Goal: Task Accomplishment & Management: Manage account settings

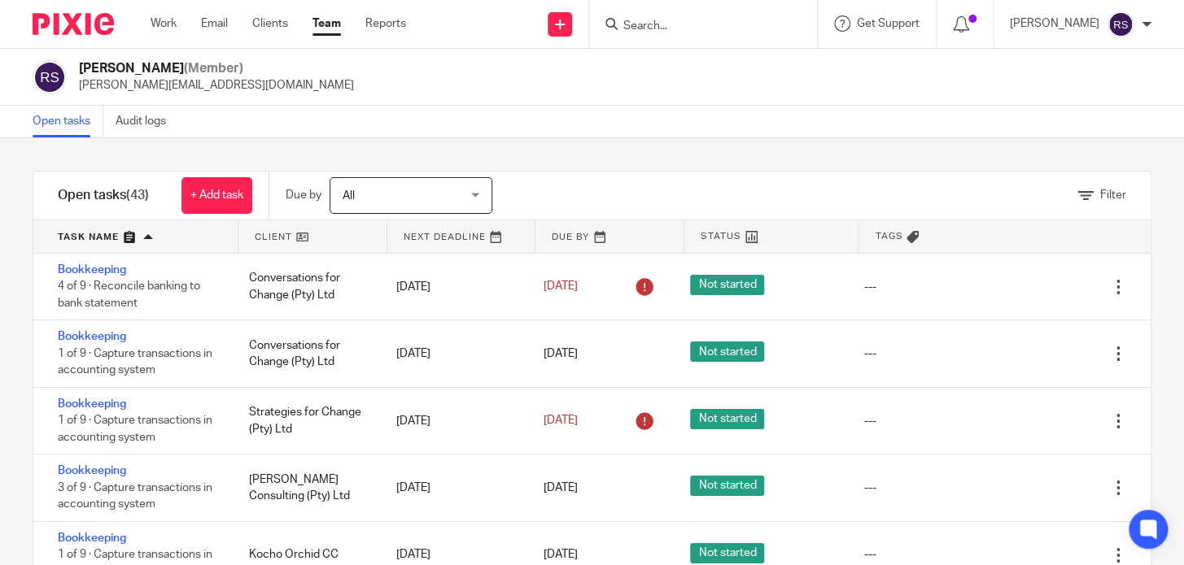
scroll to position [221, 0]
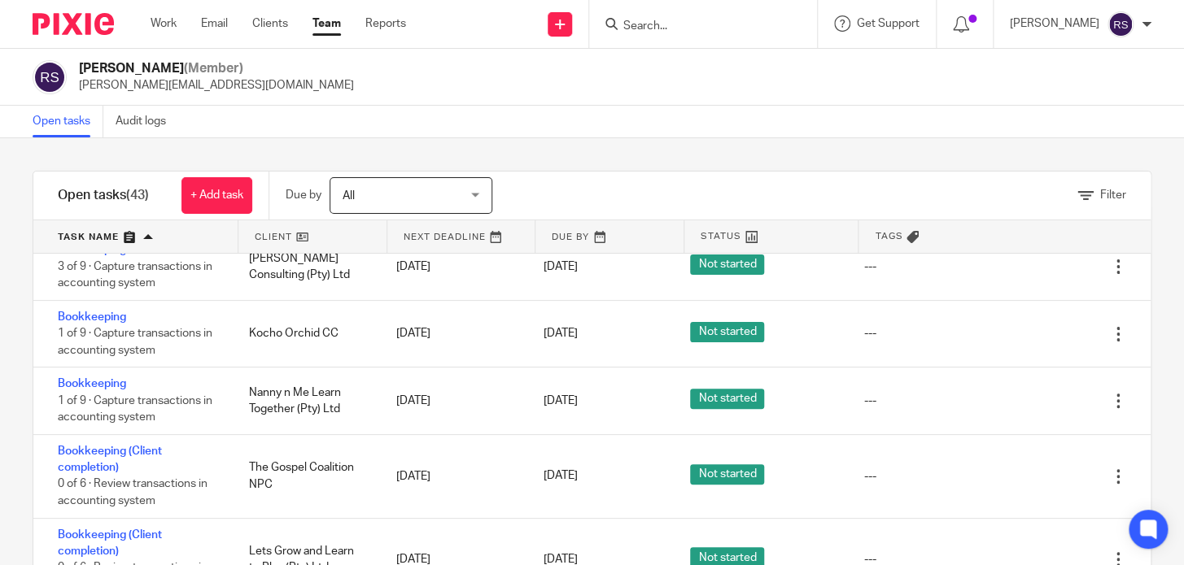
click at [731, 27] on input "Search" at bounding box center [695, 27] width 146 height 15
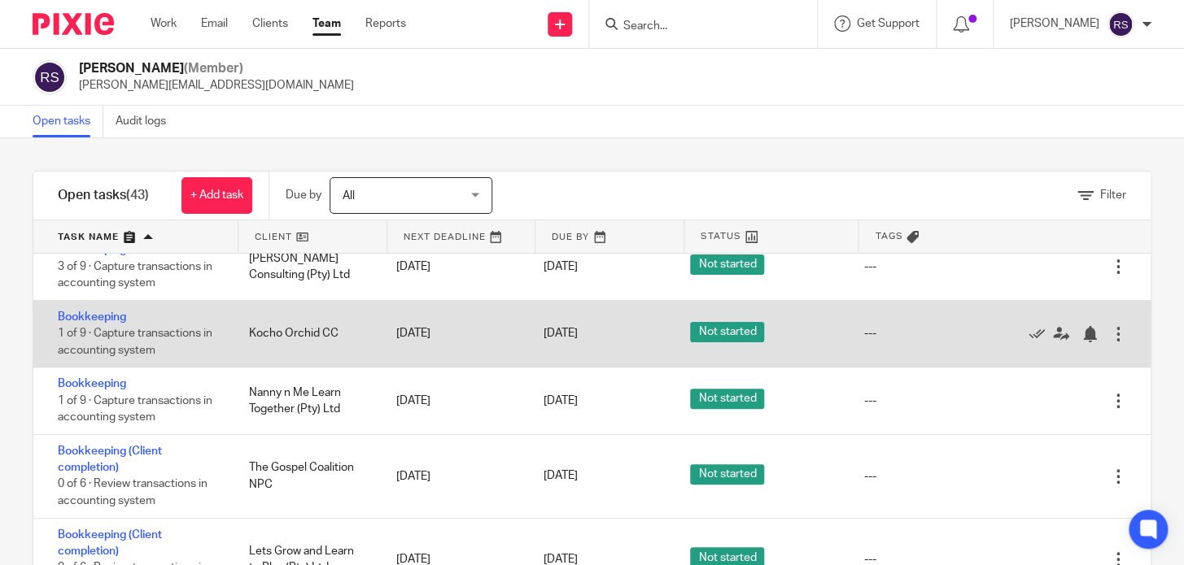
drag, startPoint x: 351, startPoint y: 328, endPoint x: 249, endPoint y: 338, distance: 102.2
click at [249, 338] on div "Kocho Orchid CC" at bounding box center [306, 333] width 147 height 33
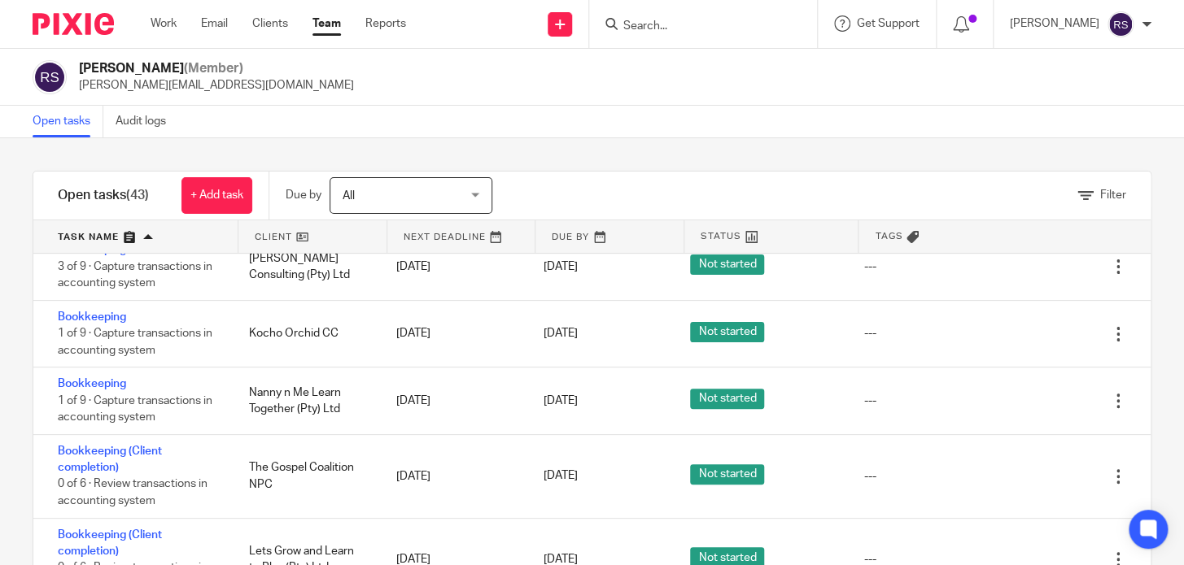
click at [696, 7] on div at bounding box center [703, 24] width 228 height 48
click at [687, 15] on form at bounding box center [708, 24] width 173 height 20
click at [683, 22] on input "Search" at bounding box center [695, 27] width 146 height 15
paste input "Kocho Orchid CC"
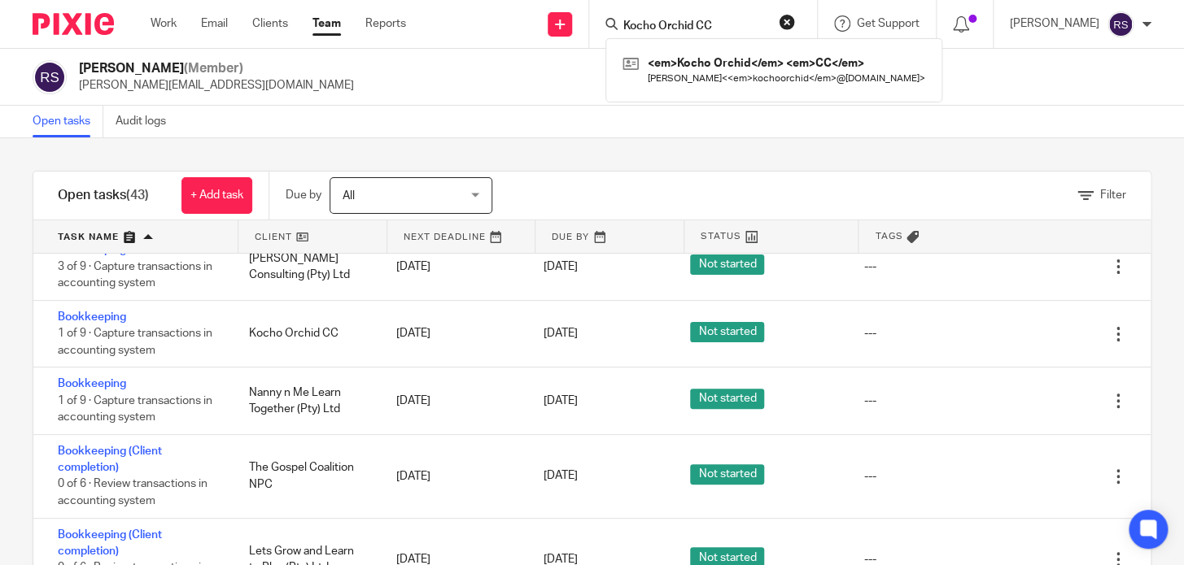
type input "Kocho Orchid CC"
click button "submit" at bounding box center [0, 0] width 0 height 0
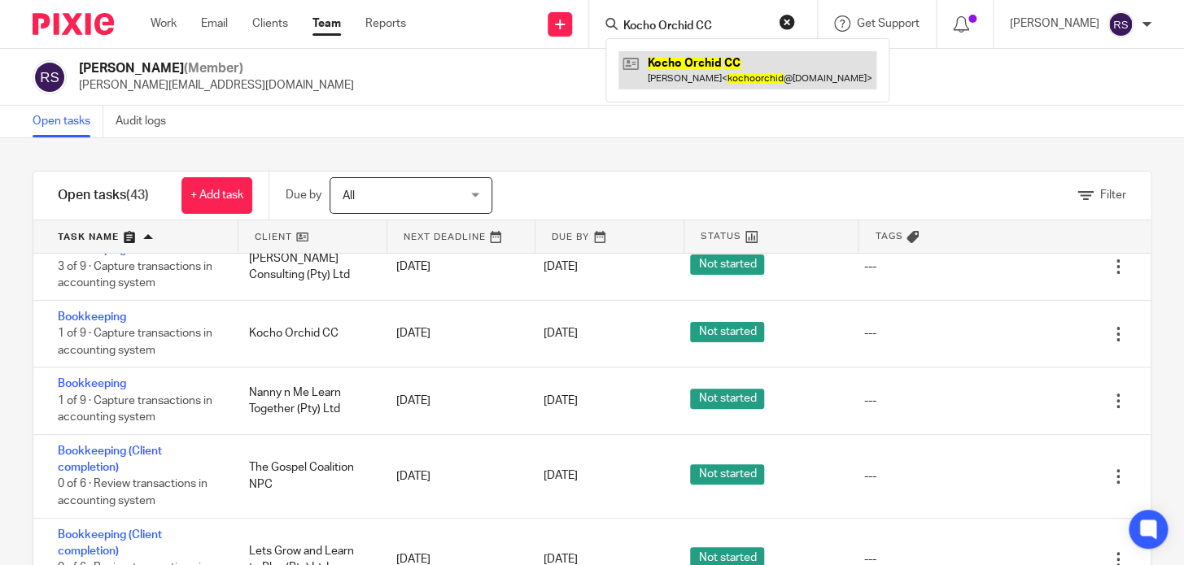
click at [731, 70] on link at bounding box center [747, 69] width 258 height 37
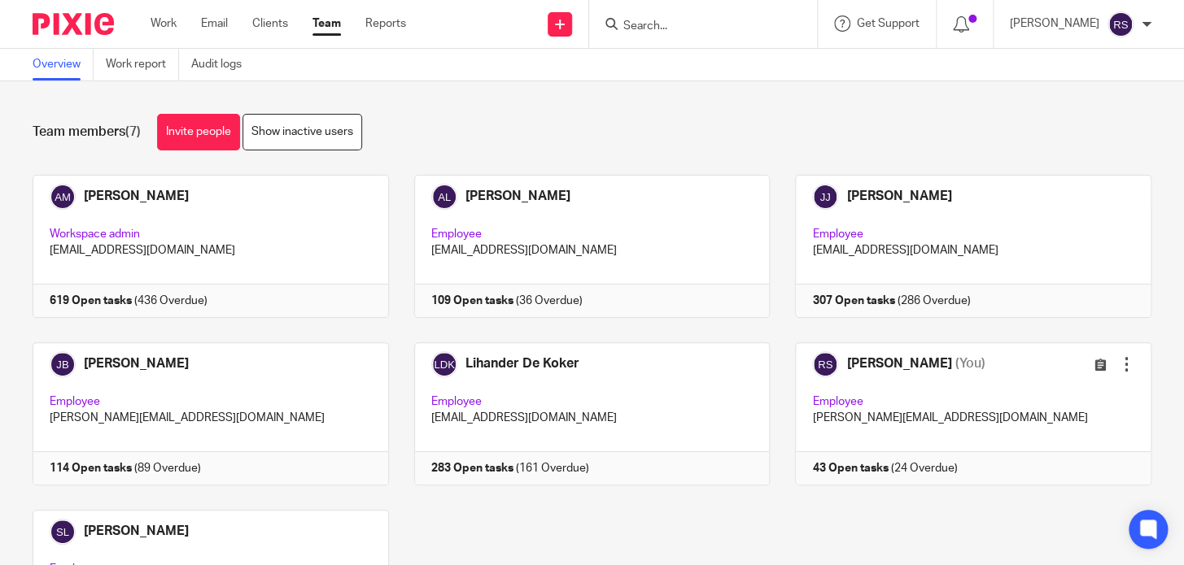
click at [719, 26] on input "Search" at bounding box center [695, 27] width 146 height 15
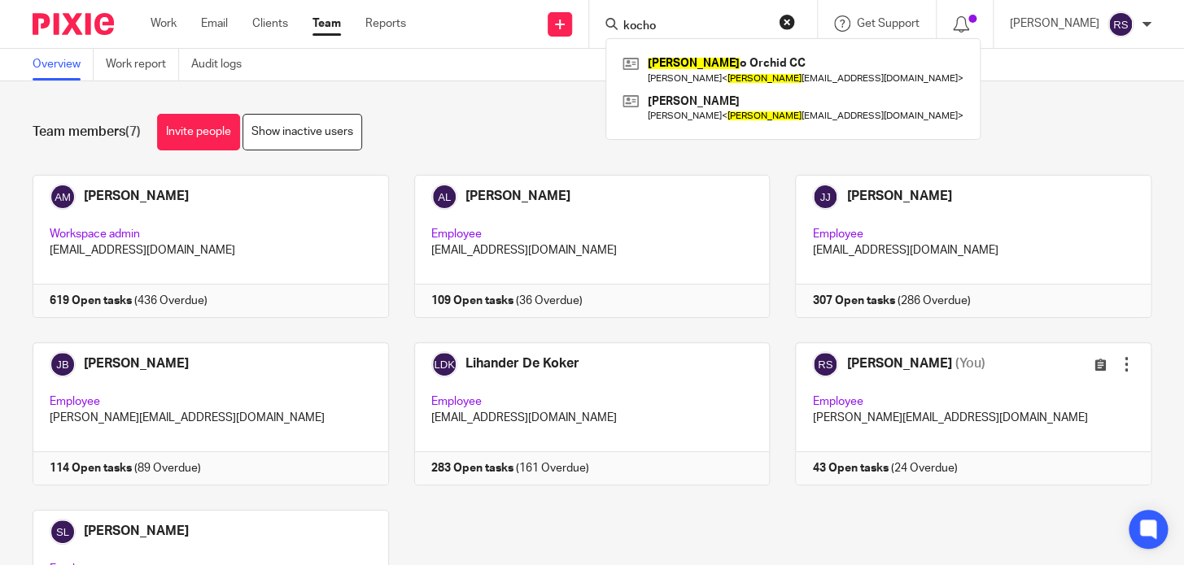
type input "kocho"
click button "submit" at bounding box center [0, 0] width 0 height 0
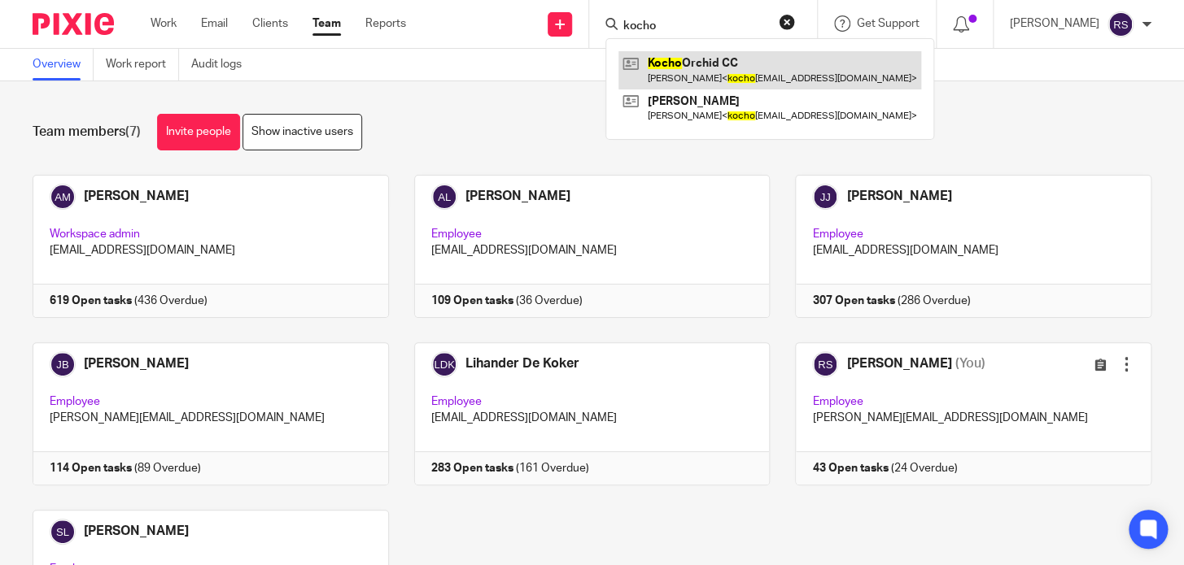
click at [731, 72] on link at bounding box center [769, 69] width 303 height 37
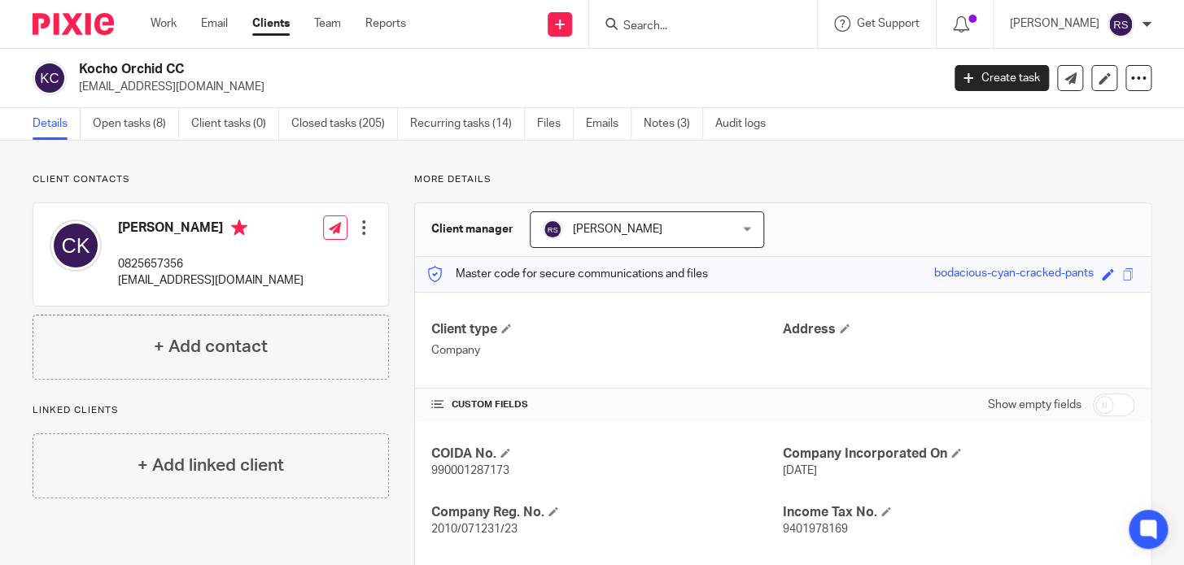
drag, startPoint x: 221, startPoint y: 92, endPoint x: 75, endPoint y: 101, distance: 146.7
click at [75, 101] on div "Kocho Orchid CC [EMAIL_ADDRESS][DOMAIN_NAME] Create task Export data Merge Arch…" at bounding box center [592, 78] width 1184 height 59
copy p "[EMAIL_ADDRESS][DOMAIN_NAME]"
click at [264, 55] on div "Kocho Orchid CC [EMAIL_ADDRESS][DOMAIN_NAME] Create task Export data Merge Arch…" at bounding box center [592, 78] width 1184 height 59
drag, startPoint x: 194, startPoint y: 67, endPoint x: 63, endPoint y: 68, distance: 131.8
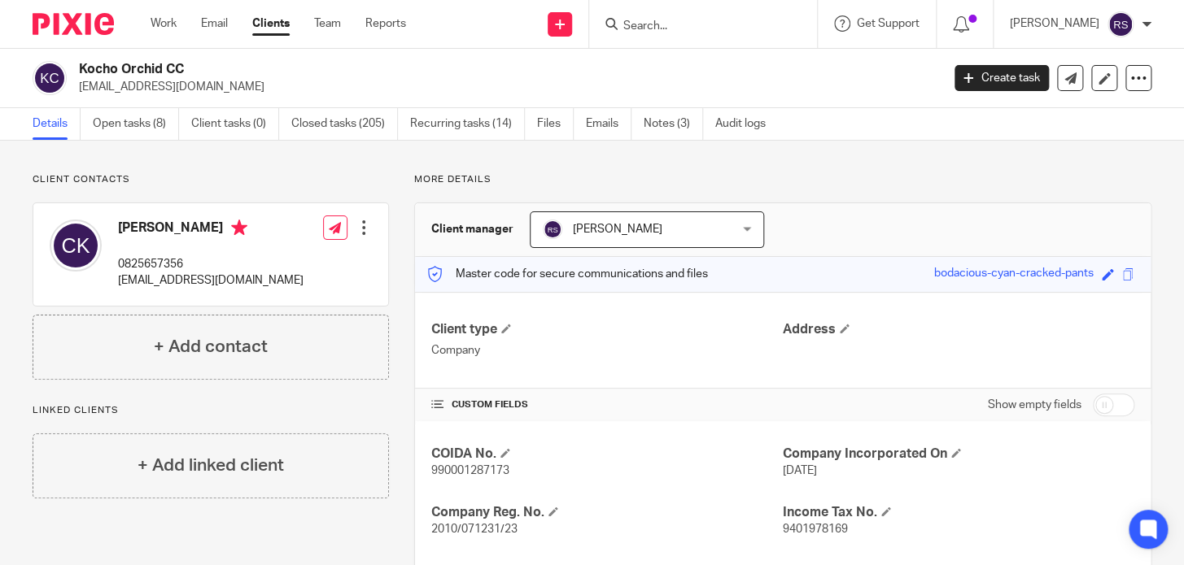
click at [63, 68] on div "Kocho Orchid CC [EMAIL_ADDRESS][DOMAIN_NAME]" at bounding box center [481, 78] width 897 height 34
copy div "Kocho Orchid CC"
click at [272, 54] on div "Kocho Orchid CC kochoorchid@gmail.com Create task Export data Merge Archive cli…" at bounding box center [592, 78] width 1184 height 59
drag, startPoint x: 199, startPoint y: 67, endPoint x: 76, endPoint y: 73, distance: 123.0
click at [76, 73] on div "Kocho Orchid CC kochoorchid@gmail.com" at bounding box center [481, 78] width 897 height 34
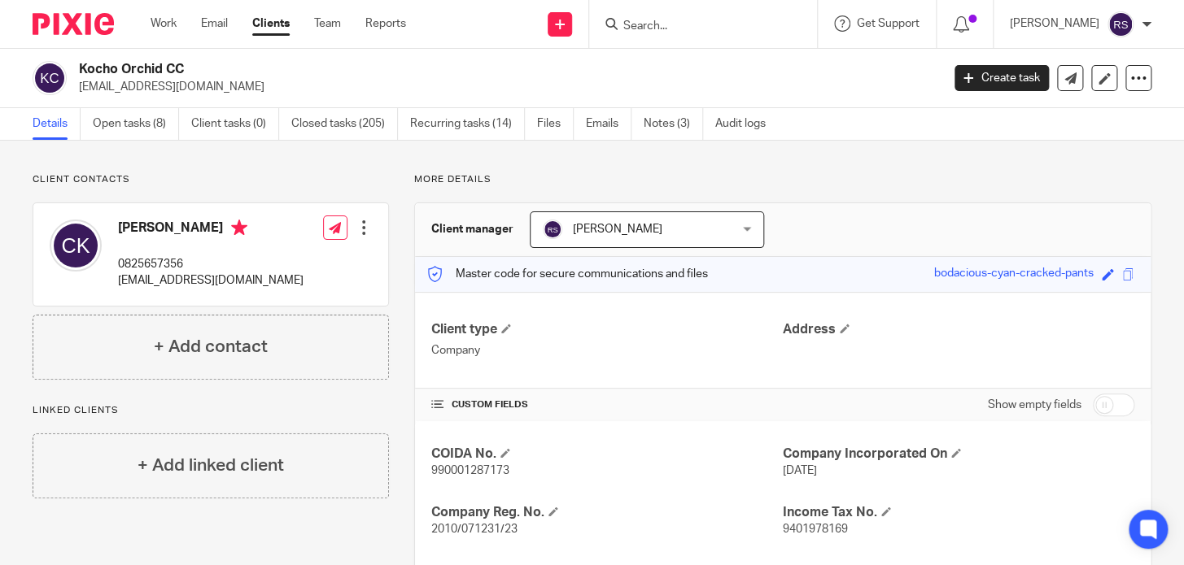
copy h2 "Kocho Orchid CC"
click at [678, 25] on input "Search" at bounding box center [695, 27] width 146 height 15
paste input "Kocho Orchid CC"
drag, startPoint x: 748, startPoint y: 21, endPoint x: 648, endPoint y: 21, distance: 100.1
click at [648, 21] on div "Kocho Orchid CC" at bounding box center [700, 24] width 190 height 20
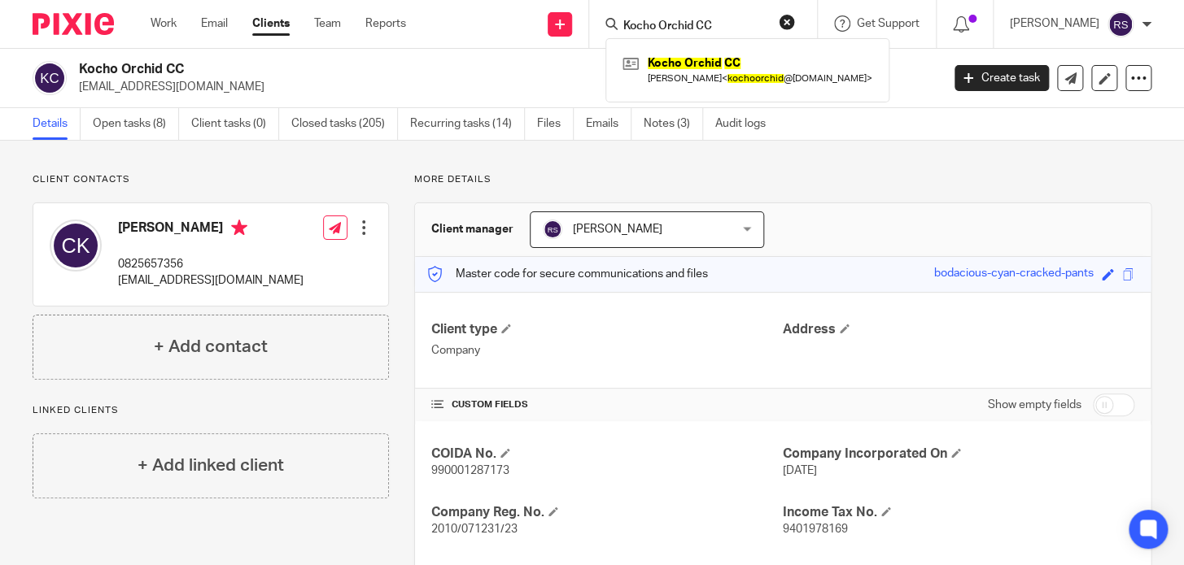
type input "Kocho Orchid CC"
click at [334, 20] on link "Team" at bounding box center [327, 23] width 27 height 16
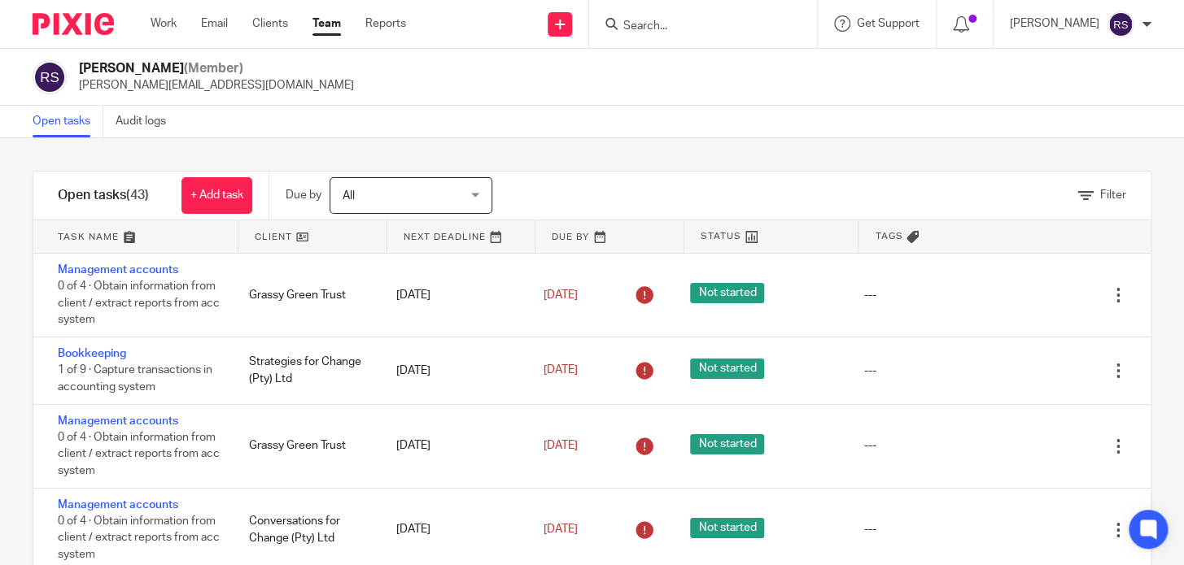
scroll to position [2411, 0]
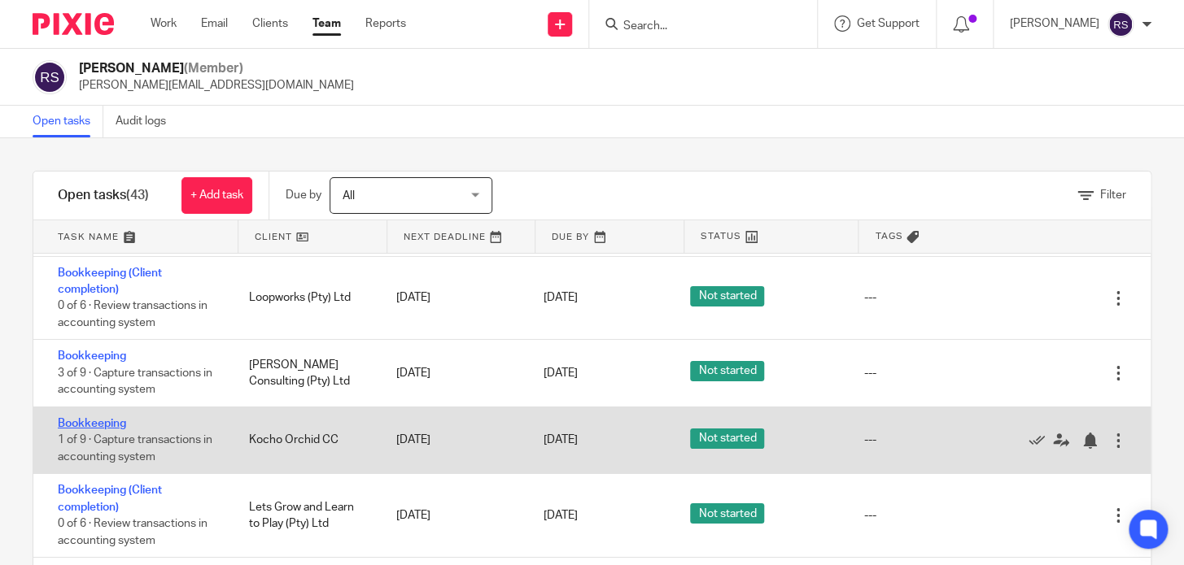
click at [90, 424] on link "Bookkeeping" at bounding box center [92, 423] width 68 height 11
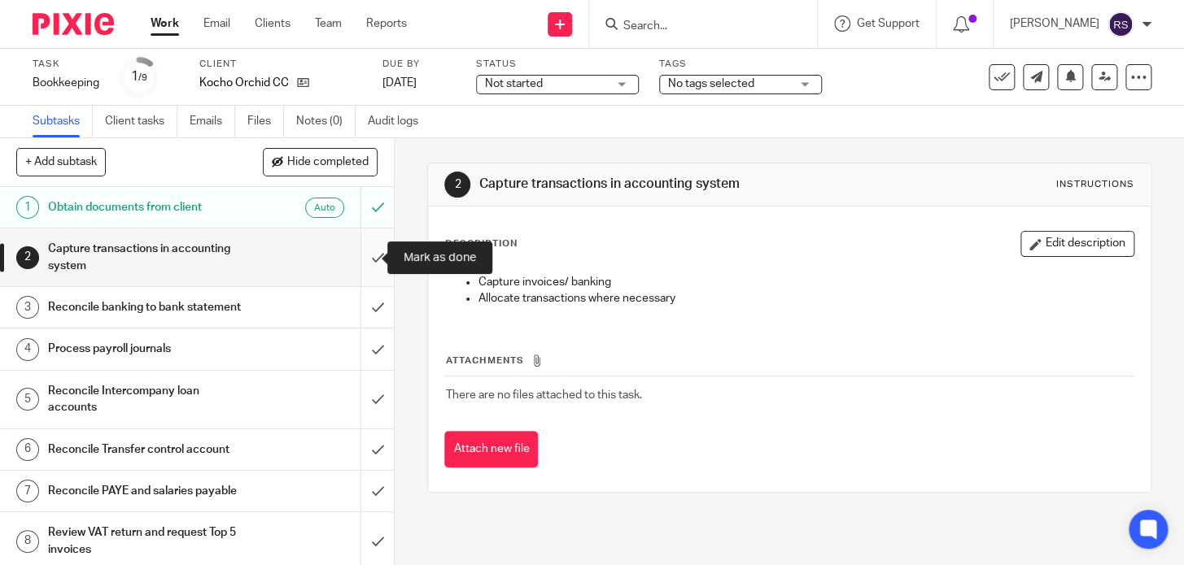
click at [364, 258] on input "submit" at bounding box center [197, 258] width 394 height 58
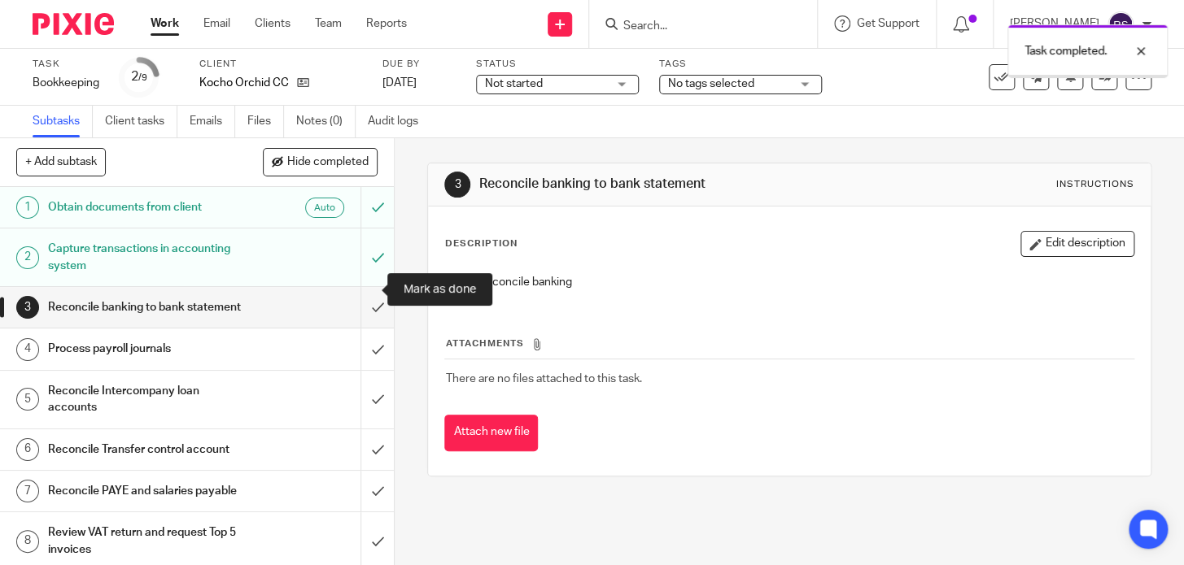
scroll to position [80, 0]
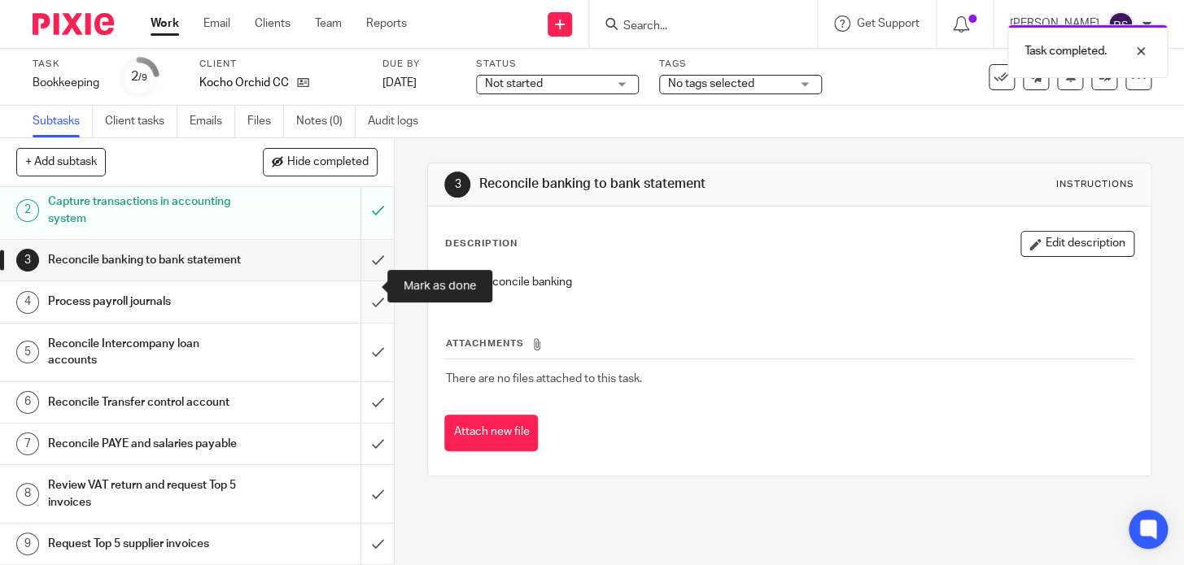
click at [359, 286] on input "submit" at bounding box center [197, 301] width 394 height 41
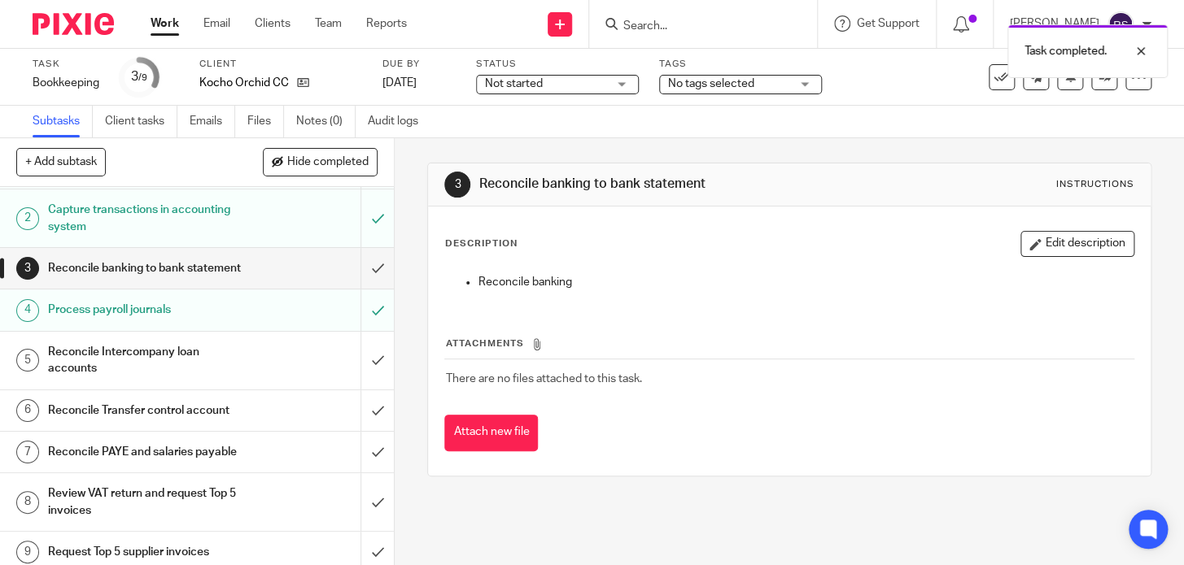
scroll to position [80, 0]
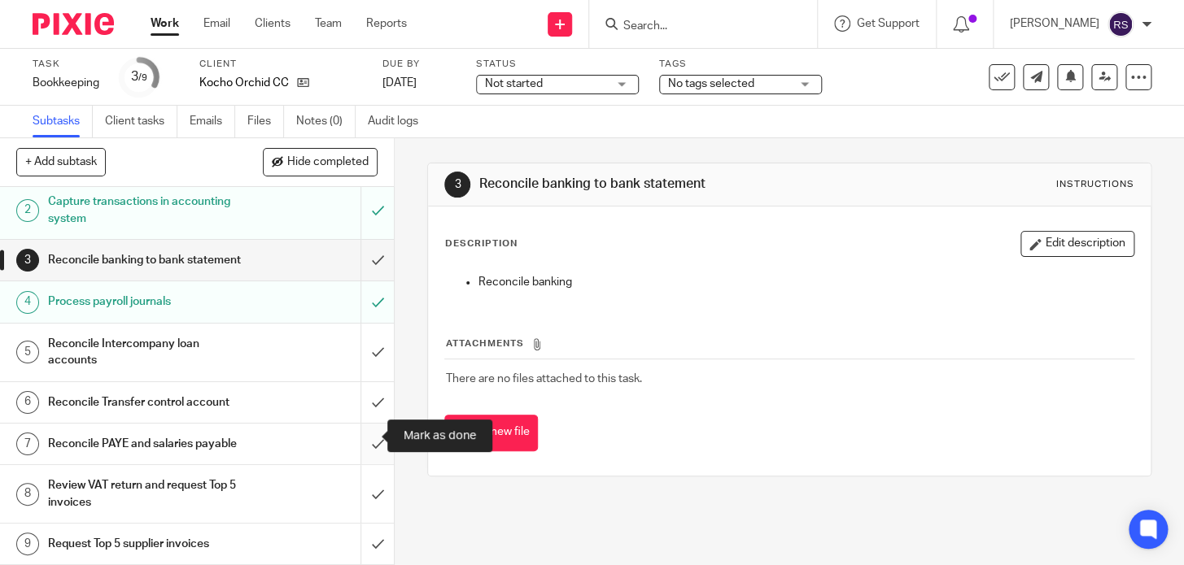
click at [361, 440] on input "submit" at bounding box center [197, 444] width 394 height 41
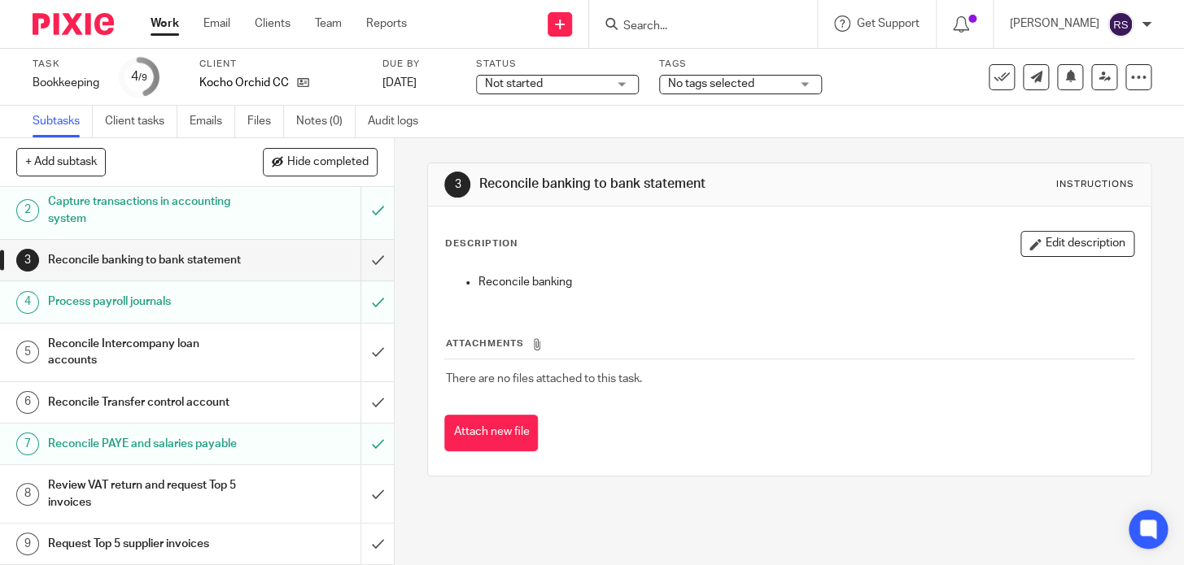
scroll to position [80, 0]
click at [258, 83] on p "Kocho Orchid CC" at bounding box center [243, 83] width 89 height 16
copy div "Kocho Orchid CC"
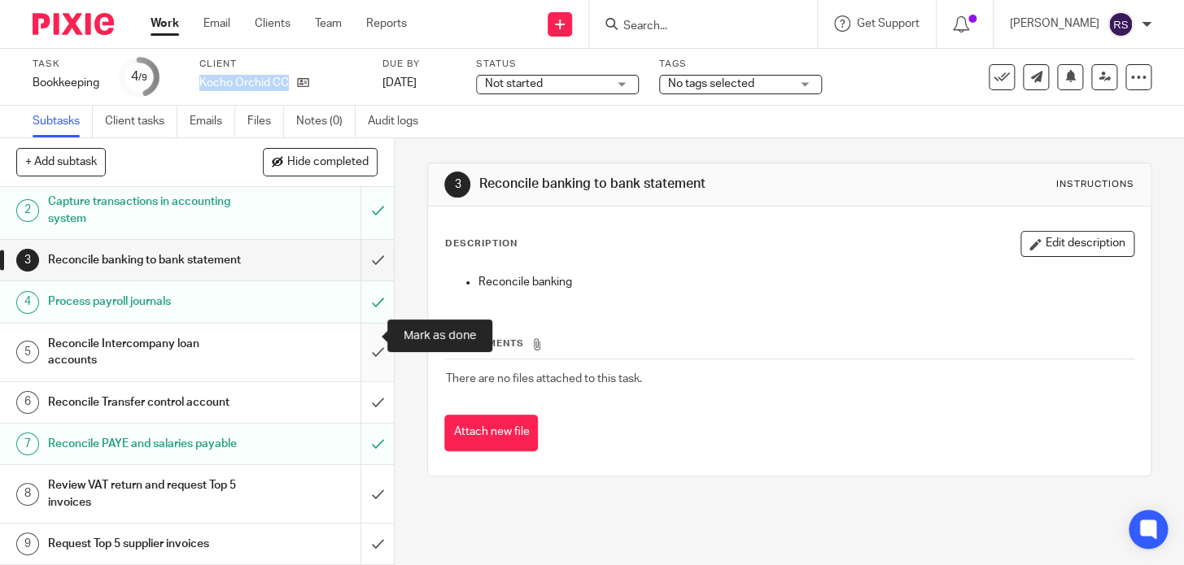
click at [354, 324] on input "submit" at bounding box center [197, 353] width 394 height 58
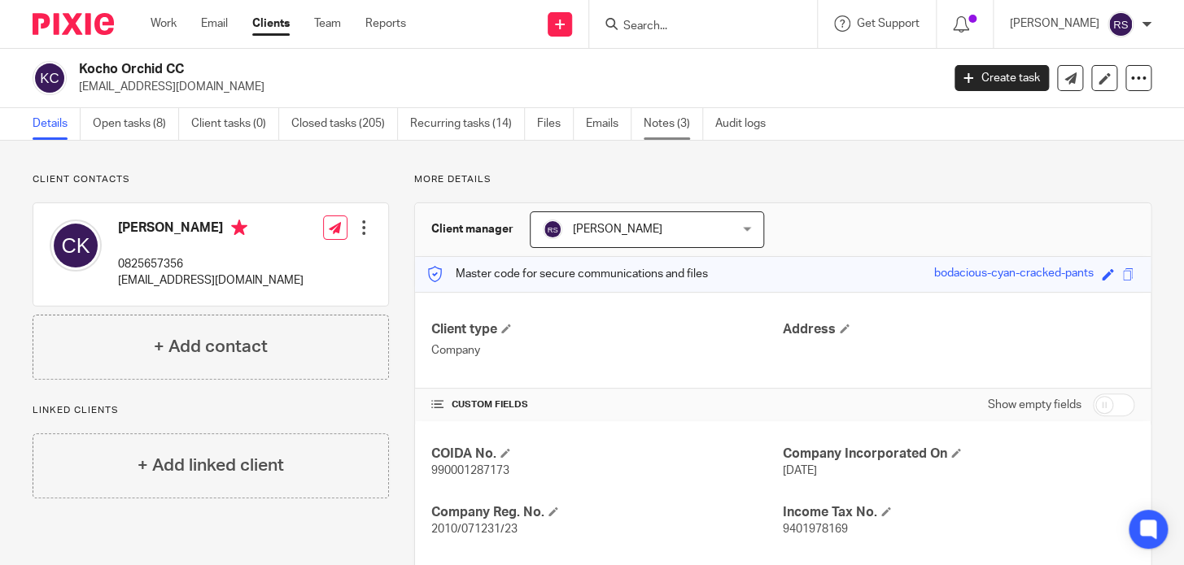
click at [670, 127] on link "Notes (3)" at bounding box center [673, 124] width 59 height 32
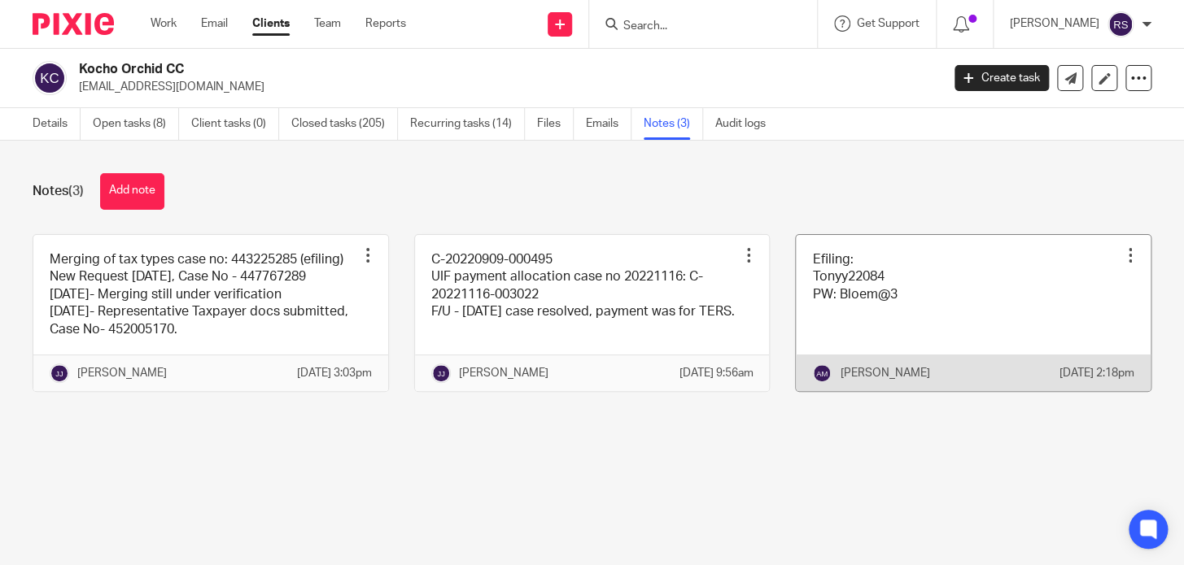
click at [832, 293] on link at bounding box center [973, 313] width 355 height 156
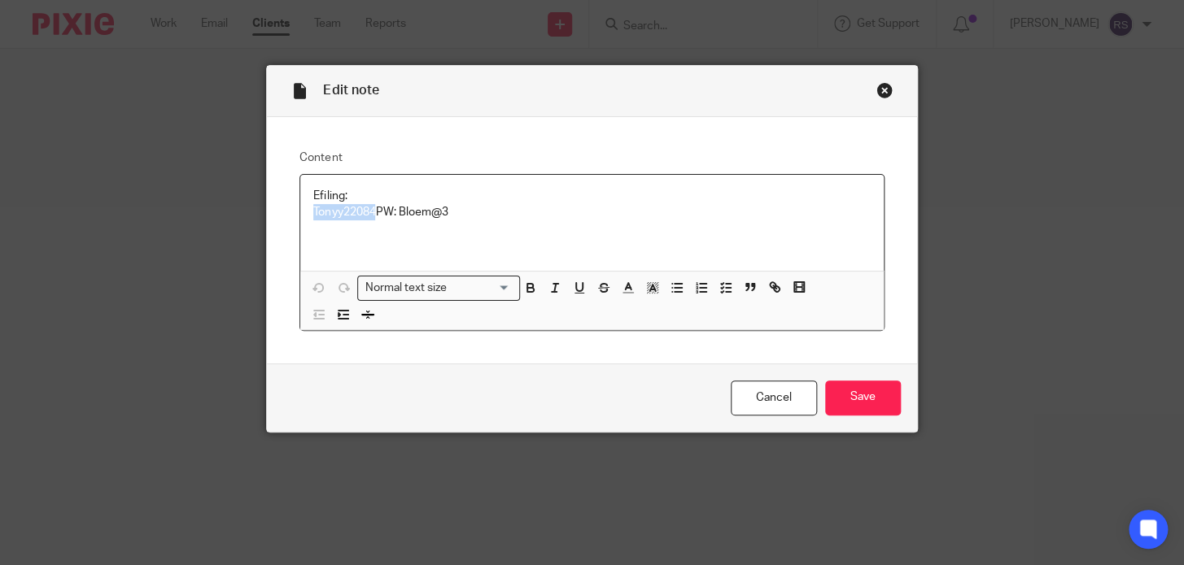
drag, startPoint x: 370, startPoint y: 212, endPoint x: 309, endPoint y: 221, distance: 61.7
click at [309, 221] on div "Efiling: Tonyy22084 PW: Bloem@3" at bounding box center [591, 223] width 583 height 96
copy p "Tonyy22084"
drag, startPoint x: 454, startPoint y: 210, endPoint x: 398, endPoint y: 219, distance: 56.8
click at [398, 219] on p "Efiling: Tonyy22084 PW: Bloem@3" at bounding box center [591, 204] width 556 height 33
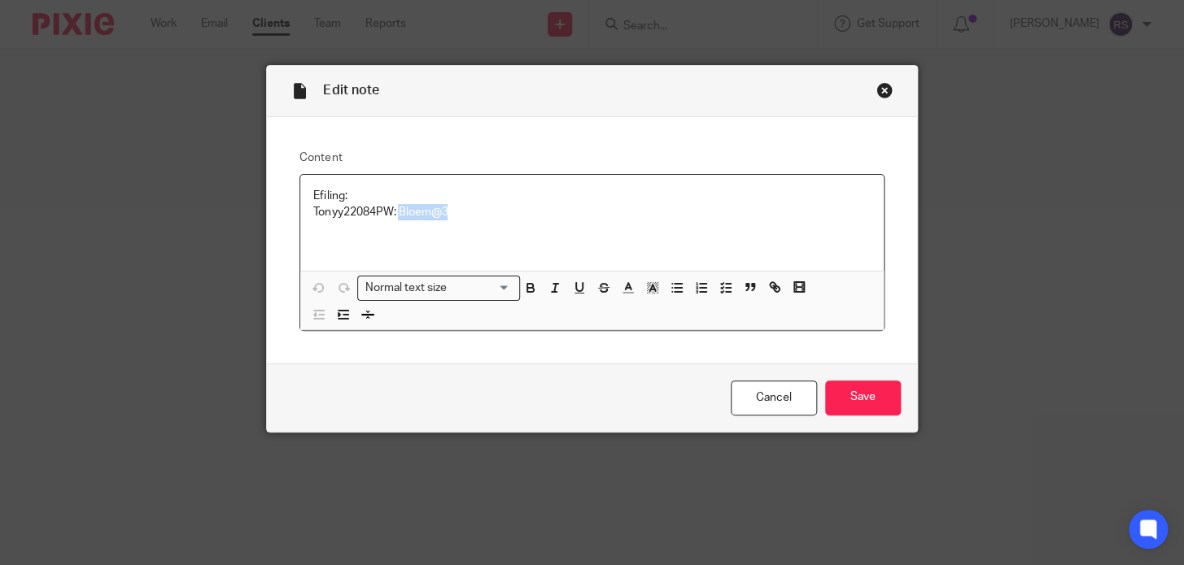
copy p "Bloem@3"
click at [885, 89] on div "Close this dialog window" at bounding box center [884, 90] width 16 height 16
click at [881, 90] on div "Close this dialog window" at bounding box center [884, 90] width 16 height 16
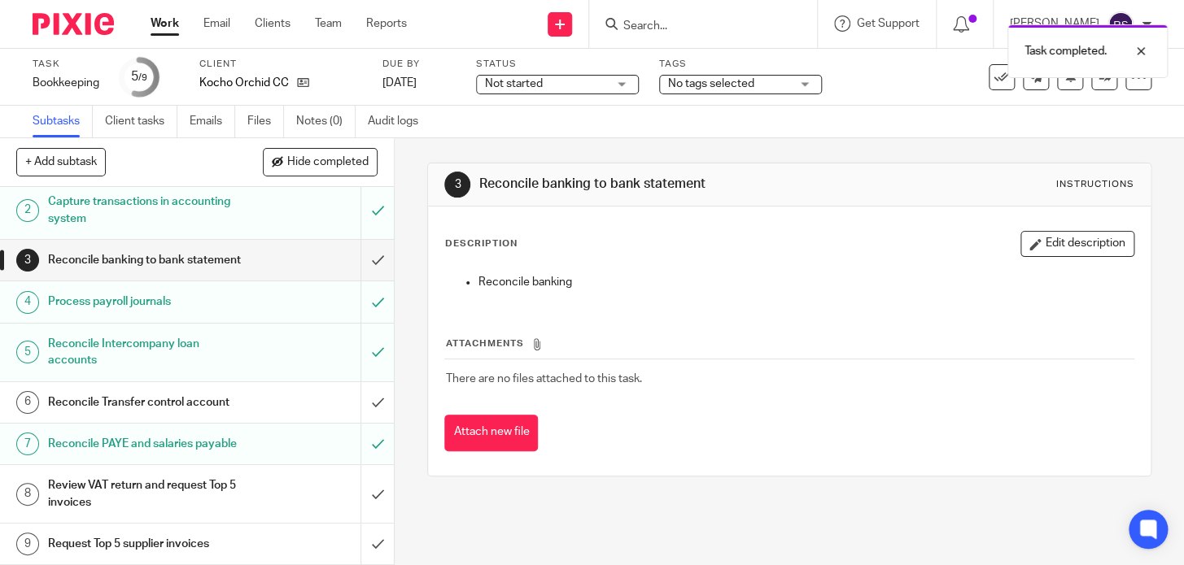
scroll to position [80, 0]
click at [364, 390] on input "submit" at bounding box center [197, 402] width 394 height 41
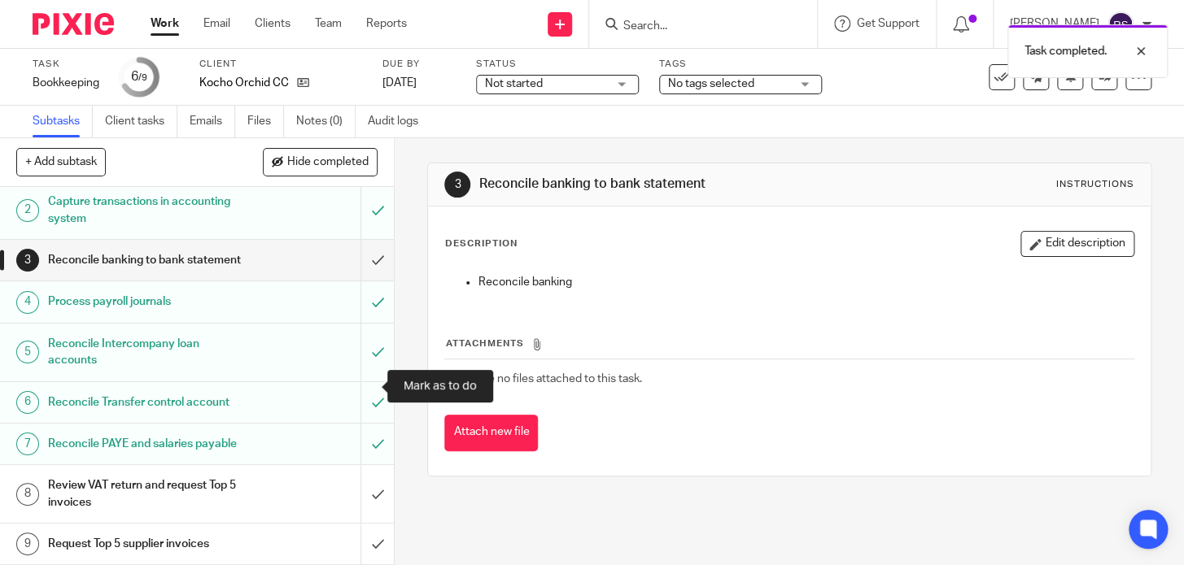
scroll to position [80, 0]
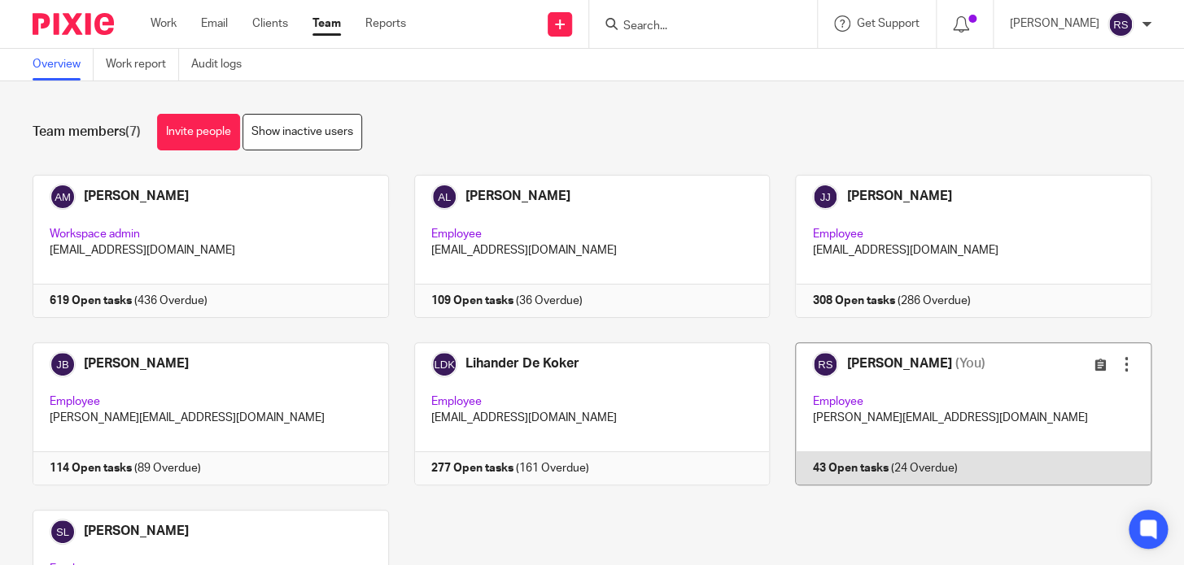
click at [904, 404] on link at bounding box center [961, 414] width 382 height 143
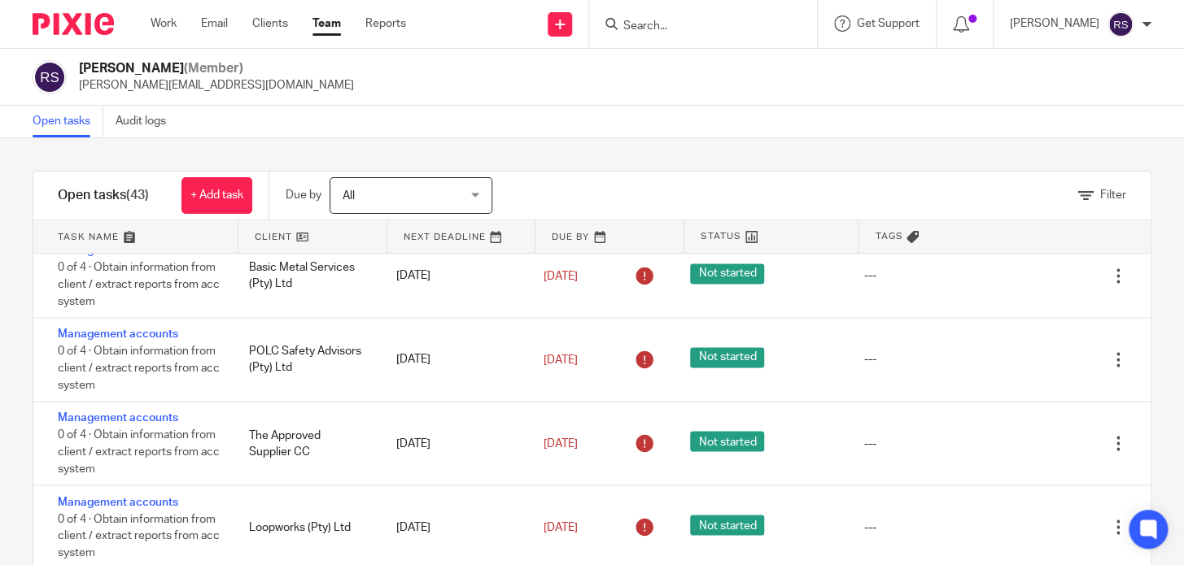
scroll to position [2644, 0]
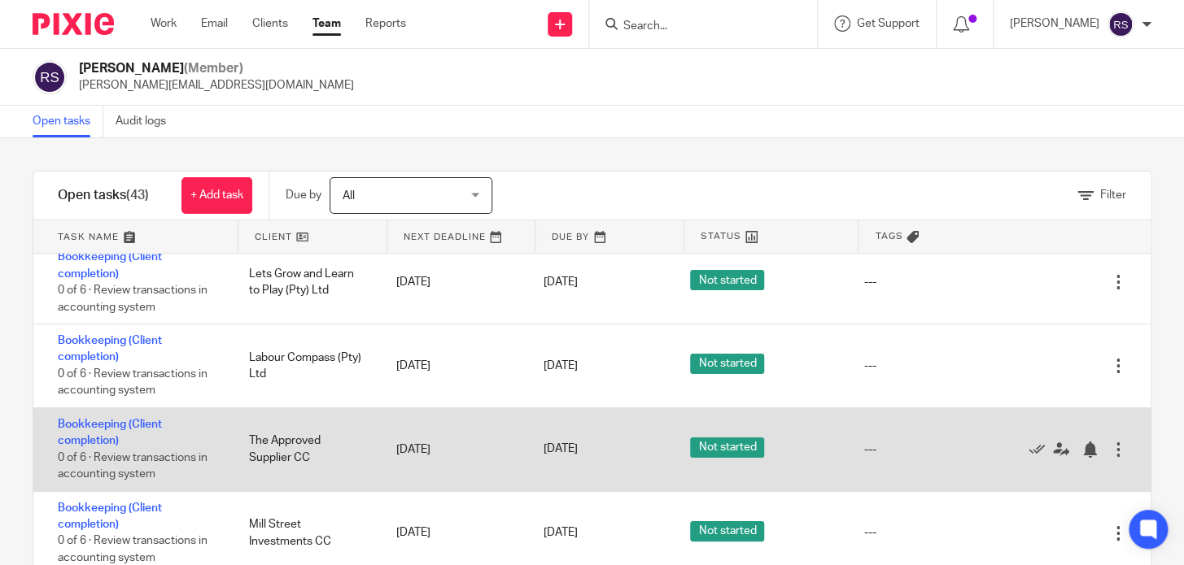
click at [86, 427] on div "Bookkeeping (Client completion) 0 of 6 · Review transactions in accounting syst…" at bounding box center [132, 449] width 199 height 83
click at [97, 431] on div "Bookkeeping (Client completion) 0 of 6 · Review transactions in accounting syst…" at bounding box center [132, 449] width 199 height 83
click at [84, 431] on link "Bookkeeping (Client completion)" at bounding box center [110, 433] width 104 height 28
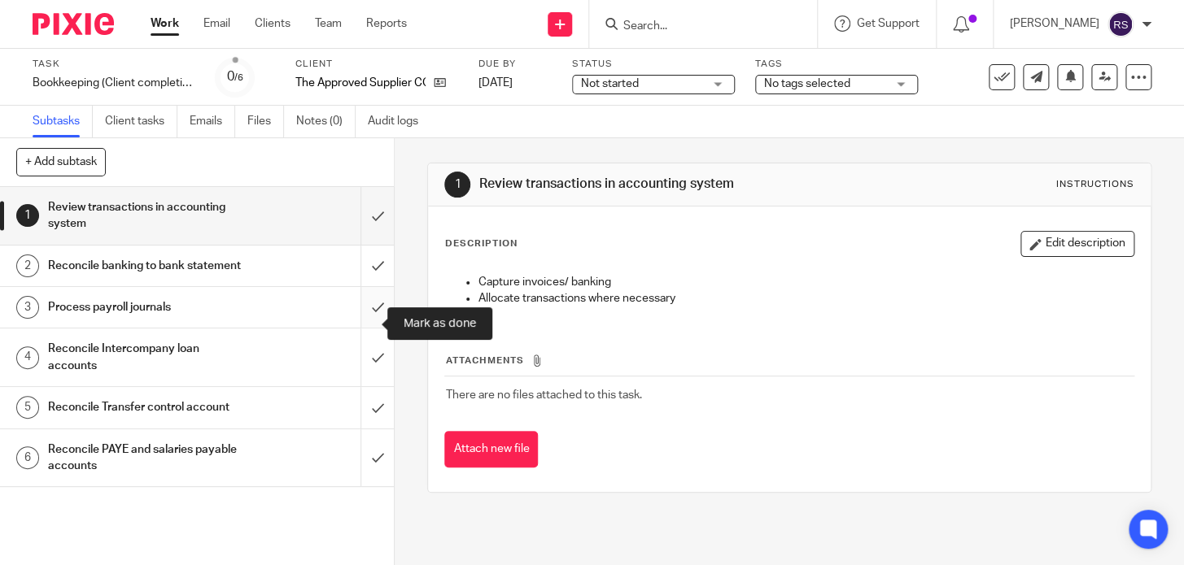
click at [355, 319] on input "submit" at bounding box center [197, 307] width 394 height 41
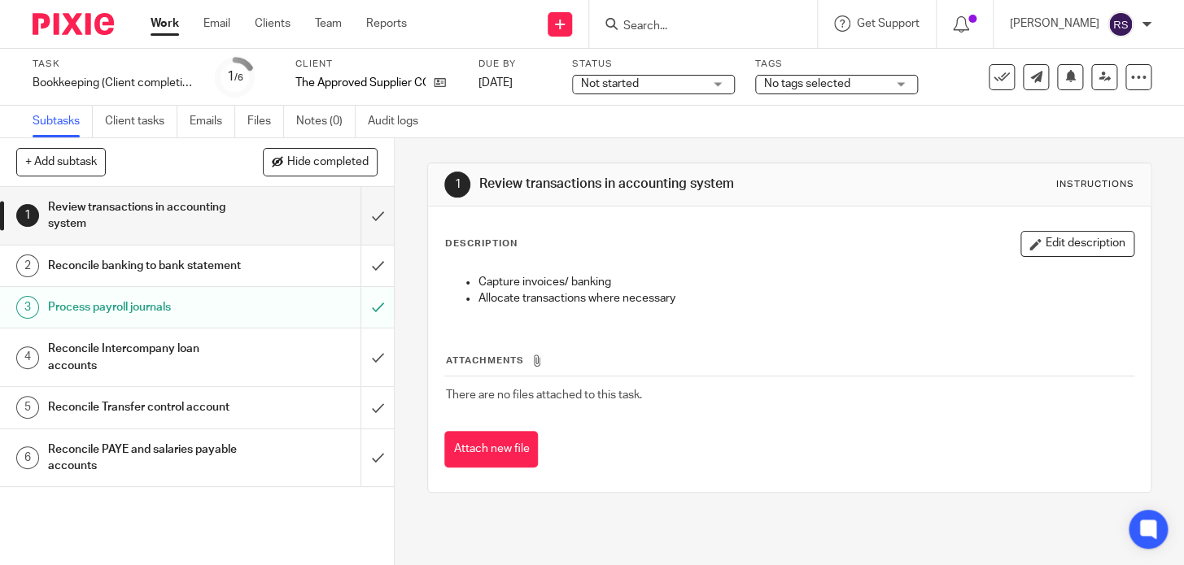
click at [231, 320] on h1 "Process payroll journals" at bounding box center [147, 307] width 198 height 24
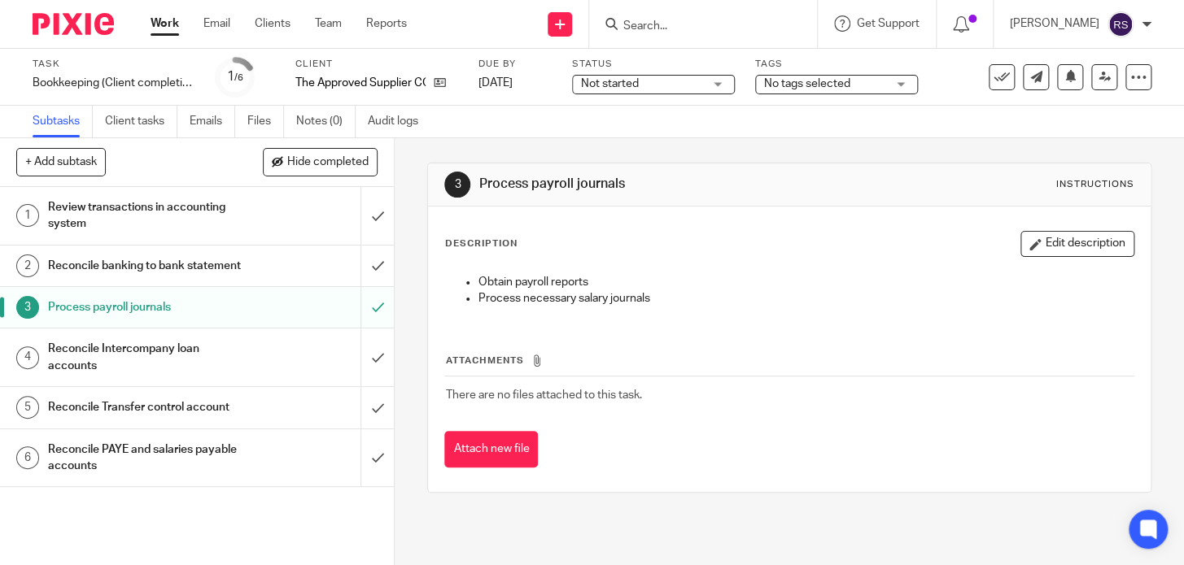
drag, startPoint x: 633, startPoint y: 186, endPoint x: 472, endPoint y: 194, distance: 161.3
click at [472, 194] on div "3 Process payroll journals Instructions" at bounding box center [788, 185] width 689 height 26
copy h1 "Process payroll journals"
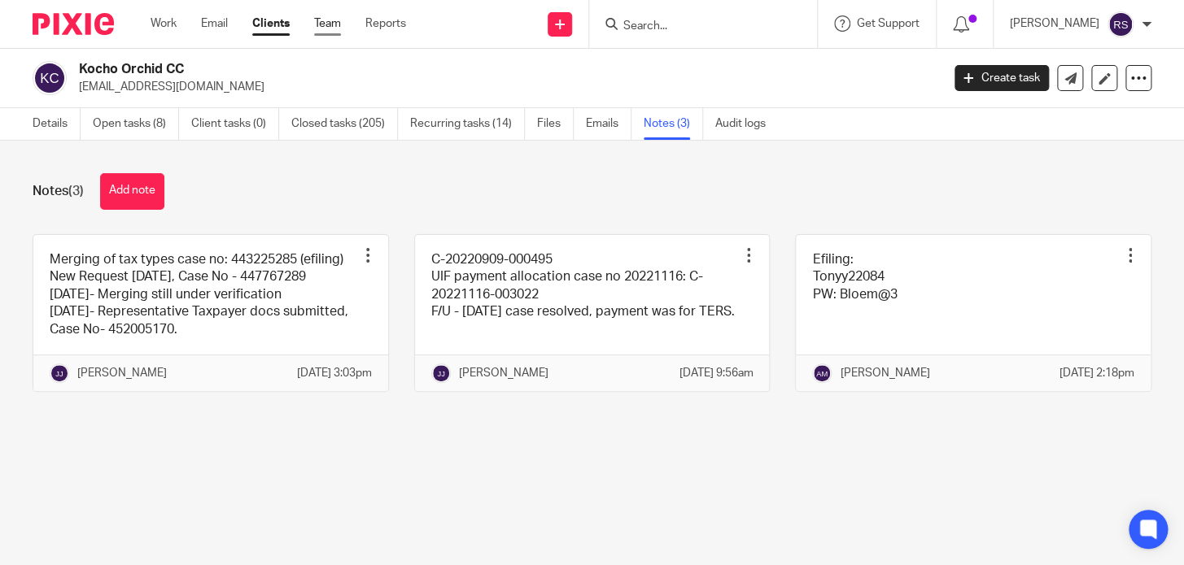
click at [340, 21] on link "Team" at bounding box center [327, 23] width 27 height 16
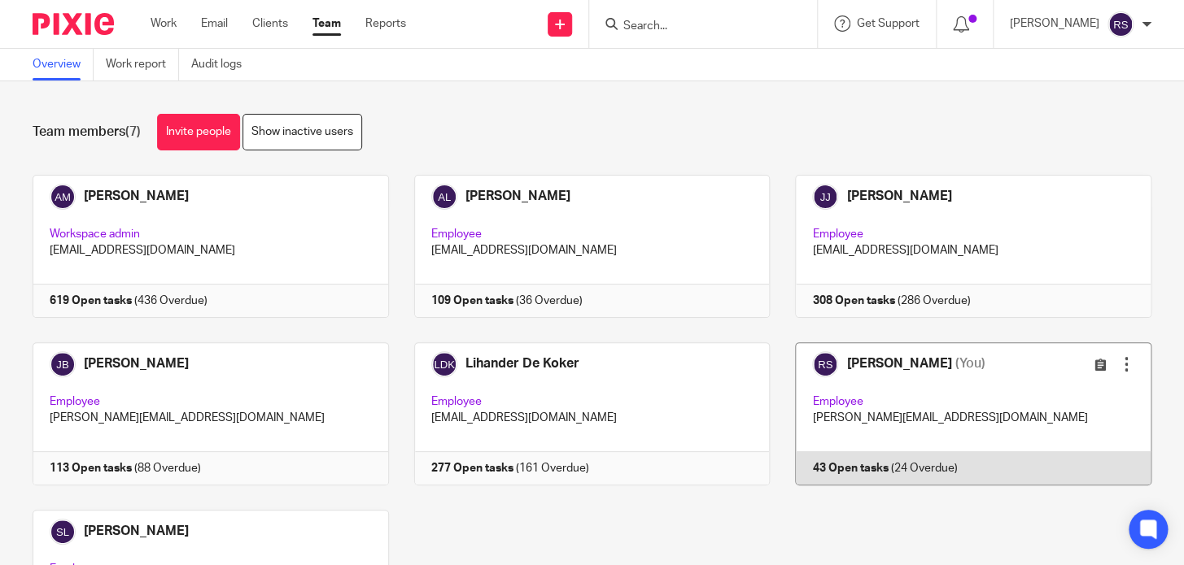
click at [854, 384] on link at bounding box center [961, 414] width 382 height 143
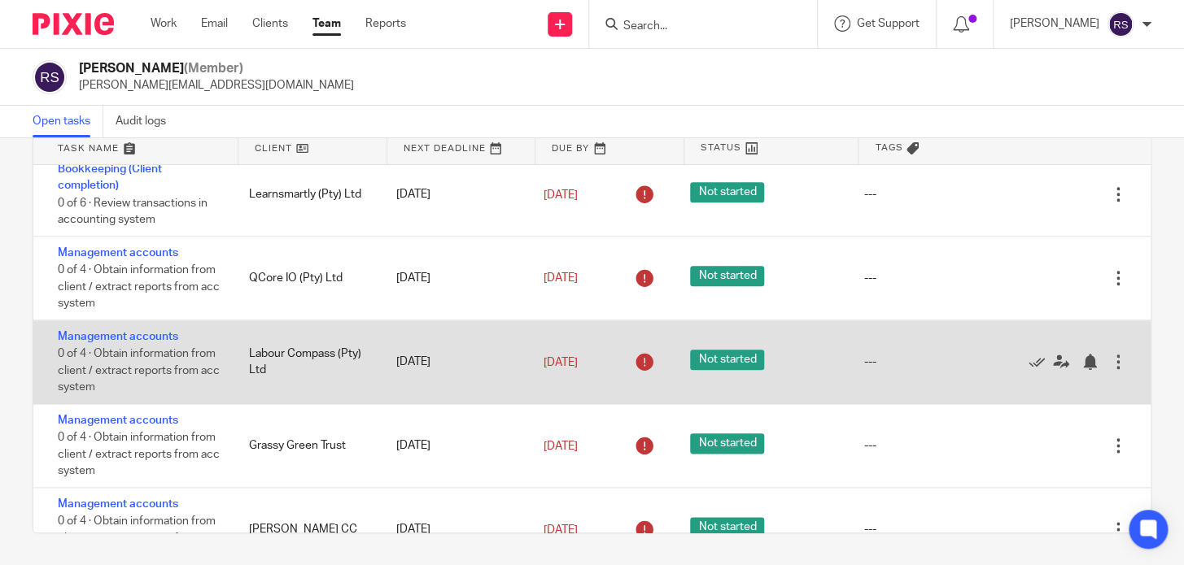
scroll to position [665, 0]
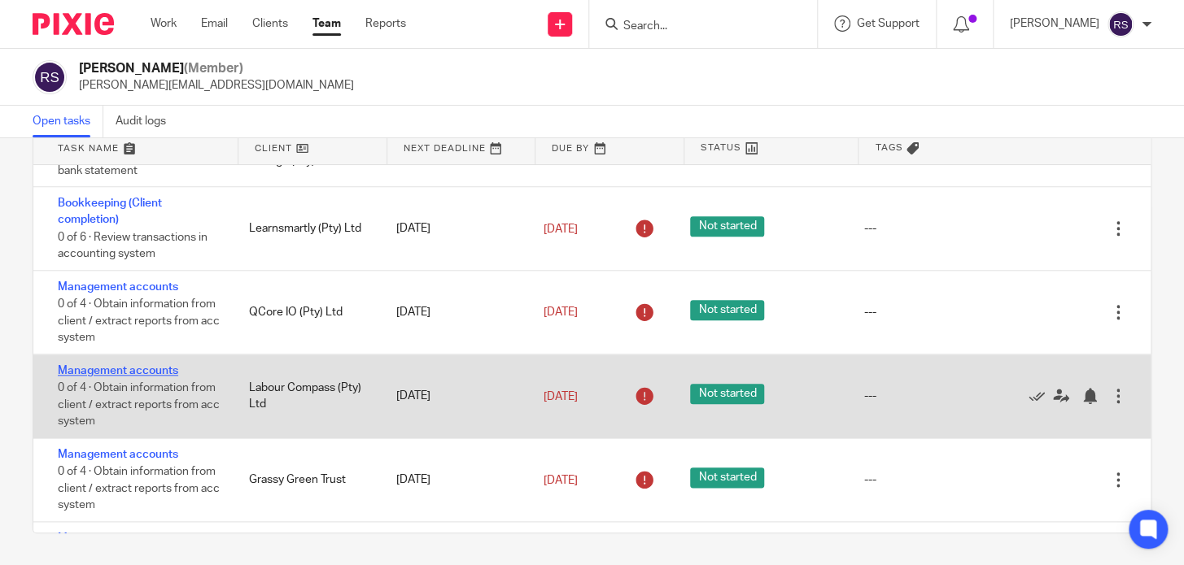
click at [142, 376] on link "Management accounts" at bounding box center [118, 370] width 120 height 11
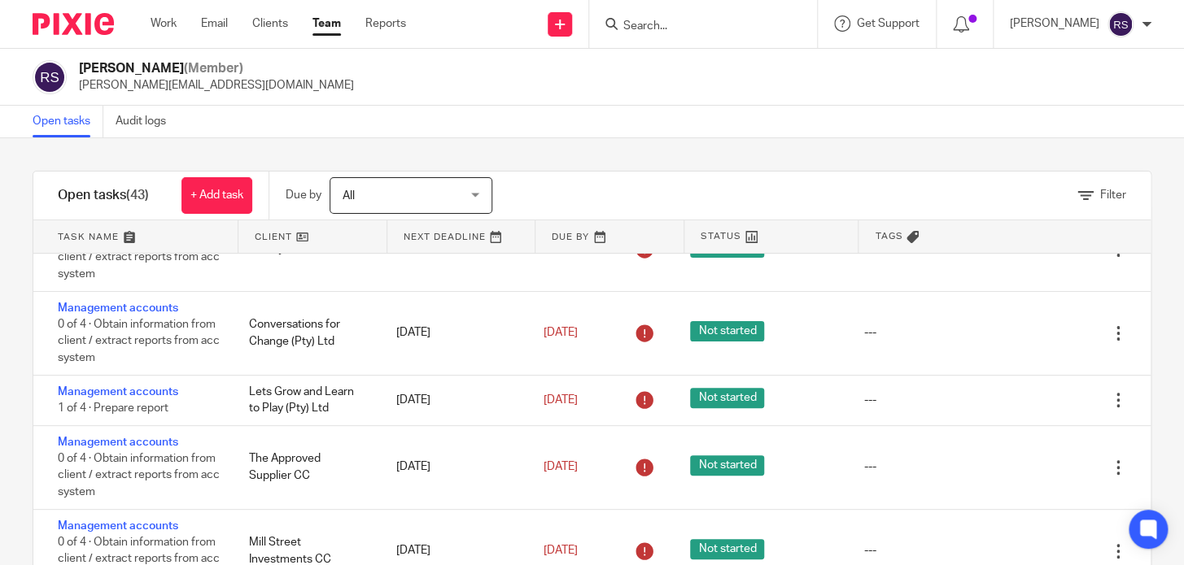
scroll to position [221, 0]
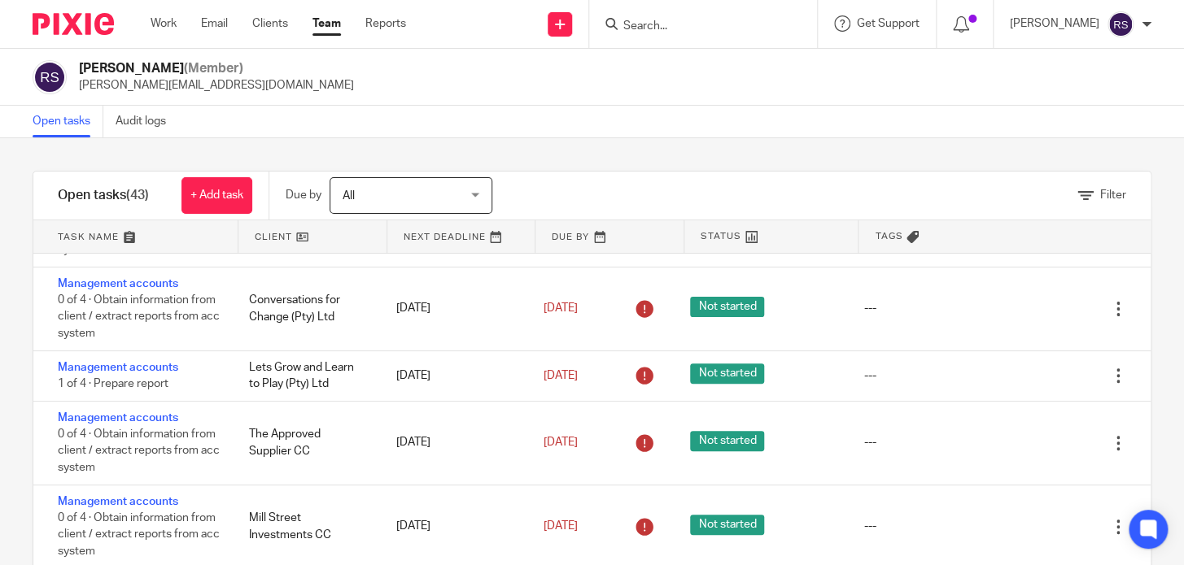
click at [663, 154] on div "Filter tasks Only show tasks matching all of these conditions 1 Client name Is …" at bounding box center [592, 351] width 1184 height 427
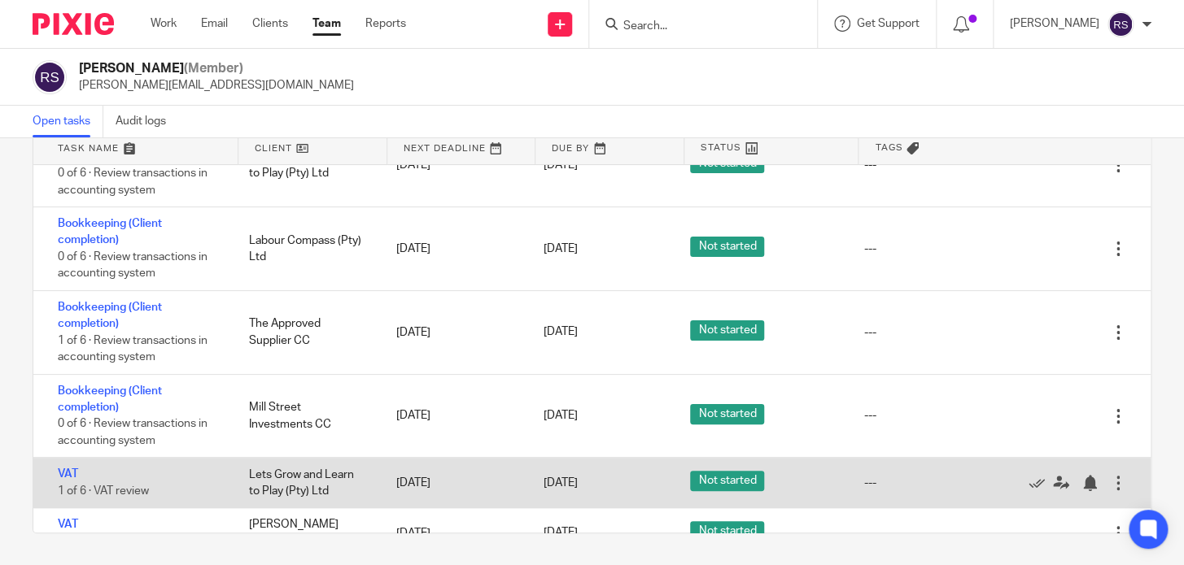
scroll to position [2673, 0]
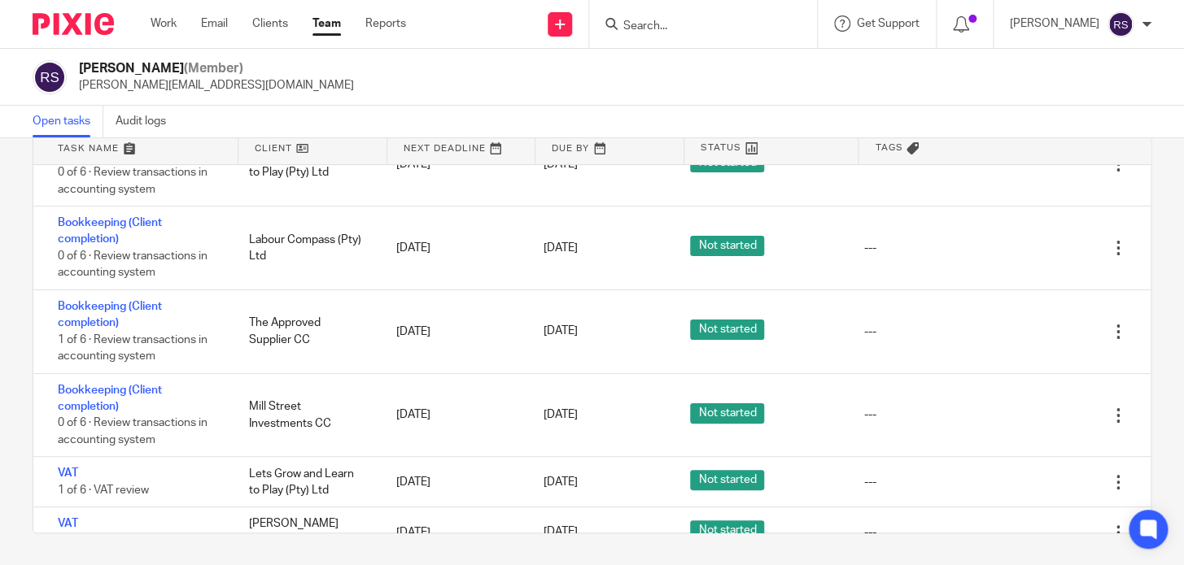
click at [674, 28] on input "Search" at bounding box center [695, 27] width 146 height 15
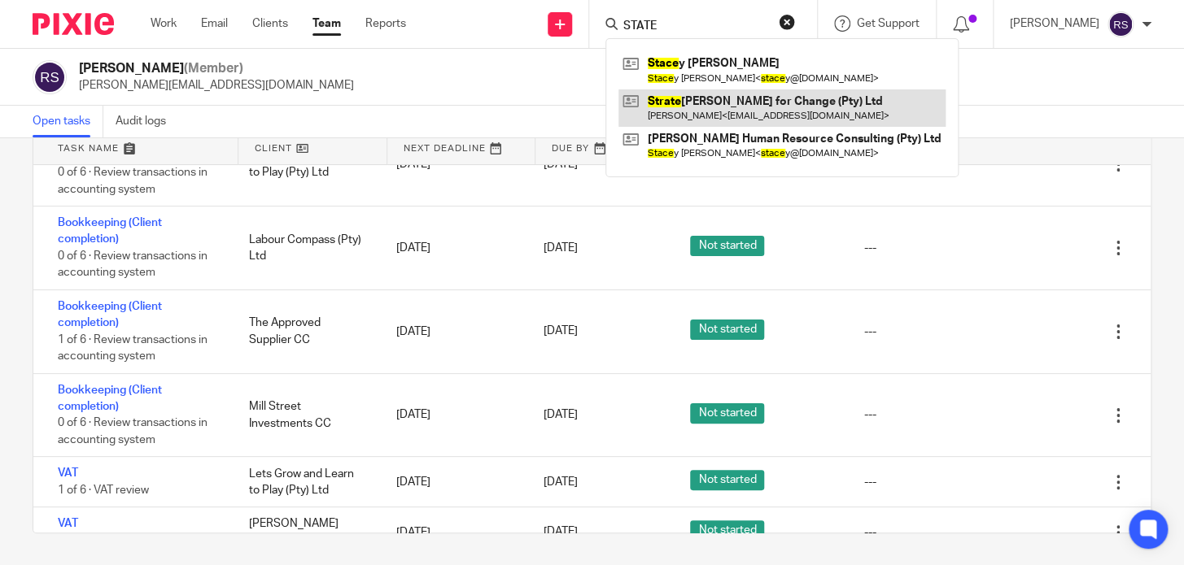
type input "STATE"
click at [823, 98] on link at bounding box center [781, 107] width 327 height 37
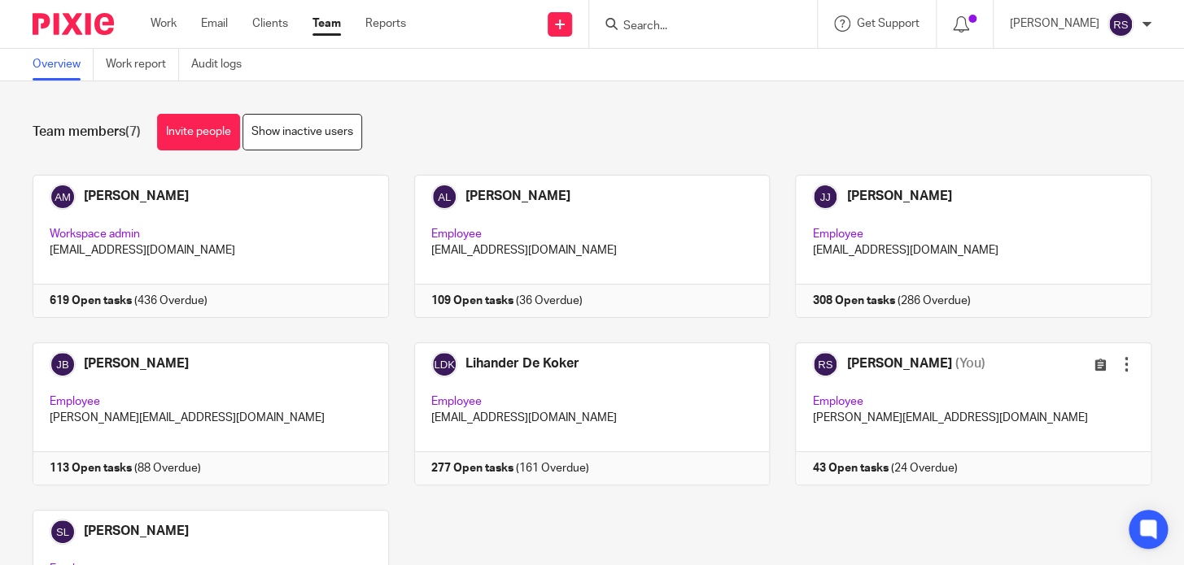
click at [330, 28] on link "Team" at bounding box center [326, 23] width 28 height 16
click at [867, 369] on link at bounding box center [961, 414] width 382 height 143
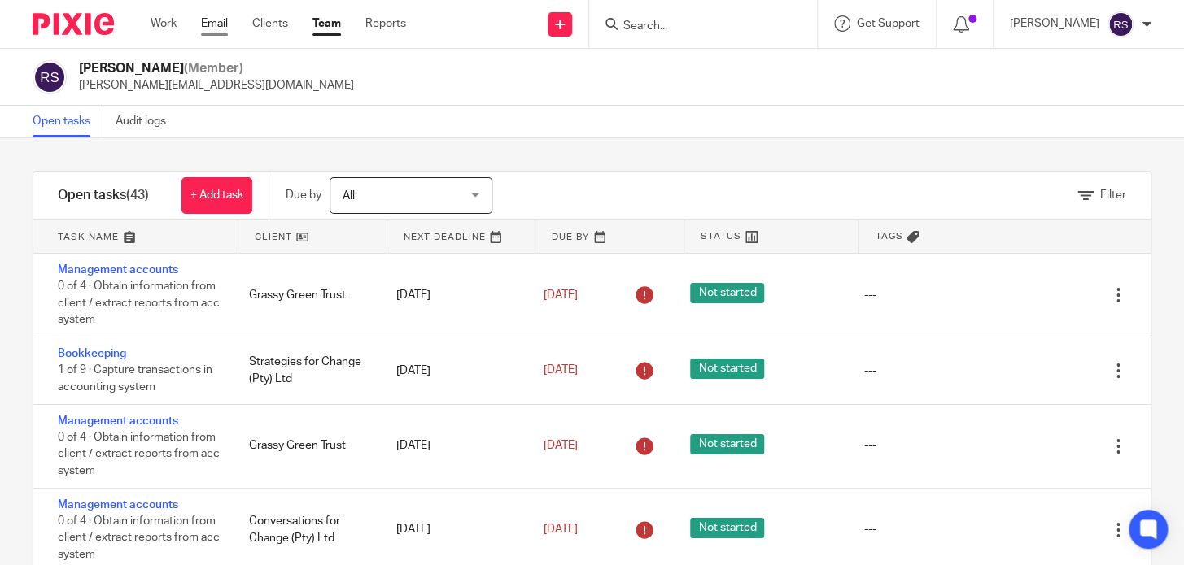
click at [218, 25] on link "Email" at bounding box center [214, 23] width 27 height 16
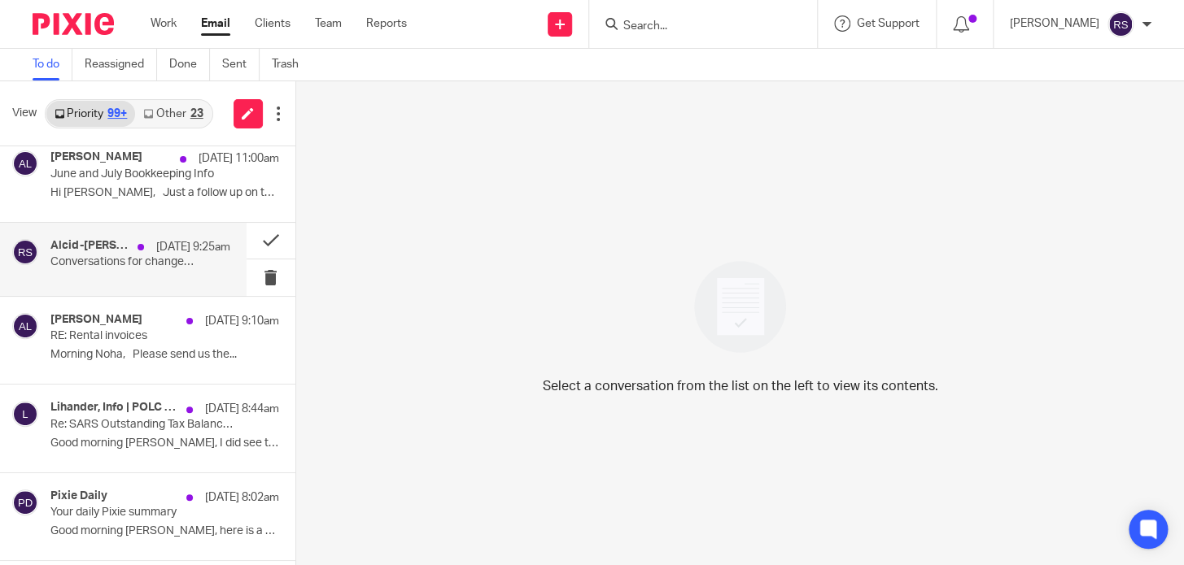
scroll to position [73, 0]
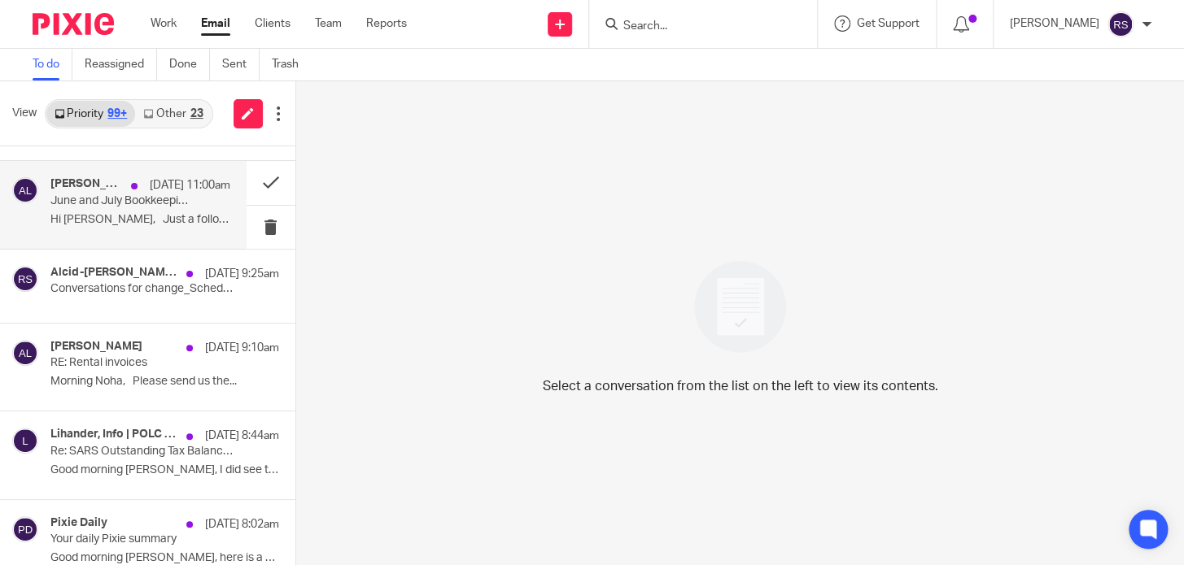
click at [150, 234] on div "[PERSON_NAME] [DATE] 11:00am June and July Bookkeeping Info Hi [PERSON_NAME], J…" at bounding box center [123, 204] width 247 height 87
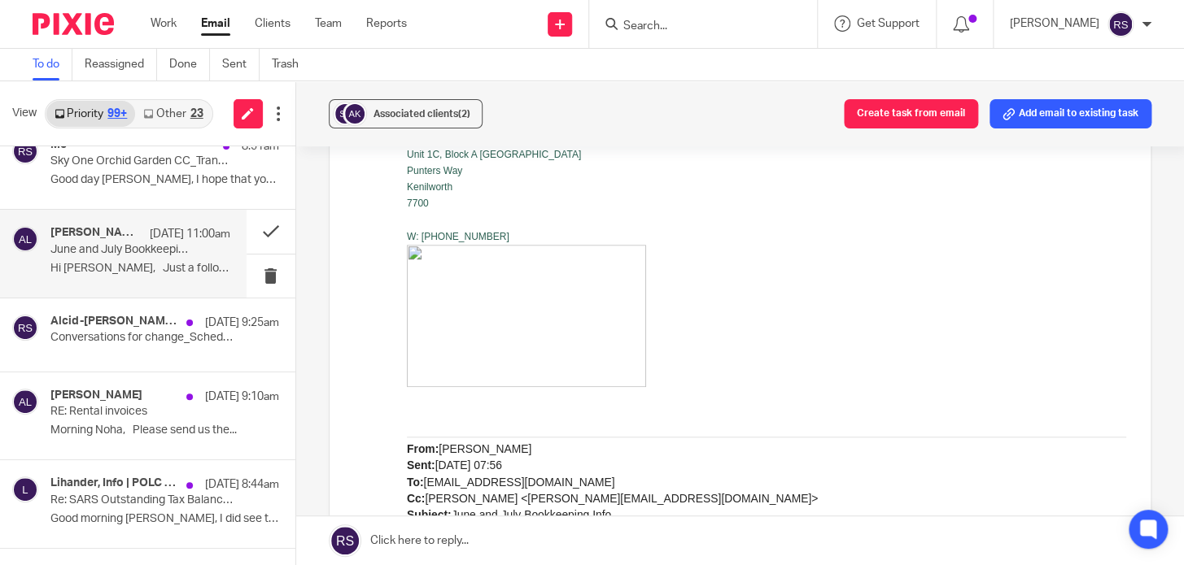
scroll to position [0, 0]
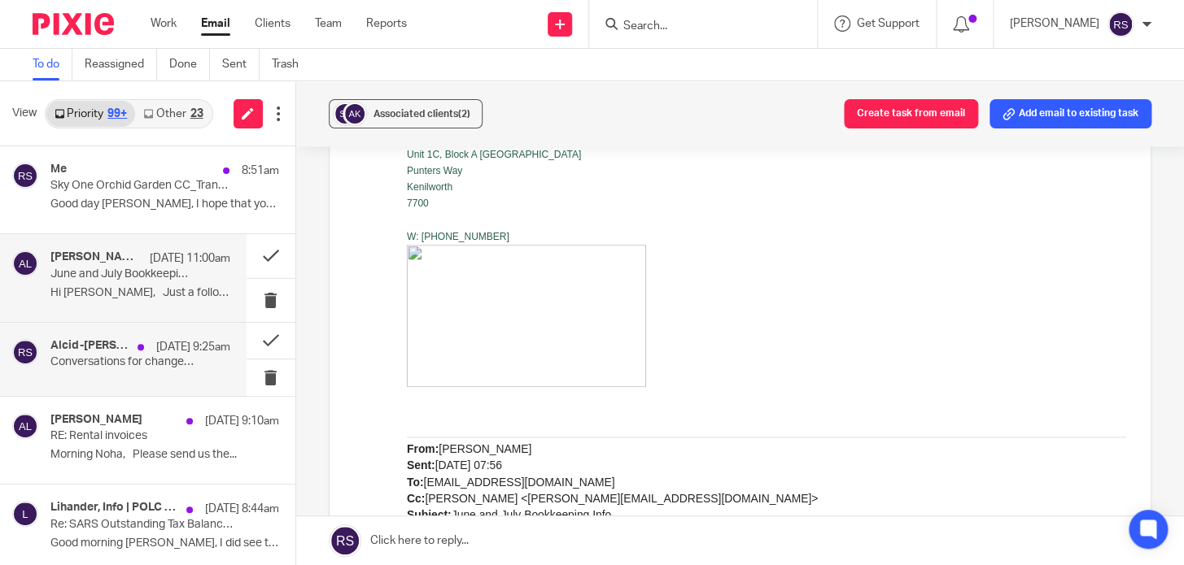
click at [116, 367] on p "Conversations for change_Scheduling a Call – Sage Banking Setup" at bounding box center [122, 363] width 144 height 14
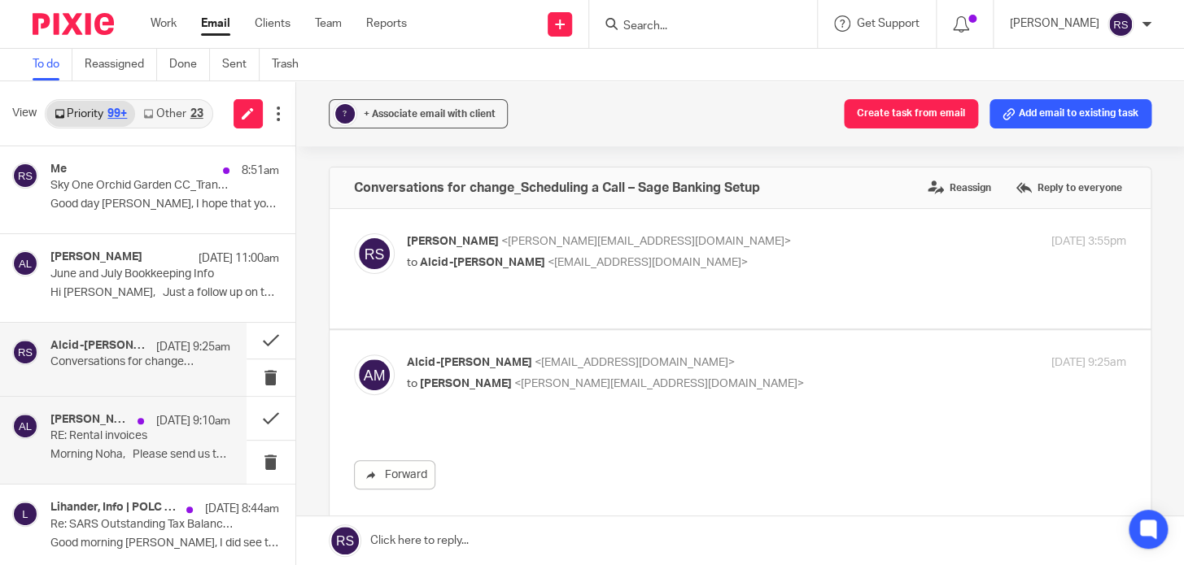
click at [131, 450] on p "Morning Noha, Please send us the..." at bounding box center [140, 455] width 180 height 14
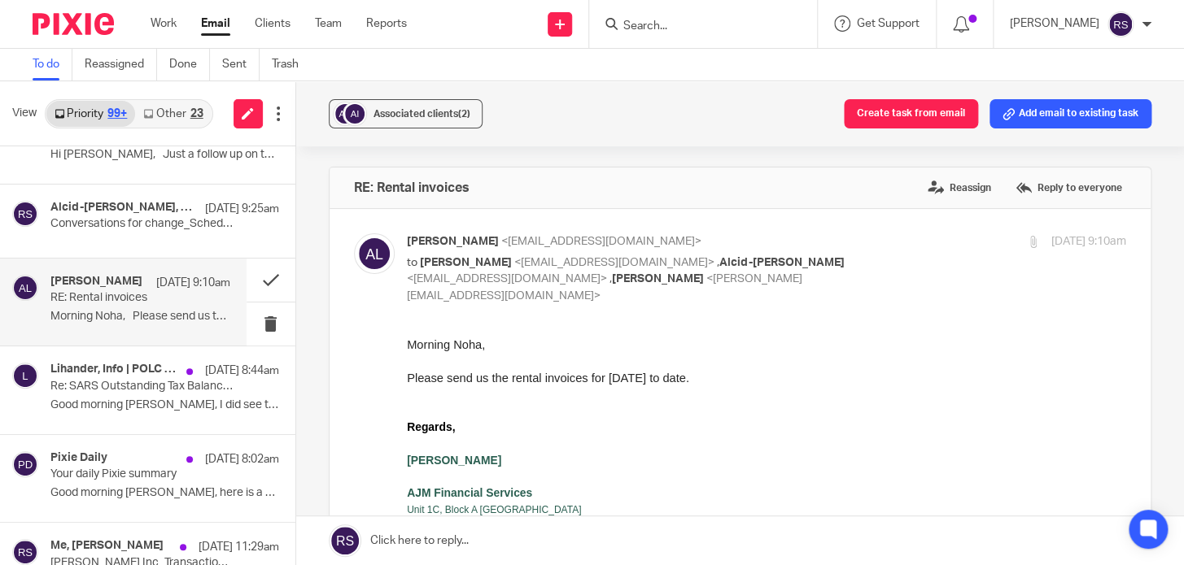
scroll to position [147, 0]
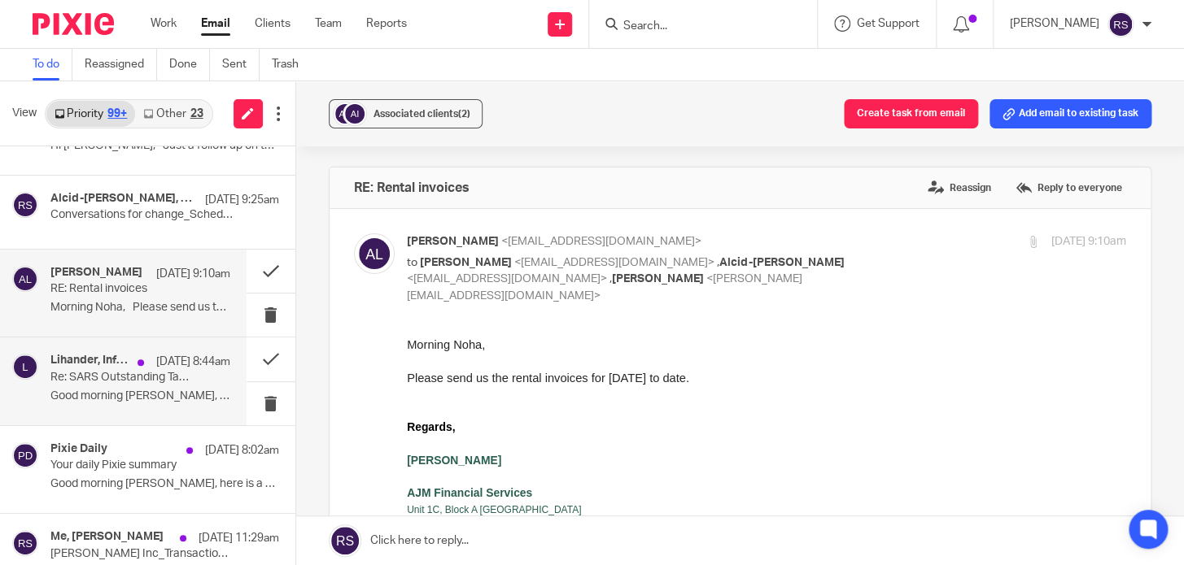
click at [137, 390] on p "Good morning [PERSON_NAME], I did see the payment..." at bounding box center [140, 397] width 180 height 14
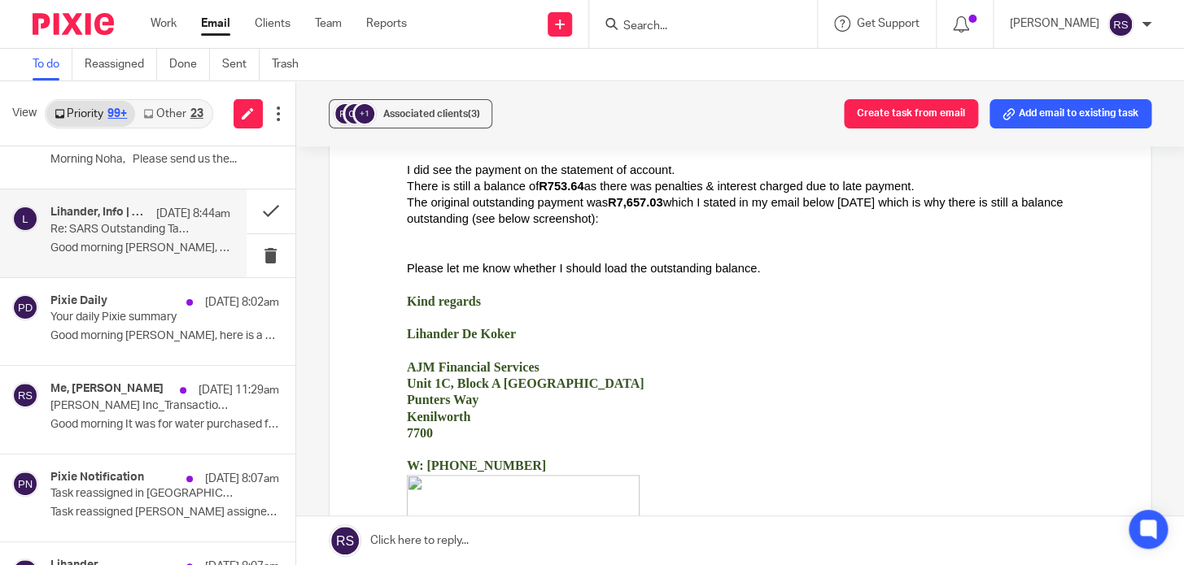
scroll to position [295, 0]
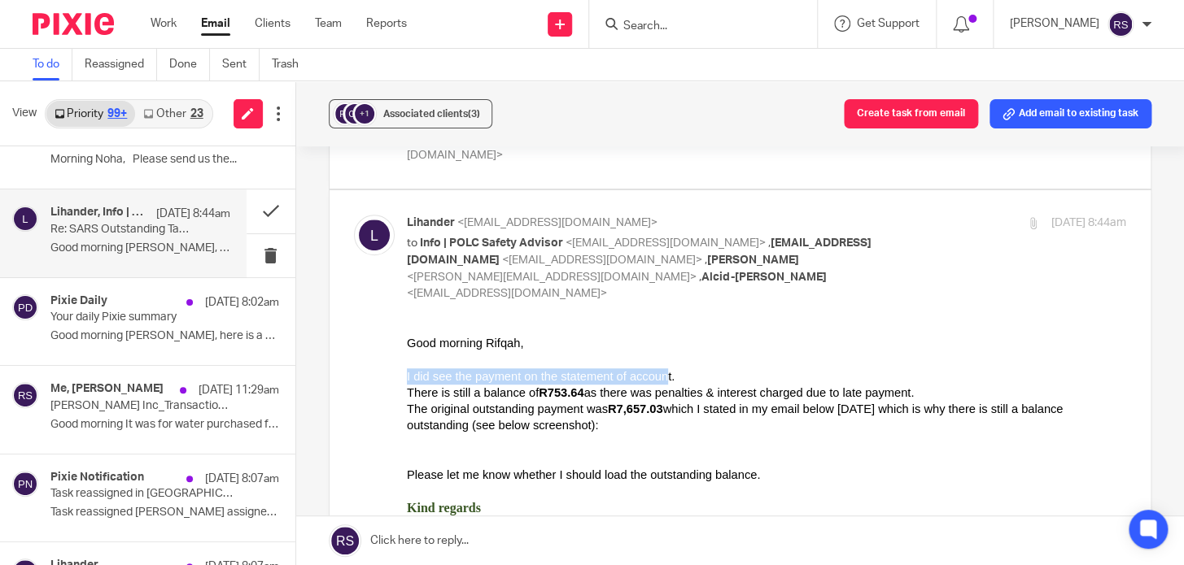
drag, startPoint x: 408, startPoint y: 376, endPoint x: 648, endPoint y: 375, distance: 240.0
click at [648, 375] on div "I did see the payment on the statement of account." at bounding box center [765, 376] width 719 height 16
drag, startPoint x: 422, startPoint y: 394, endPoint x: 888, endPoint y: 391, distance: 466.2
click at [888, 391] on div "There is still a balance of R753.64 as there was penalties & interest charged d…" at bounding box center [765, 392] width 719 height 16
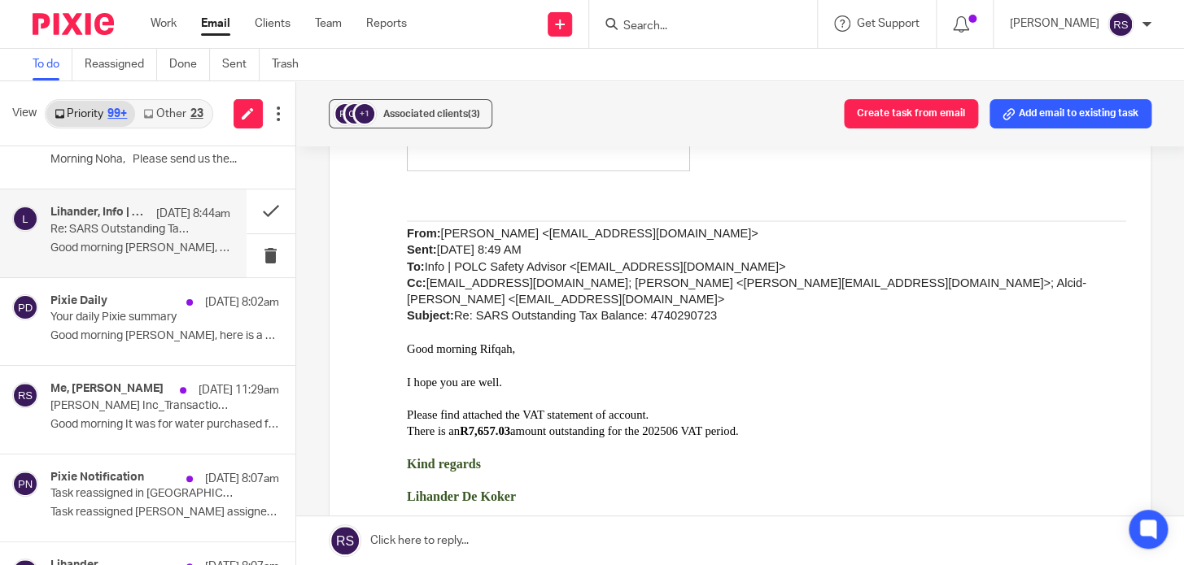
scroll to position [1331, 0]
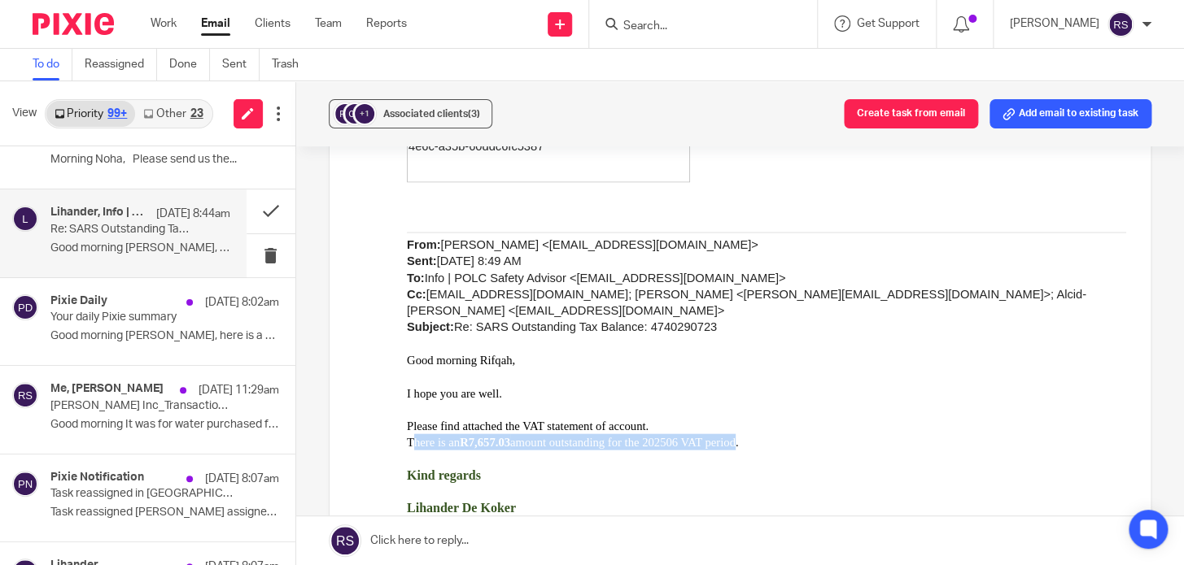
drag, startPoint x: 416, startPoint y: 424, endPoint x: 735, endPoint y: 425, distance: 319.7
click at [735, 435] on span "There is an R7,657.03 amount outstanding for the 202506 VAT period." at bounding box center [572, 441] width 332 height 13
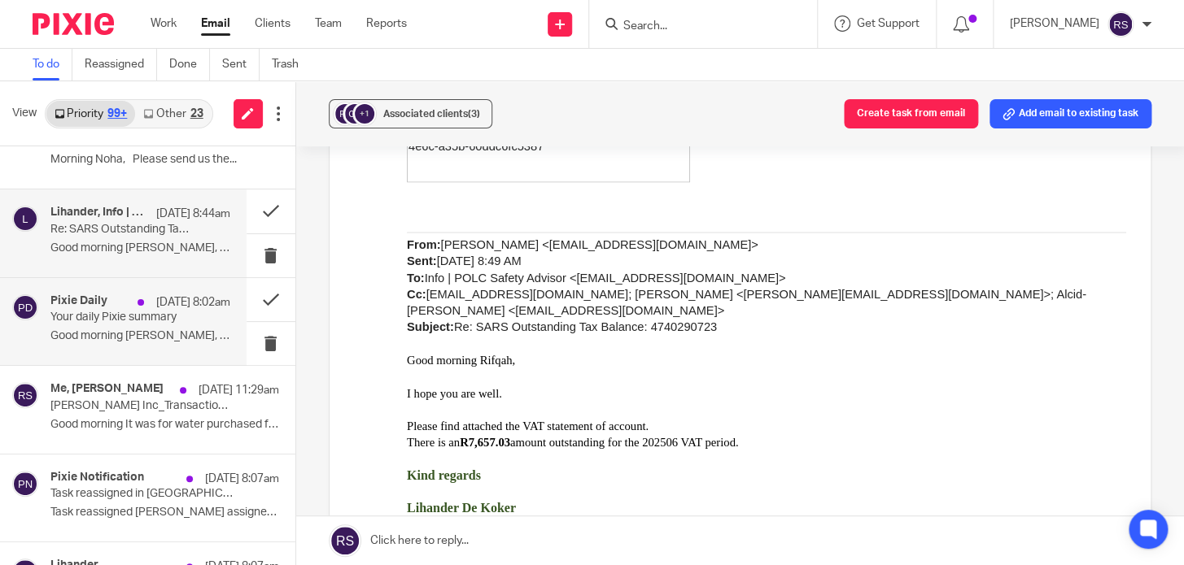
click at [103, 330] on p "Good morning [PERSON_NAME], here is a quick overview of..." at bounding box center [140, 336] width 180 height 14
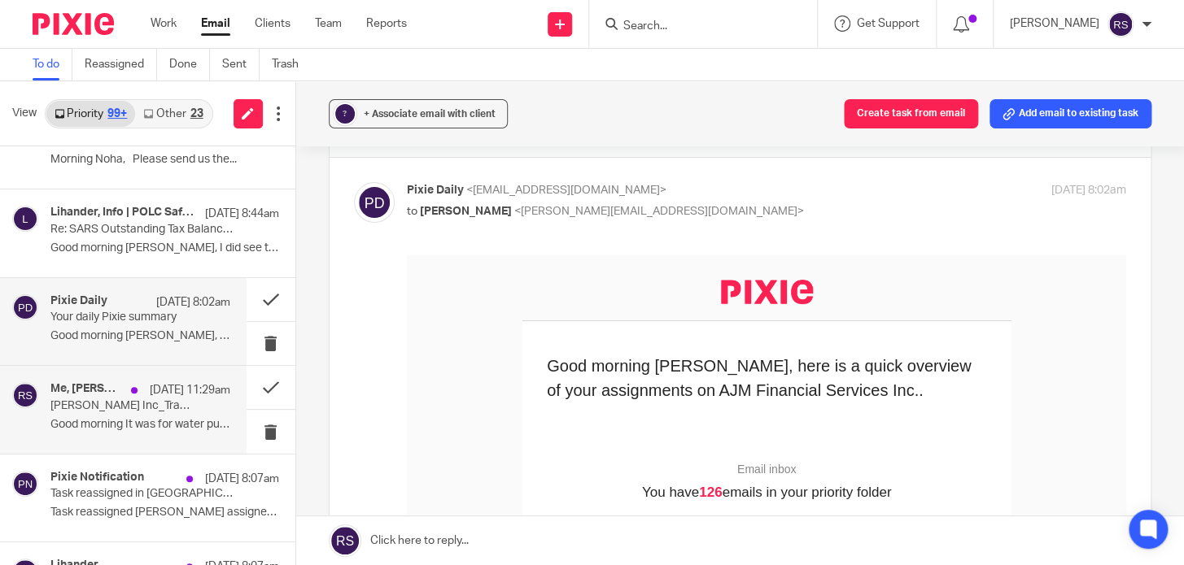
scroll to position [73, 0]
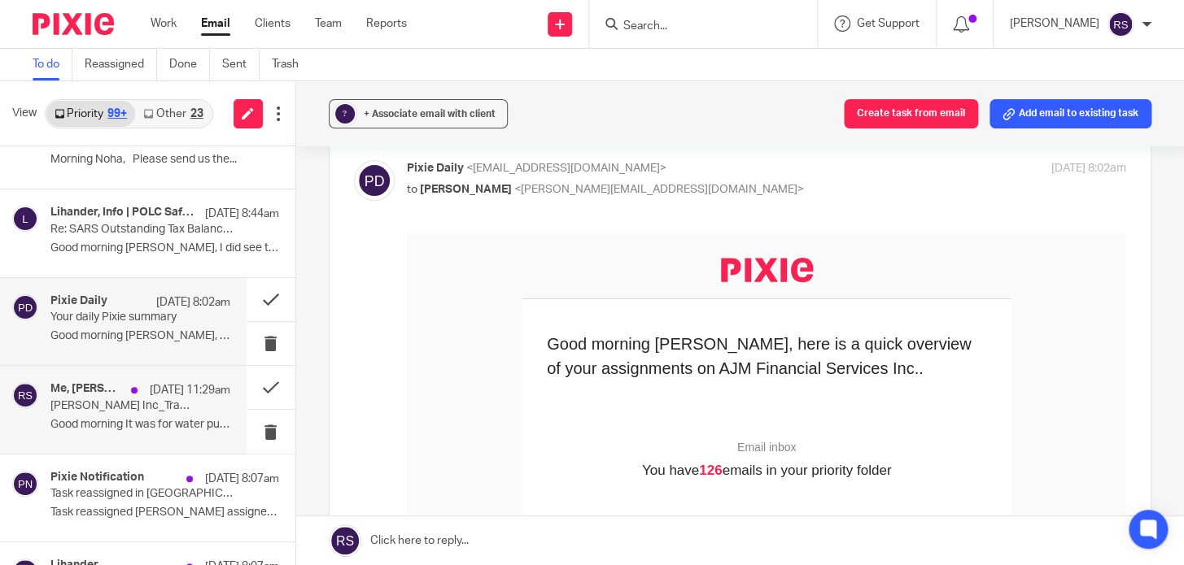
click at [80, 403] on p "[PERSON_NAME] Inc_Transaction query" at bounding box center [122, 406] width 144 height 14
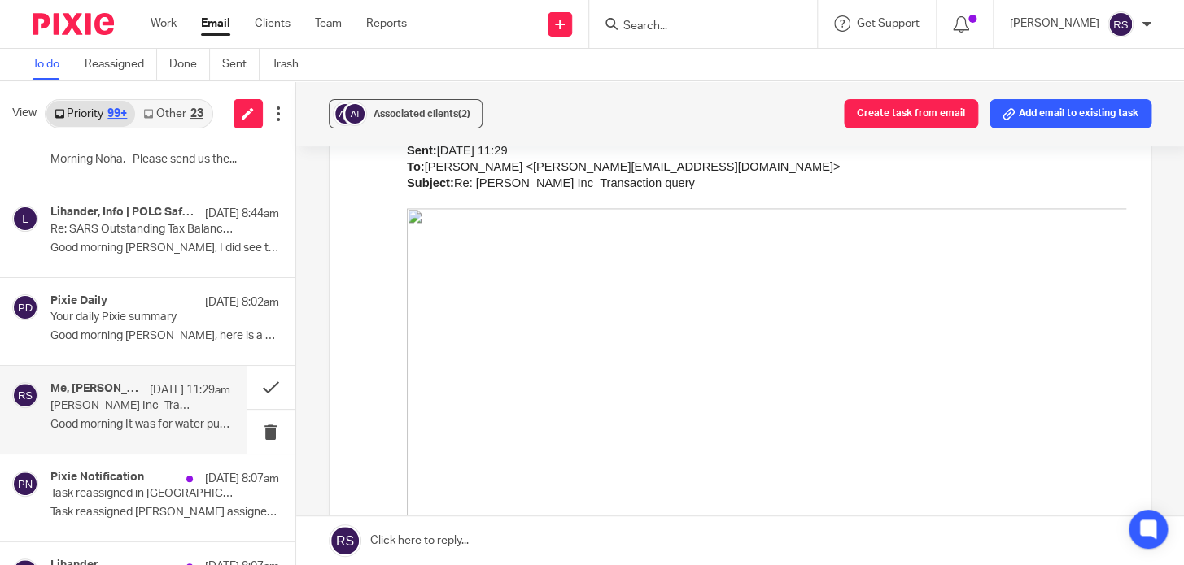
scroll to position [814, 0]
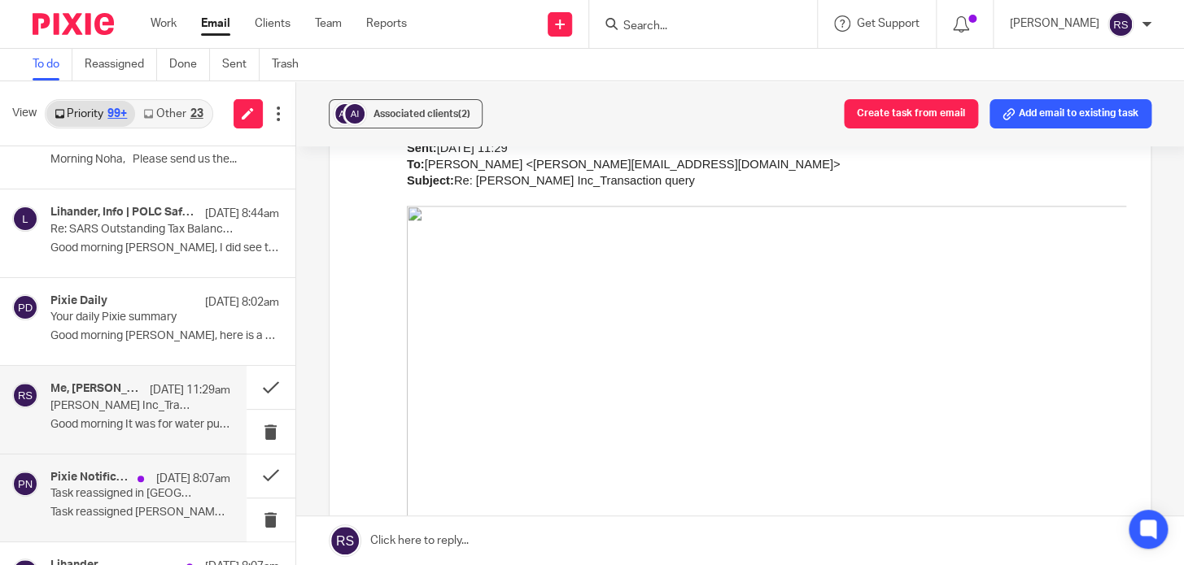
click at [102, 479] on h4 "Pixie Notification" at bounding box center [89, 478] width 79 height 14
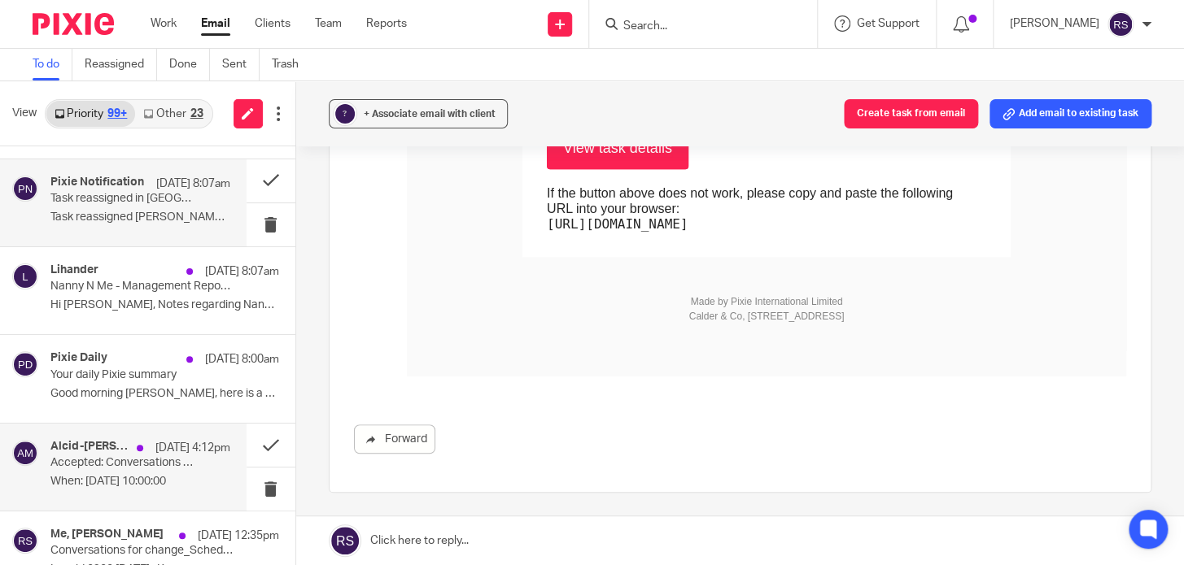
scroll to position [591, 0]
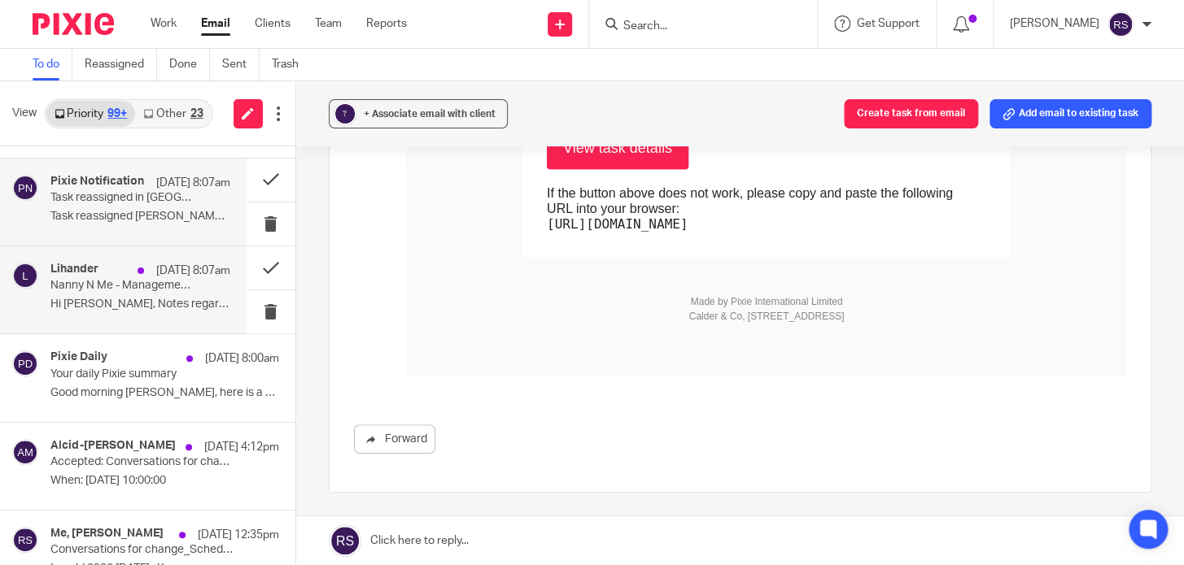
click at [143, 295] on div "Lihander [DATE] 8:07am Nanny N Me - Management Reports Hi [PERSON_NAME], Notes …" at bounding box center [140, 290] width 180 height 55
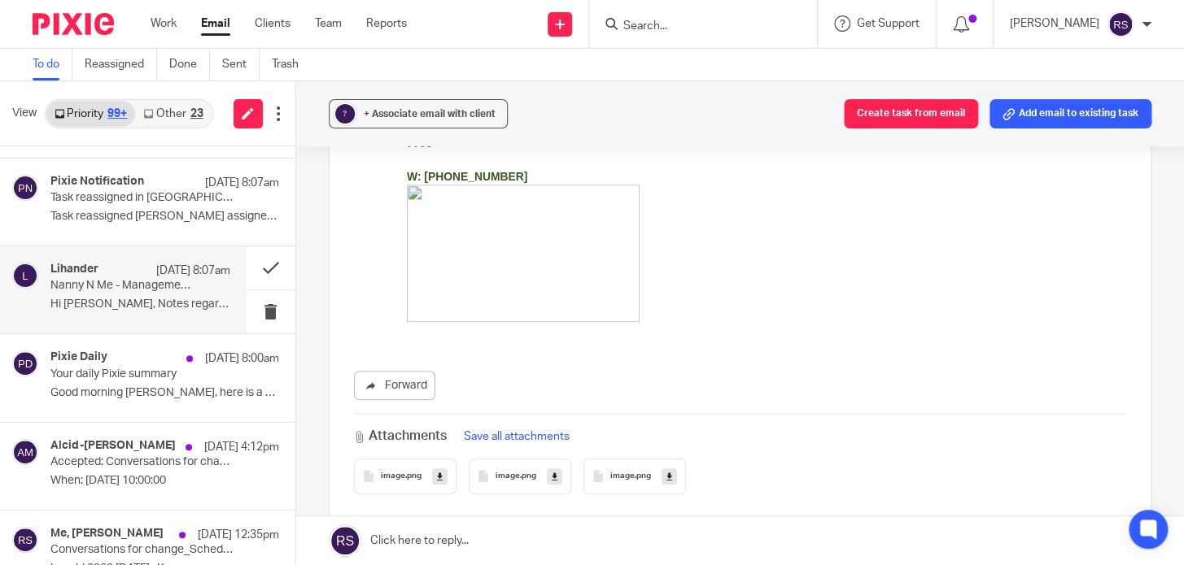
scroll to position [716, 0]
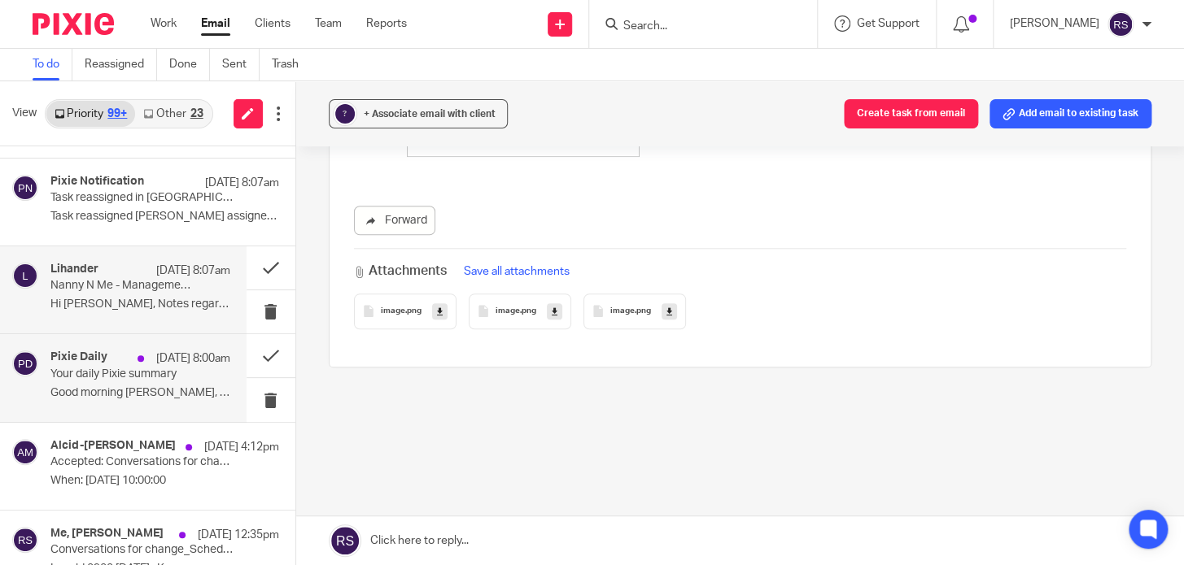
click at [101, 386] on p "Good morning [PERSON_NAME], here is a quick overview of..." at bounding box center [140, 393] width 180 height 14
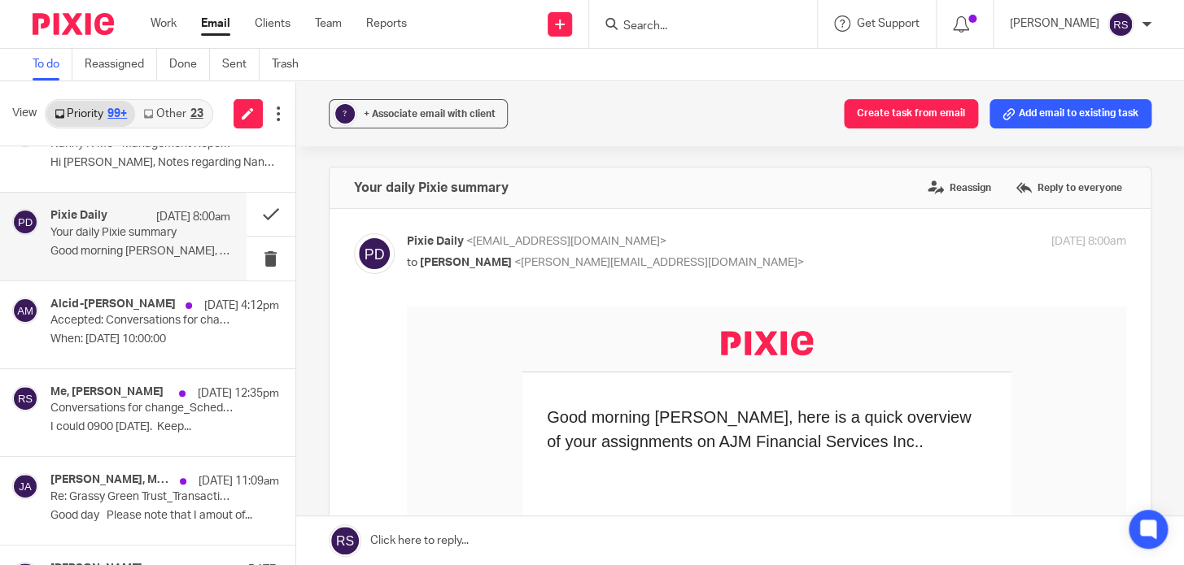
scroll to position [740, 0]
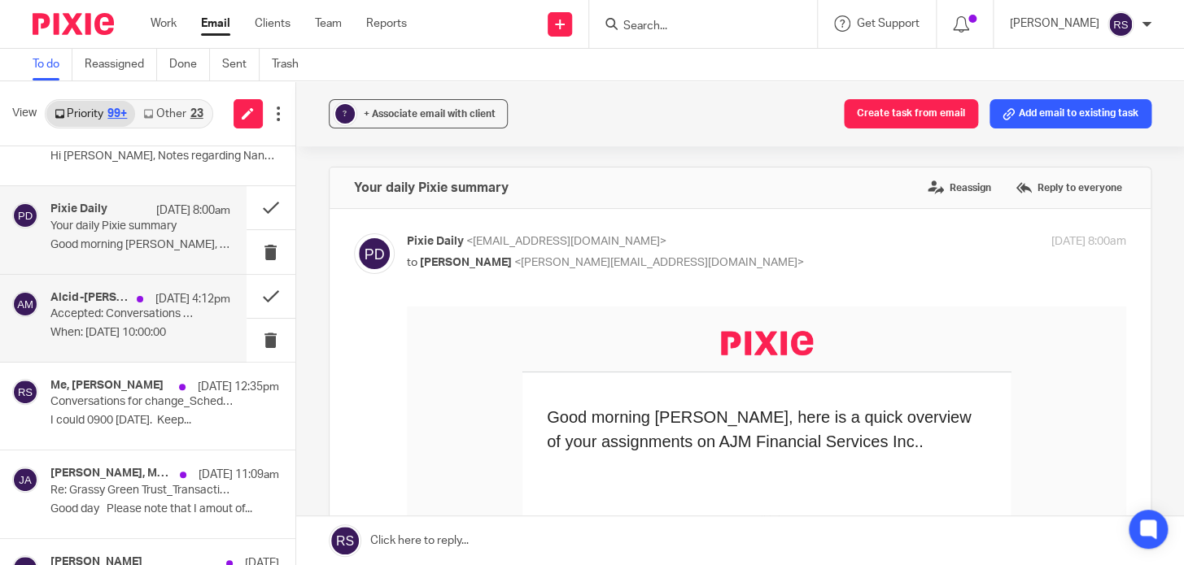
click at [128, 312] on p "Accepted: Conversations for change_Scheduling a Call – Sage Banking Setup" at bounding box center [122, 315] width 144 height 14
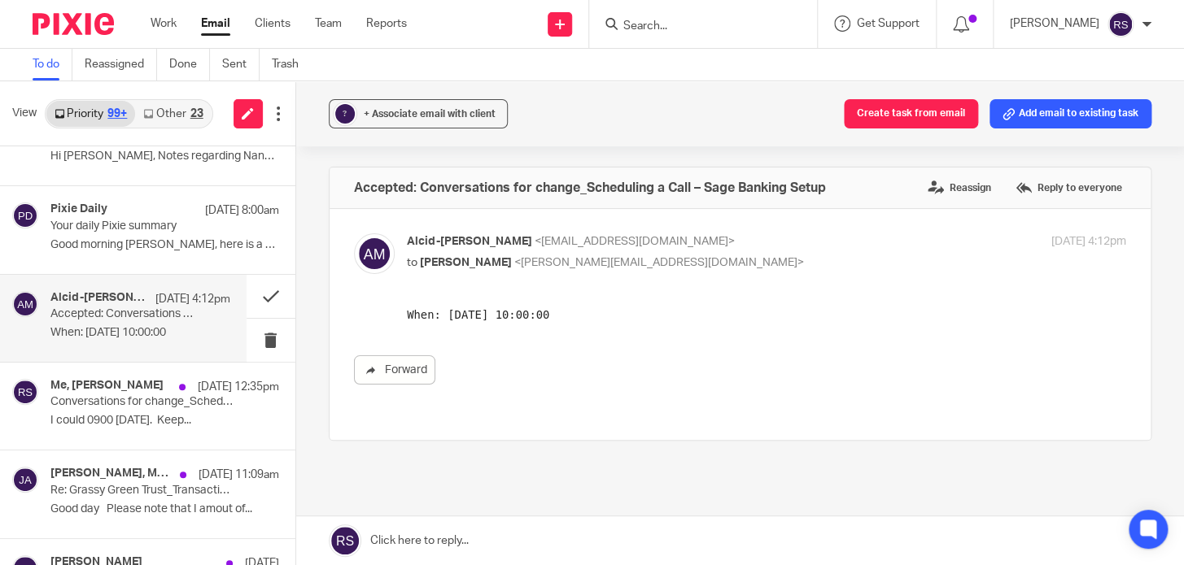
scroll to position [0, 0]
click at [125, 402] on p "Conversations for change_Scheduling a Call – Sage Banking Setup" at bounding box center [122, 402] width 144 height 14
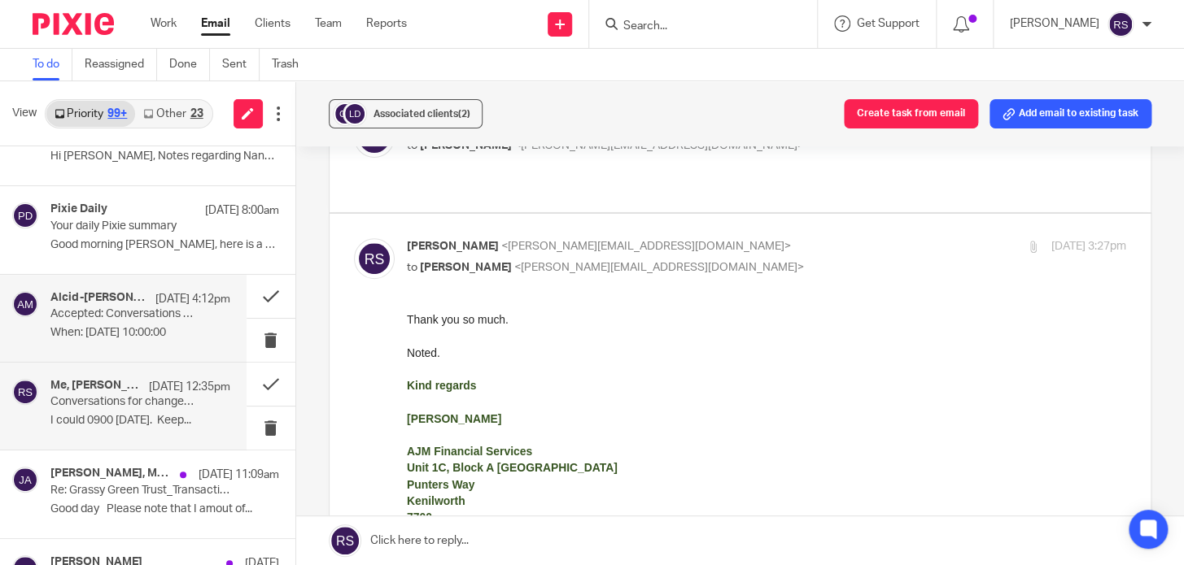
click at [191, 321] on div "Alcid-[PERSON_NAME] [DATE] 4:12pm Accepted: Conversations for change_Scheduling…" at bounding box center [140, 318] width 180 height 55
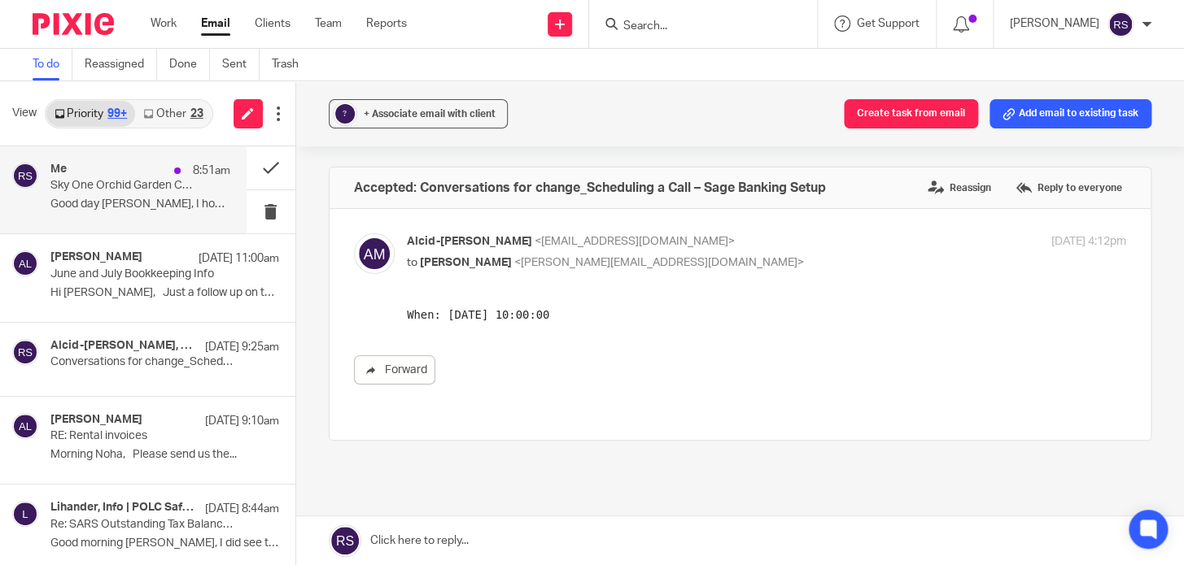
click at [176, 204] on p "Good day [PERSON_NAME], I hope that you are well. I..." at bounding box center [140, 205] width 180 height 14
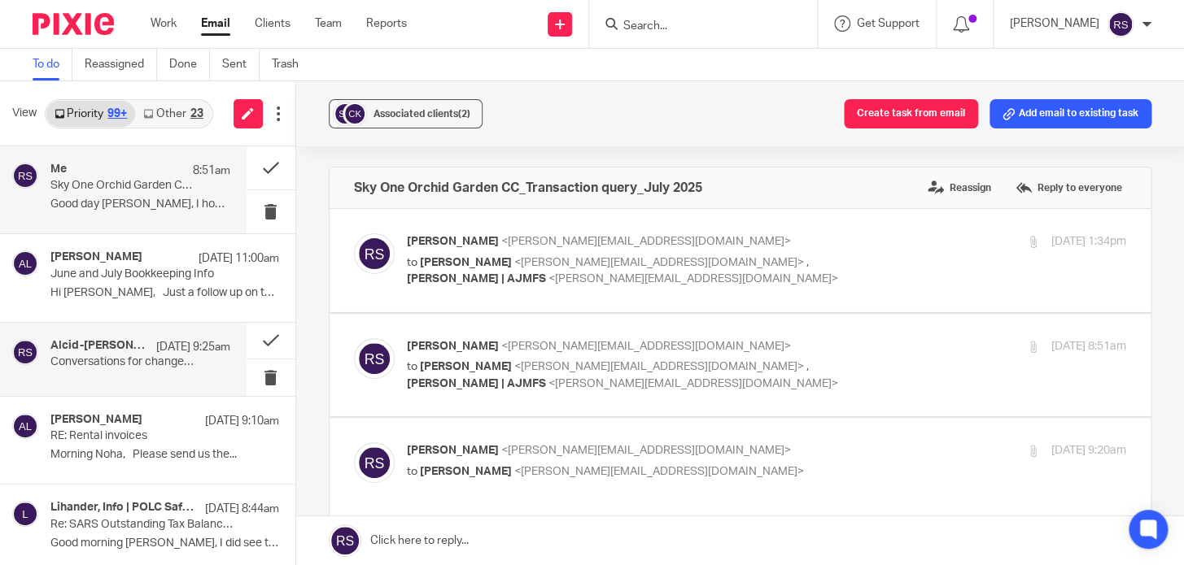
click at [103, 373] on div "Alcid-[PERSON_NAME], Me [DATE] 9:25am Conversations for change_Scheduling a Cal…" at bounding box center [140, 359] width 180 height 41
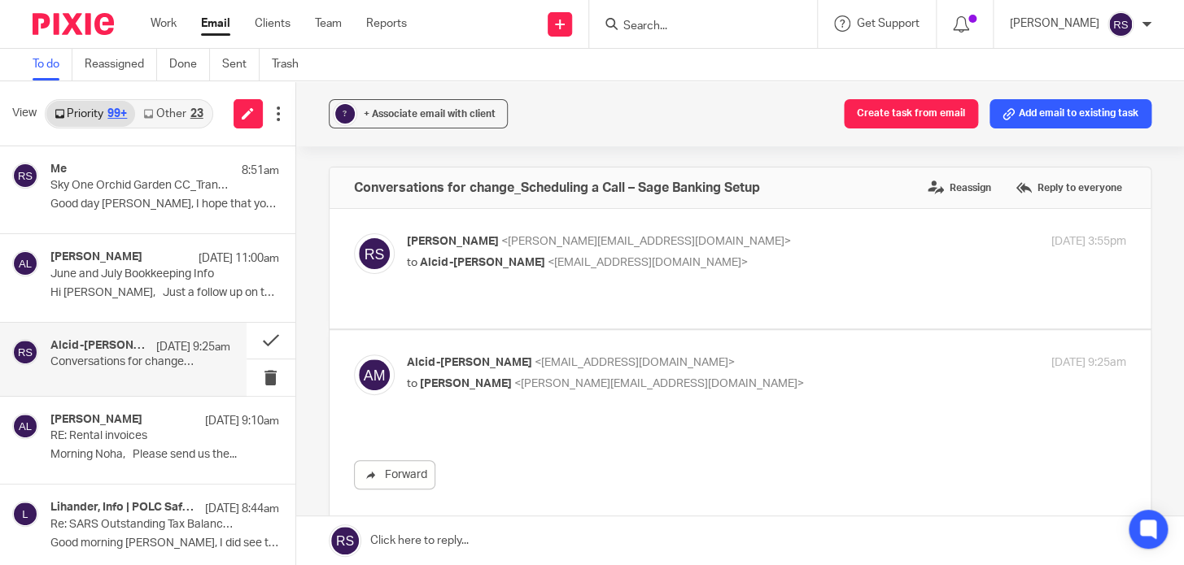
click at [642, 247] on p "[PERSON_NAME] <[PERSON_NAME][EMAIL_ADDRESS][DOMAIN_NAME]>" at bounding box center [646, 241] width 479 height 17
checkbox input "true"
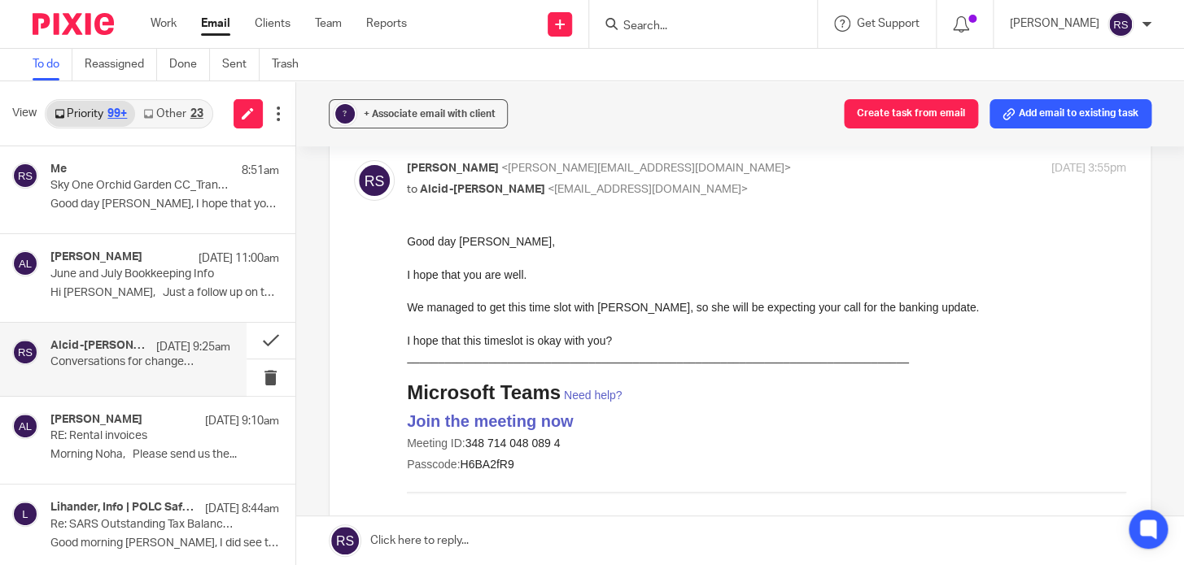
drag, startPoint x: 806, startPoint y: 545, endPoint x: 680, endPoint y: 311, distance: 266.1
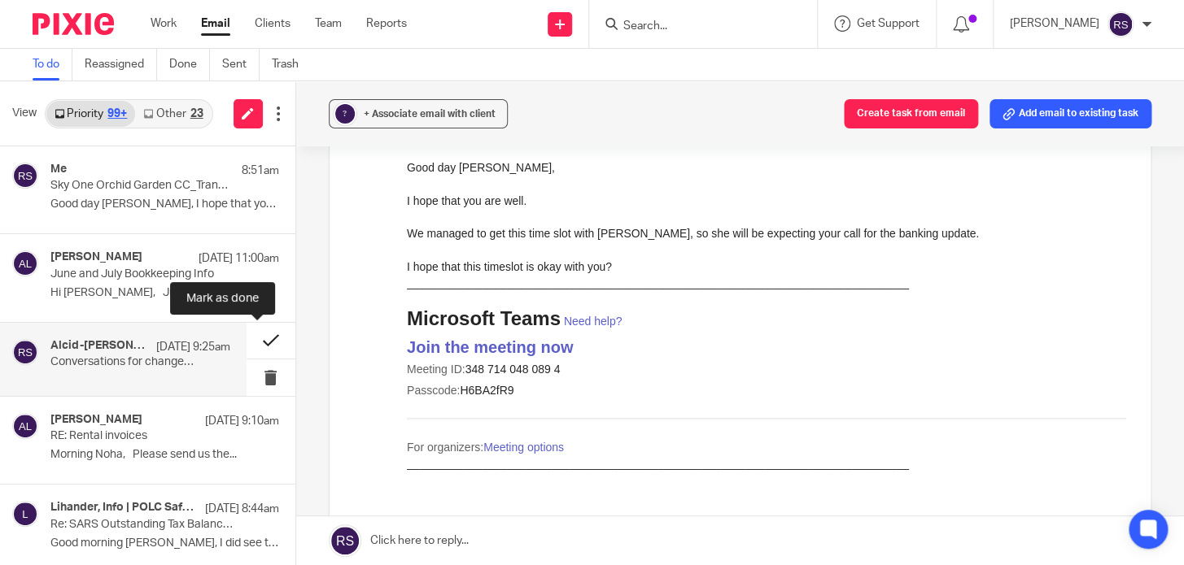
click at [251, 334] on button at bounding box center [271, 341] width 49 height 37
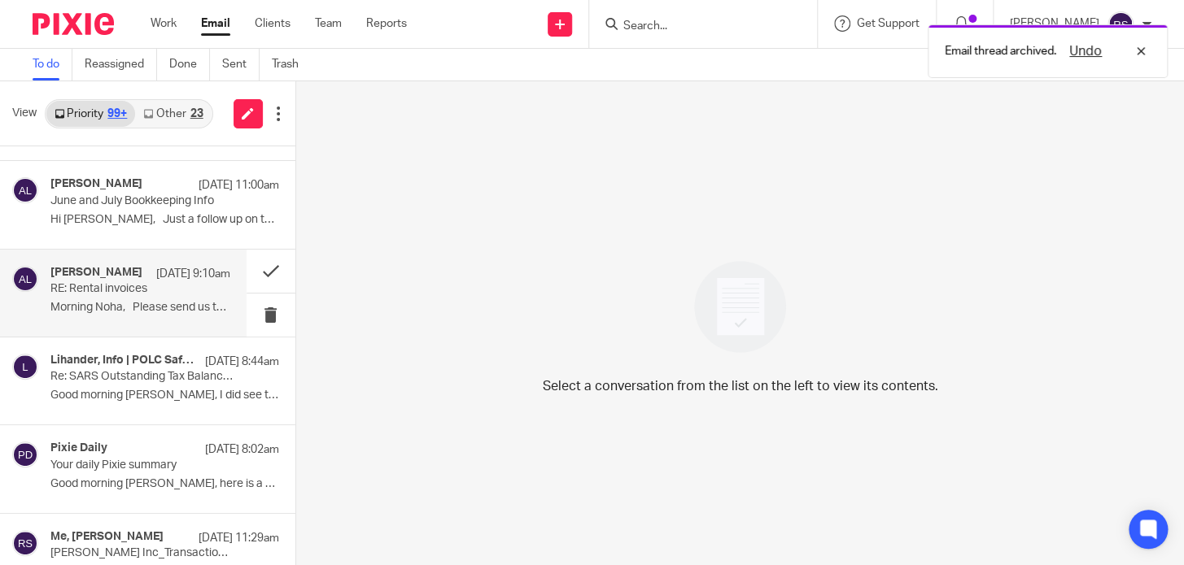
click at [168, 290] on p "RE: Rental invoices" at bounding box center [122, 289] width 144 height 14
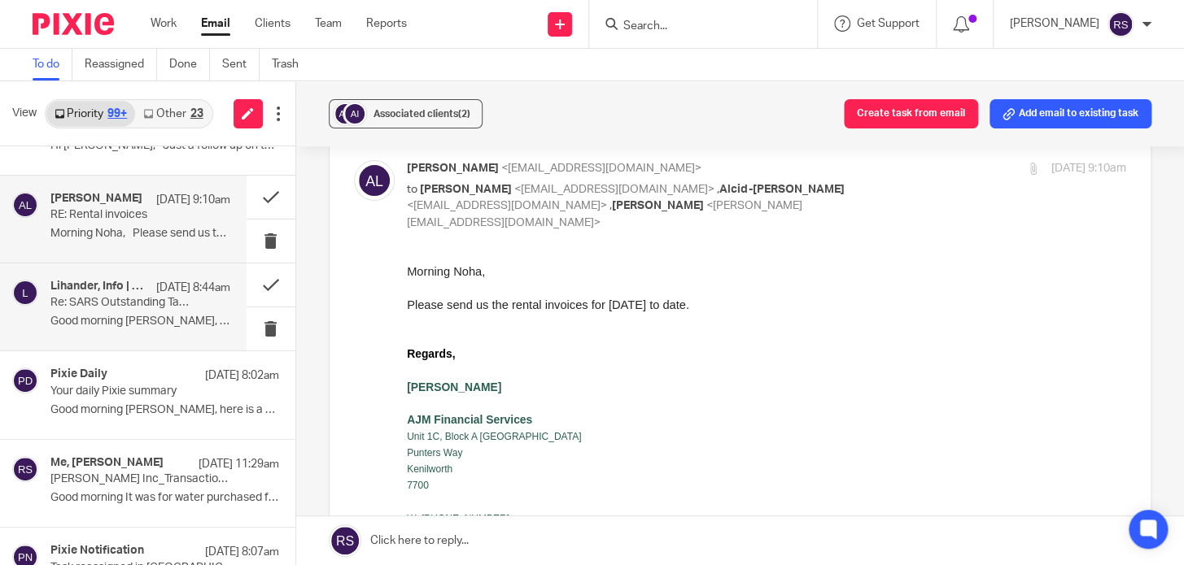
click at [115, 321] on p "Good morning [PERSON_NAME], I did see the payment..." at bounding box center [140, 322] width 180 height 14
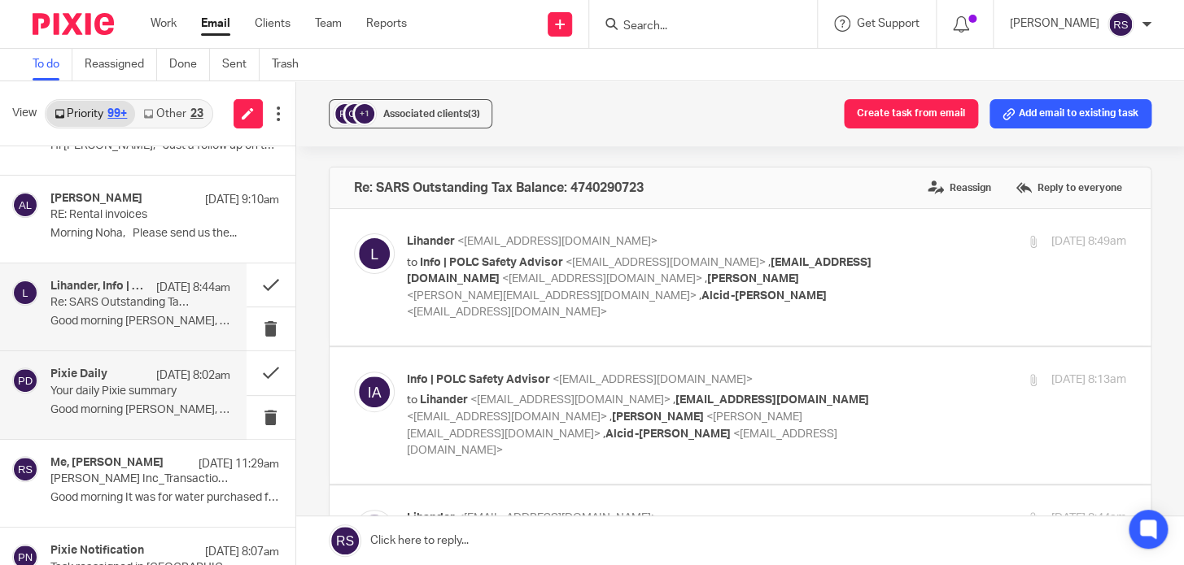
click at [123, 386] on p "Your daily Pixie summary" at bounding box center [122, 392] width 144 height 14
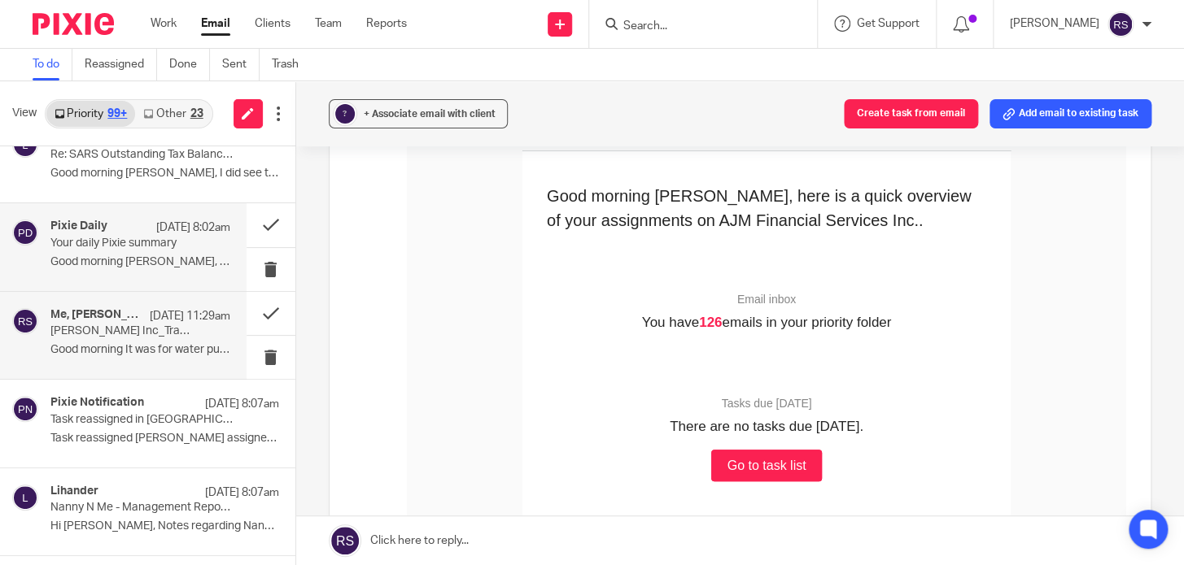
click at [127, 334] on p "[PERSON_NAME] Inc_Transaction query" at bounding box center [122, 332] width 144 height 14
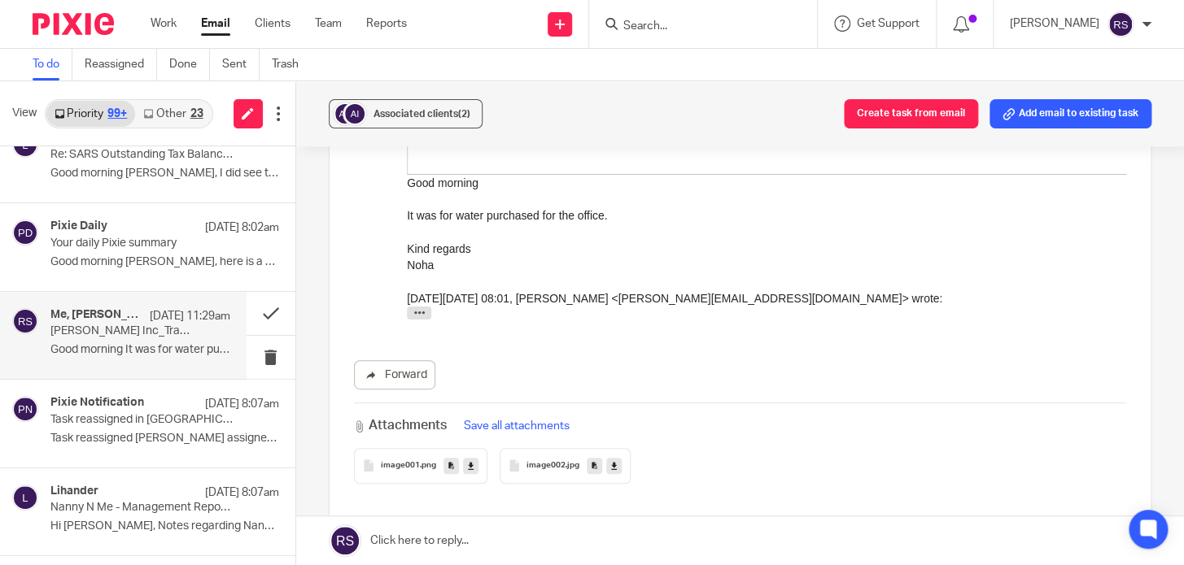
drag, startPoint x: 805, startPoint y: -4785, endPoint x: 591, endPoint y: 232, distance: 5021.8
click at [256, 309] on button at bounding box center [271, 313] width 49 height 43
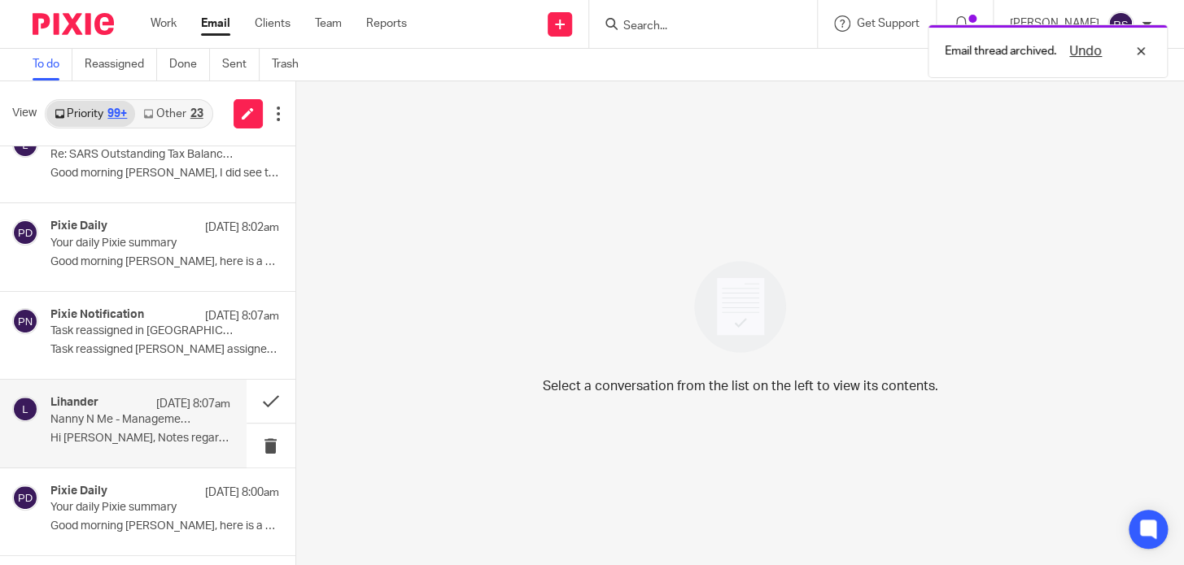
click at [116, 434] on p "Hi [PERSON_NAME], Notes regarding Nanny N Me..." at bounding box center [140, 439] width 180 height 14
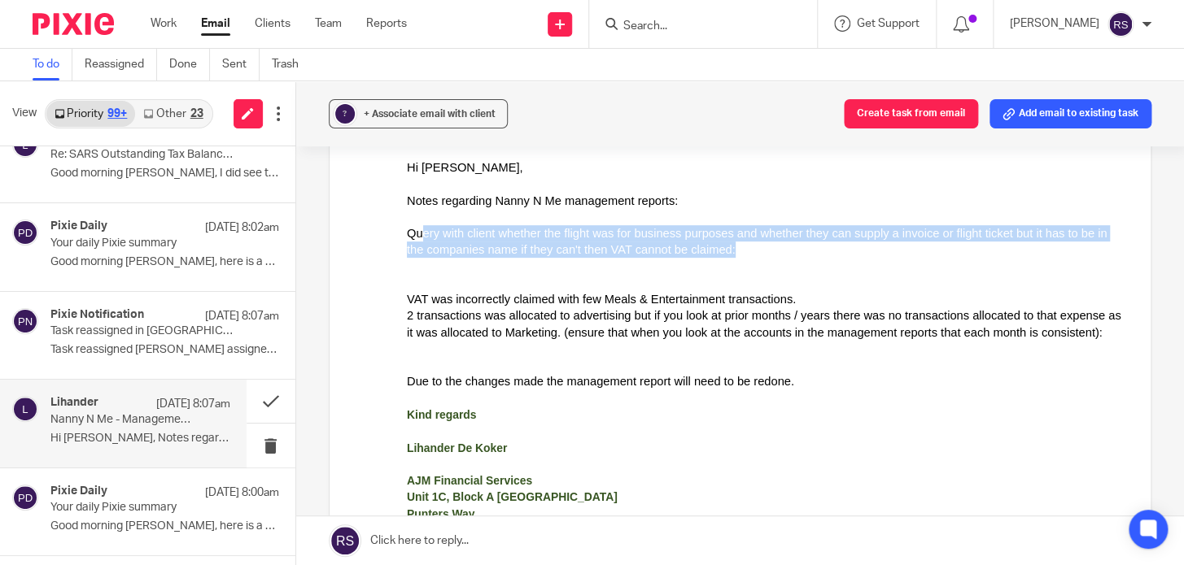
drag, startPoint x: 420, startPoint y: 232, endPoint x: 764, endPoint y: 253, distance: 344.8
click at [764, 253] on div "Query with client whether the flight was for business purposes and whether they…" at bounding box center [765, 241] width 719 height 33
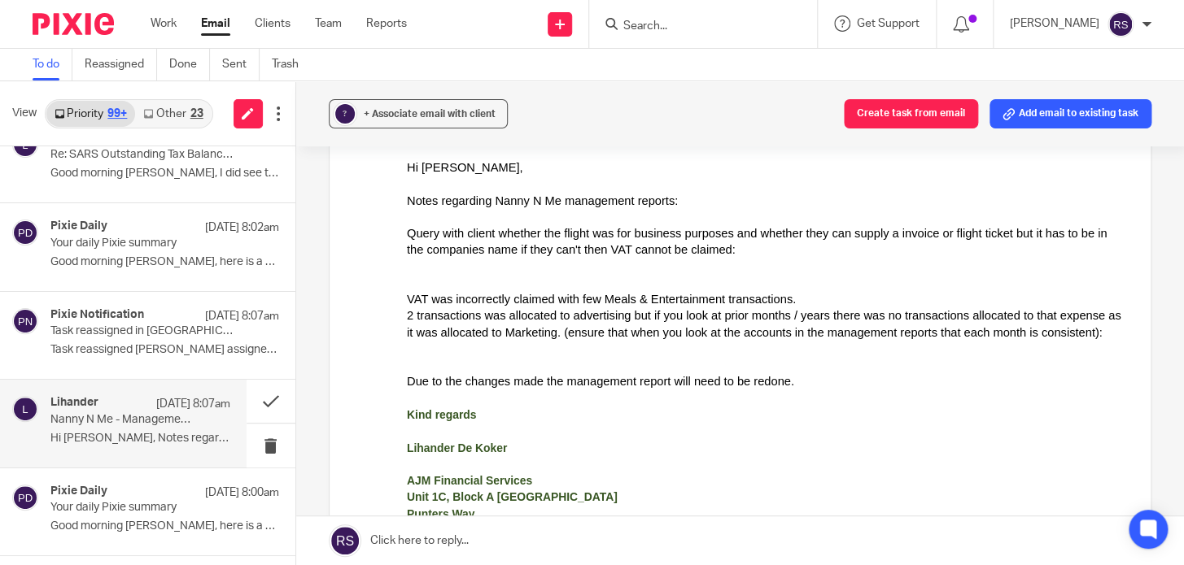
click at [576, 286] on div at bounding box center [765, 283] width 719 height 16
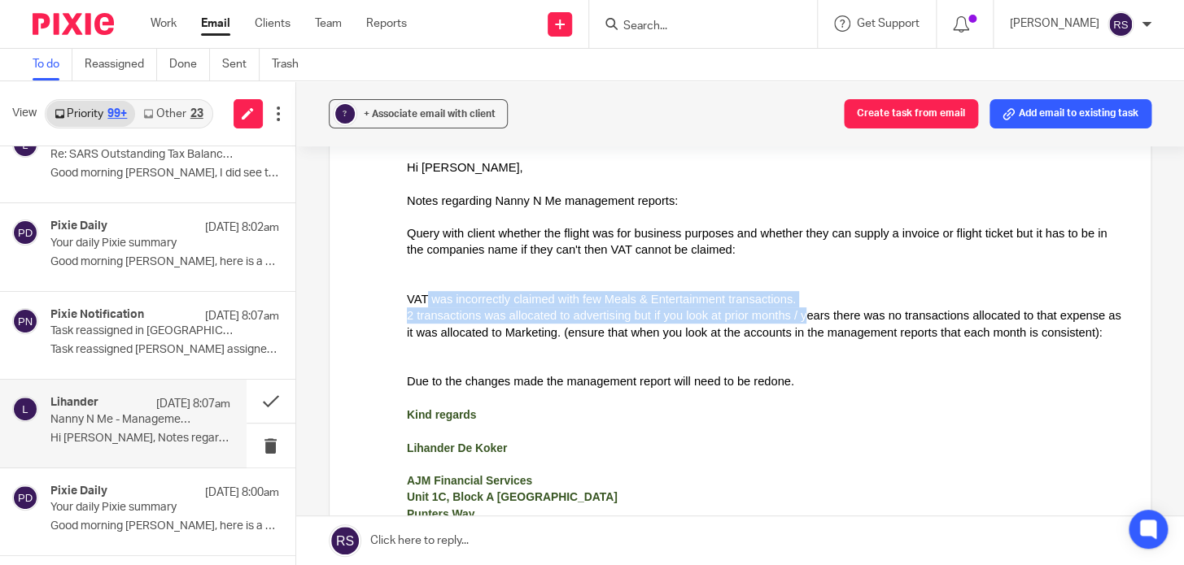
drag, startPoint x: 422, startPoint y: 302, endPoint x: 775, endPoint y: 318, distance: 353.5
click at [775, 318] on ul "VAT was incorrectly claimed with few Meals & Entertainment transactions. 2 tran…" at bounding box center [765, 324] width 719 height 66
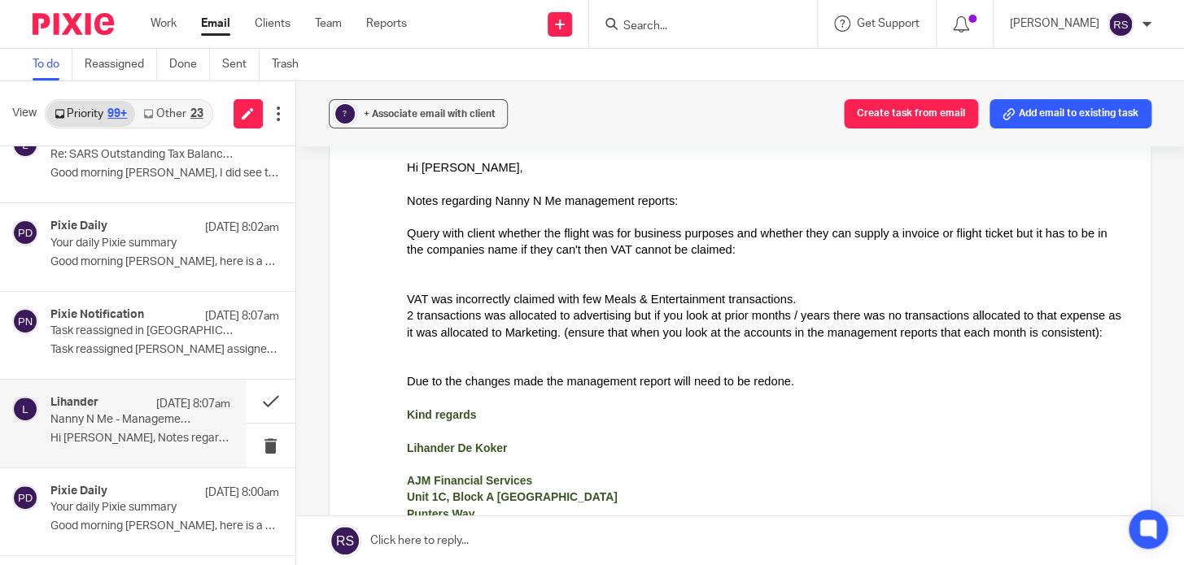
click at [555, 334] on div "2 transactions was allocated to advertising but if you look at prior months / y…" at bounding box center [765, 324] width 719 height 33
click at [259, 396] on button at bounding box center [271, 401] width 49 height 43
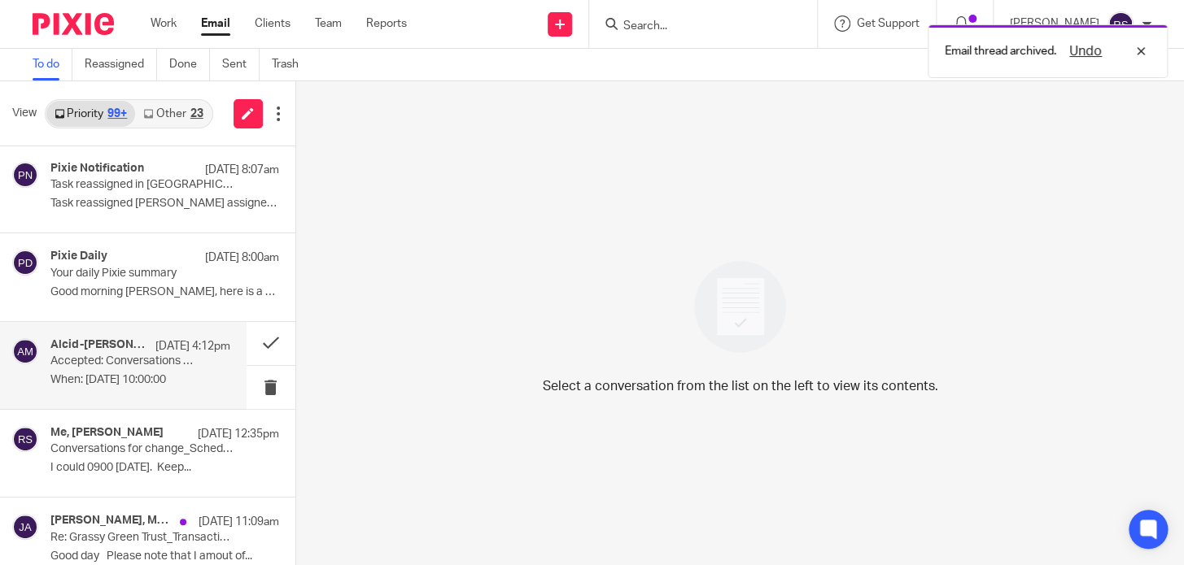
scroll to position [443, 0]
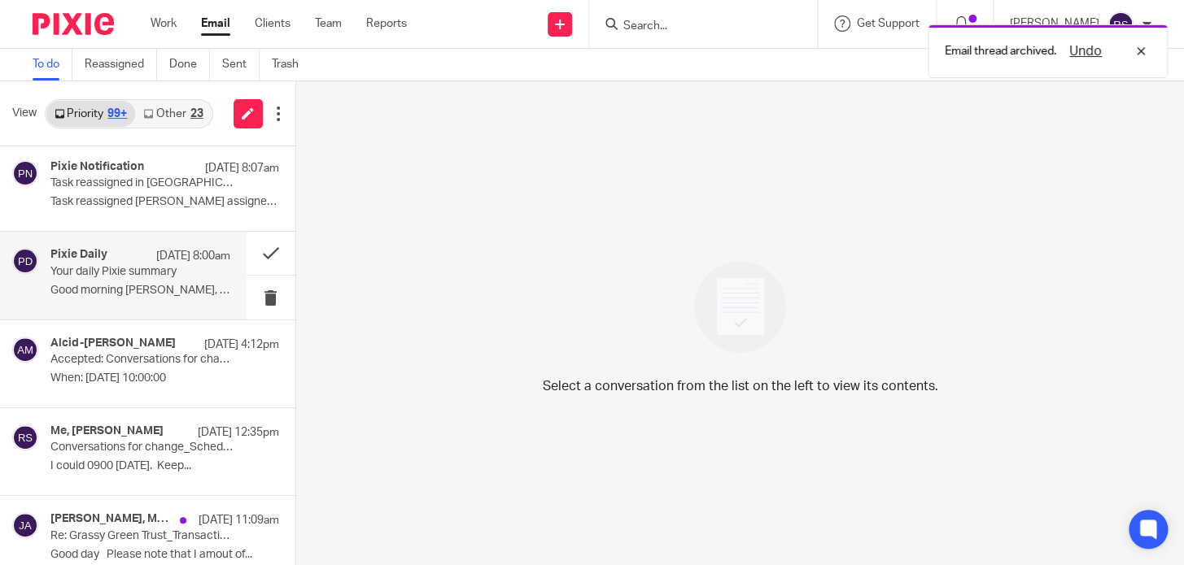
click at [189, 290] on p "Good morning [PERSON_NAME], here is a quick overview of..." at bounding box center [140, 291] width 180 height 14
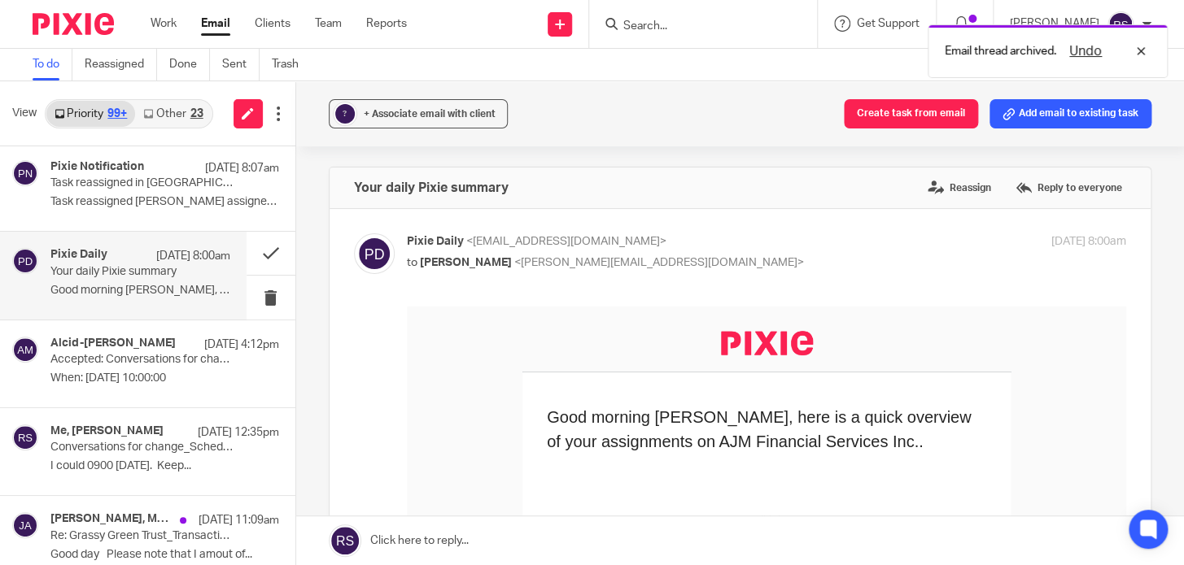
scroll to position [0, 0]
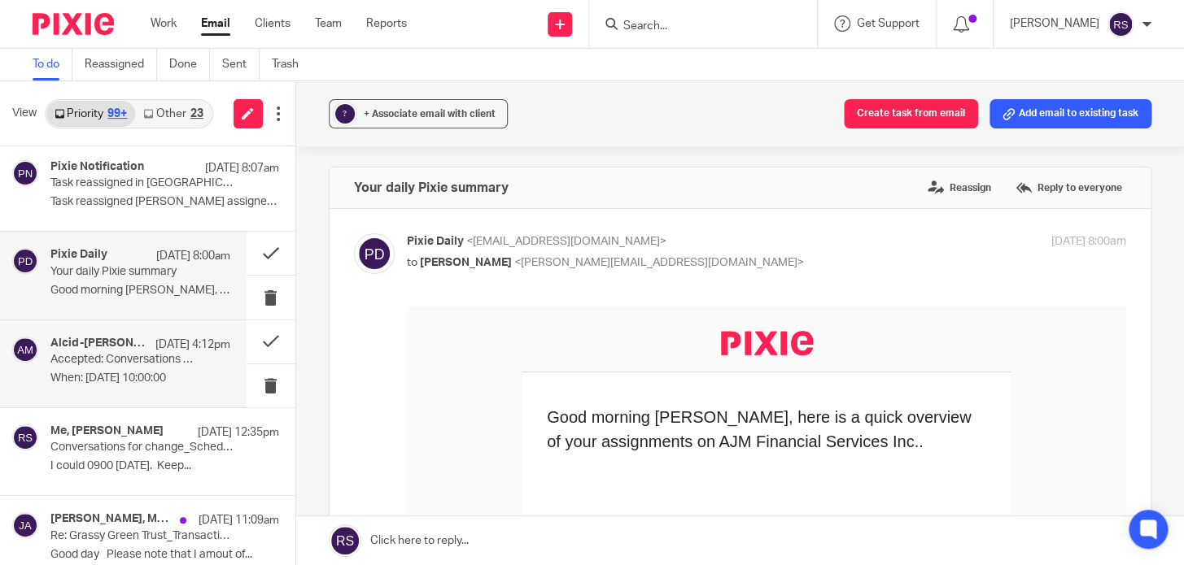
click at [152, 380] on p "When: [DATE] 10:00:00" at bounding box center [140, 379] width 180 height 14
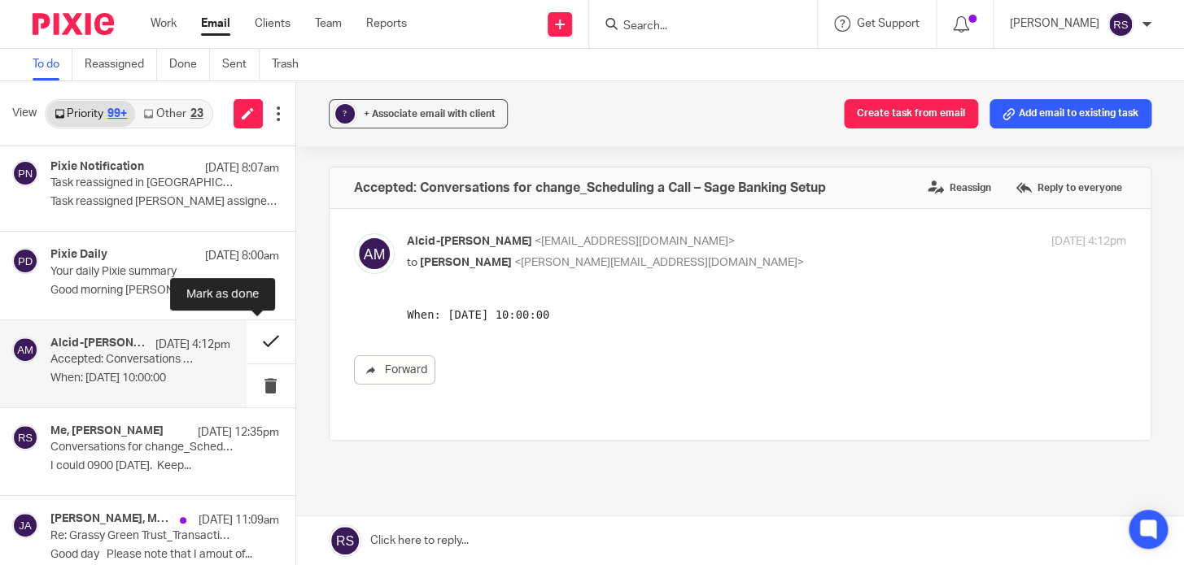
click at [248, 343] on button at bounding box center [271, 342] width 49 height 43
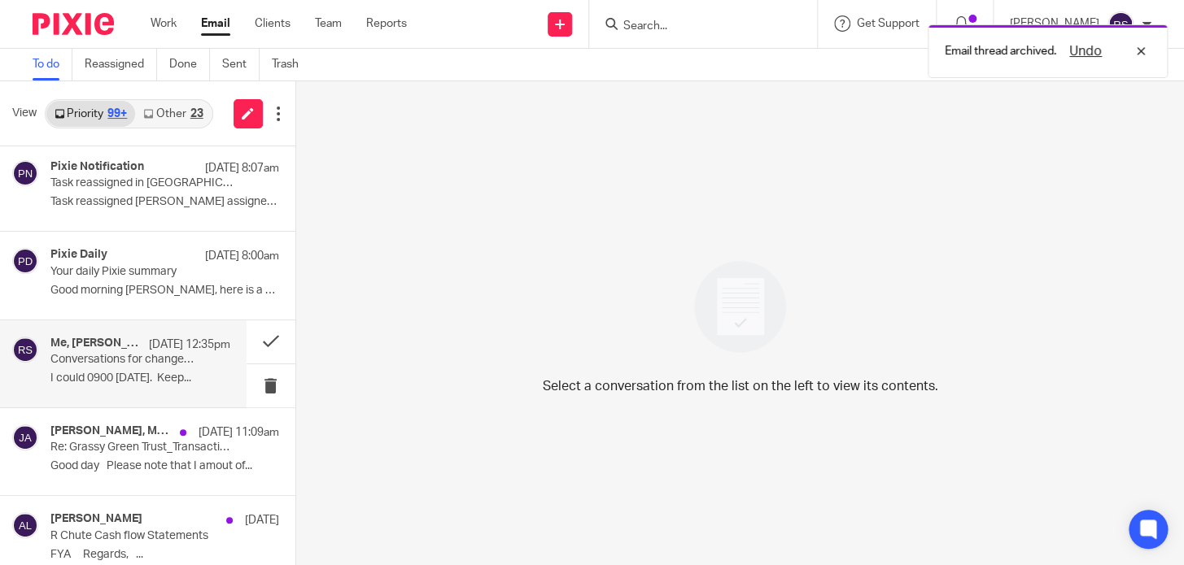
click at [136, 364] on p "Conversations for change_Scheduling a Call – Sage Banking Setup" at bounding box center [122, 360] width 144 height 14
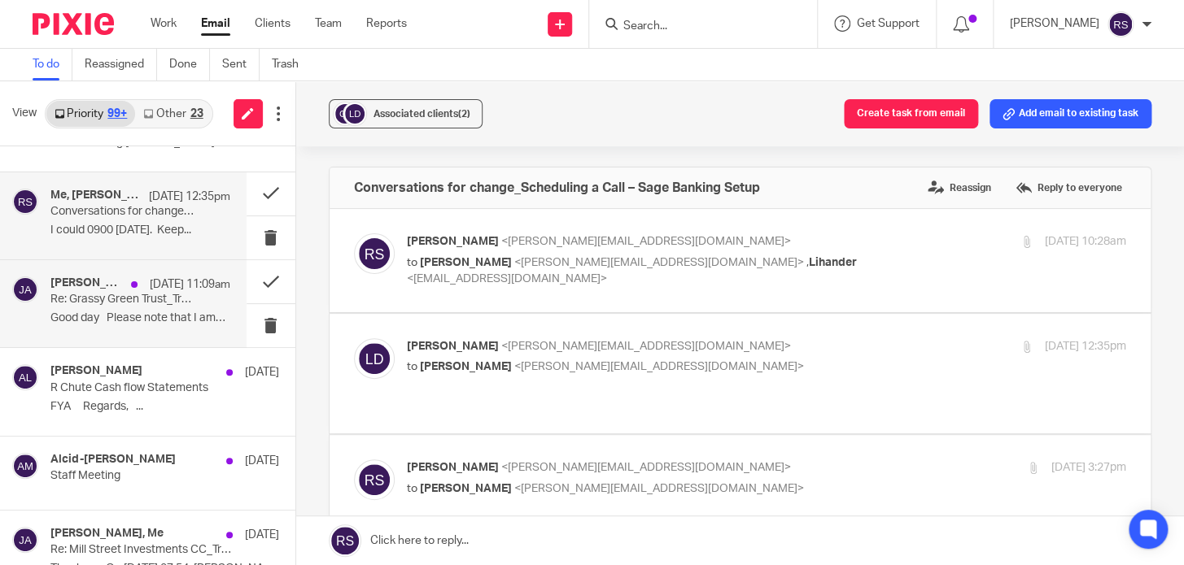
click at [132, 308] on div "[PERSON_NAME], Me, [PERSON_NAME] [DATE] 11:09am Re: Grassy Green Trust_Transact…" at bounding box center [140, 304] width 180 height 55
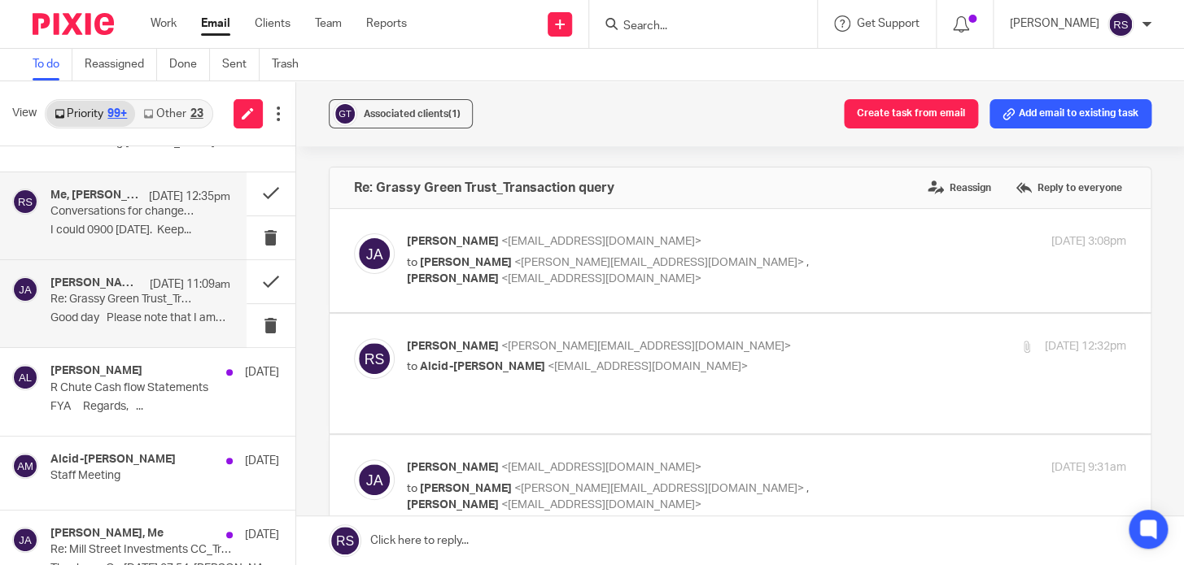
click at [168, 229] on p "I could 0900 [DATE]. Keep..." at bounding box center [140, 231] width 180 height 14
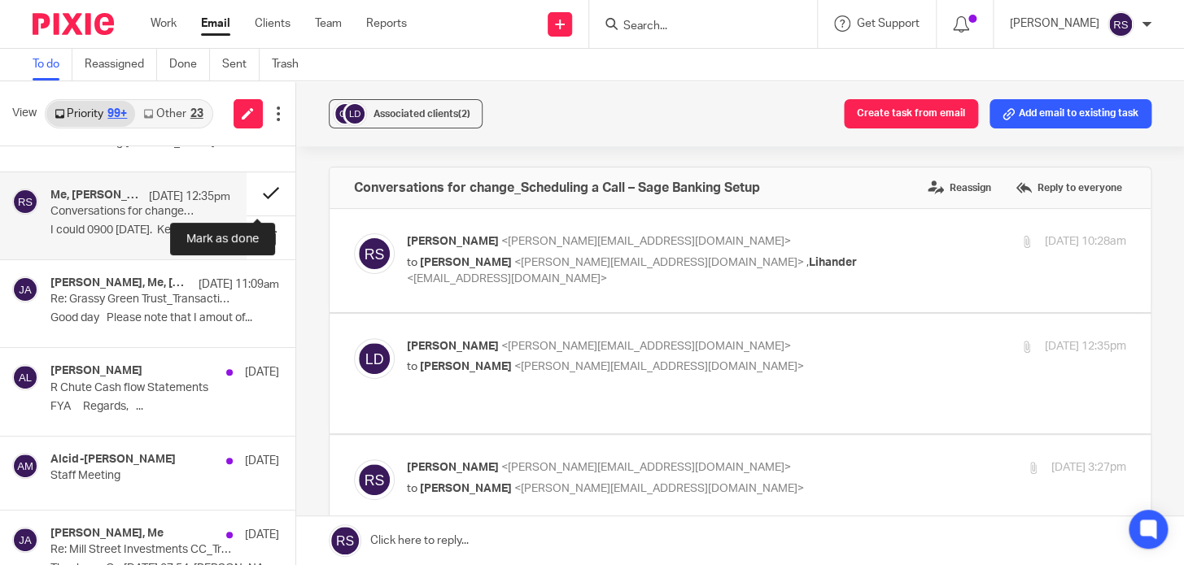
click at [255, 194] on button at bounding box center [271, 193] width 49 height 43
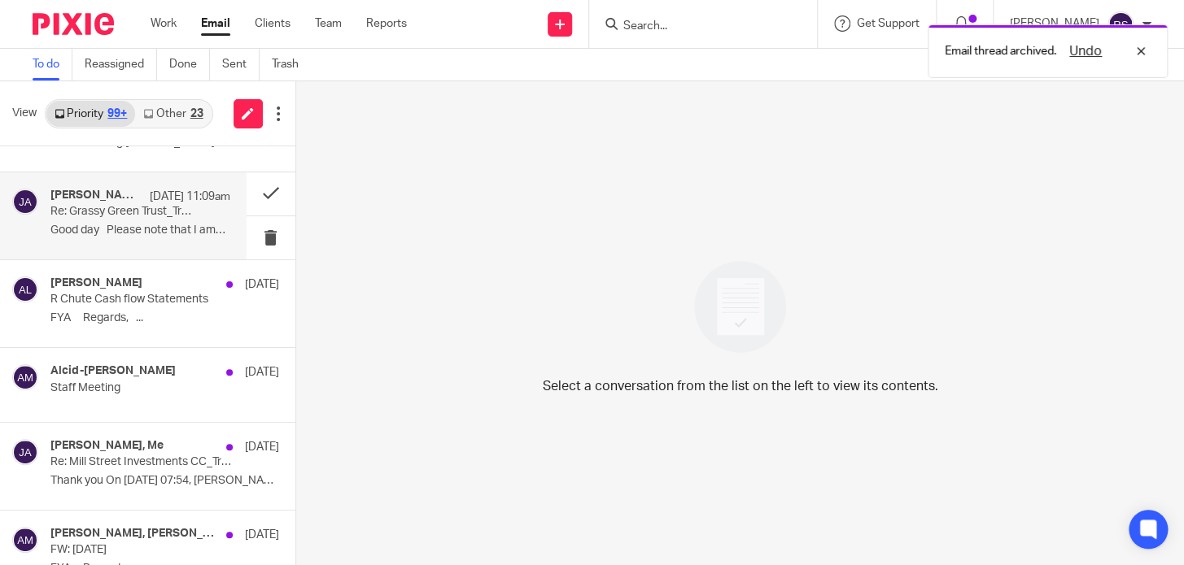
click at [138, 218] on div "[PERSON_NAME], Me, [PERSON_NAME] [DATE] 11:09am Re: Grassy Green Trust_Transact…" at bounding box center [140, 216] width 180 height 55
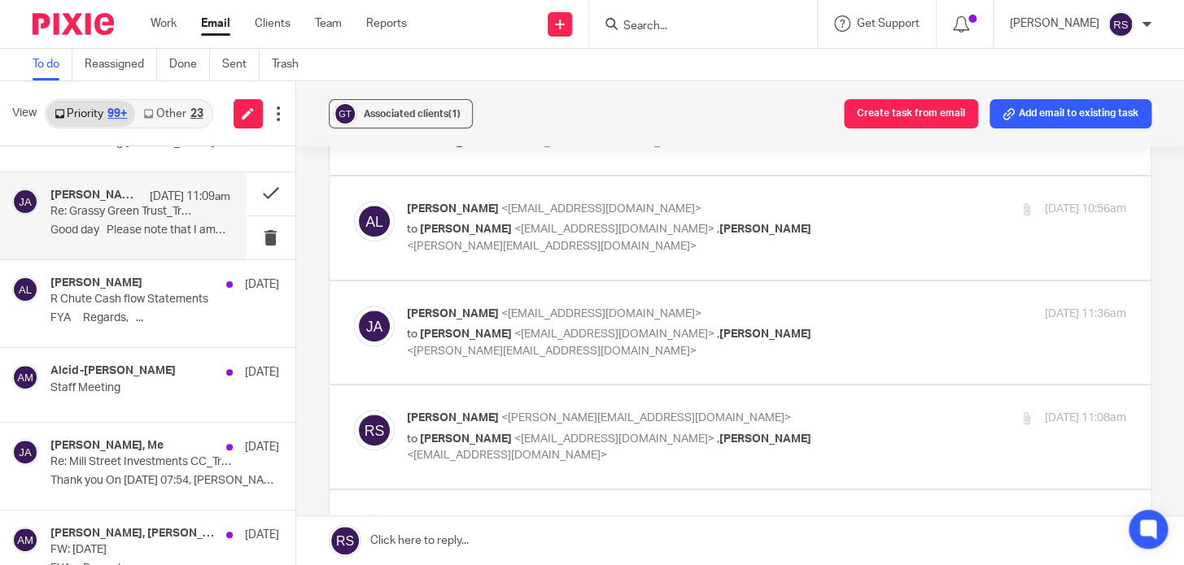
scroll to position [363, 0]
click at [615, 434] on span "<[EMAIL_ADDRESS][DOMAIN_NAME]>" at bounding box center [614, 439] width 200 height 11
checkbox input "true"
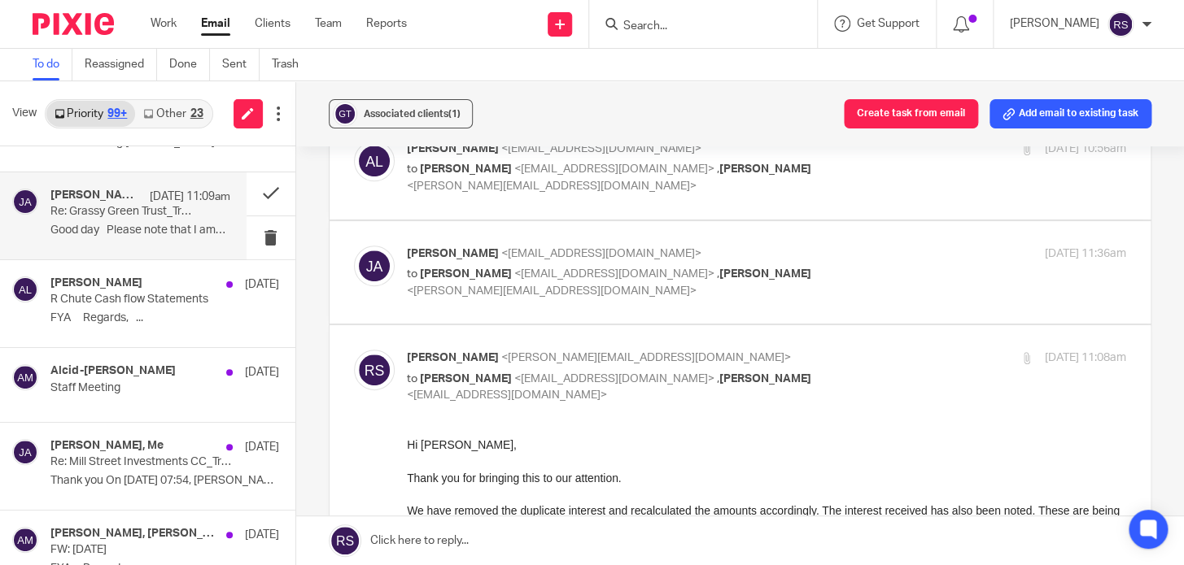
scroll to position [511, 0]
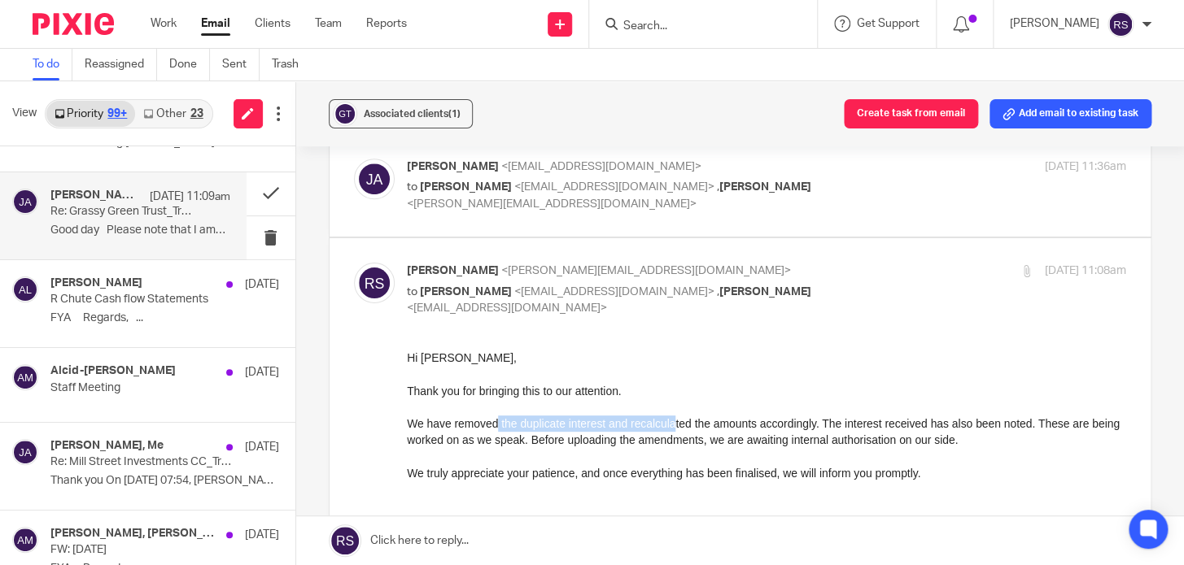
drag, startPoint x: 492, startPoint y: 425, endPoint x: 697, endPoint y: 430, distance: 205.1
click at [696, 430] on span "We have removed the duplicate interest and recalculated the amounts accordingly…" at bounding box center [762, 448] width 713 height 63
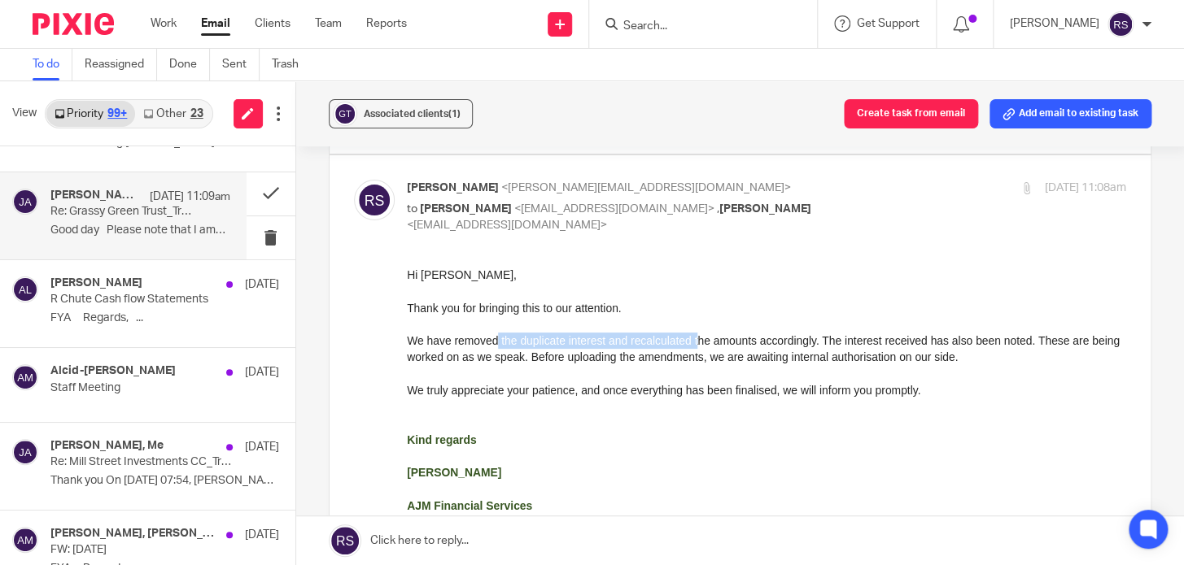
scroll to position [585, 0]
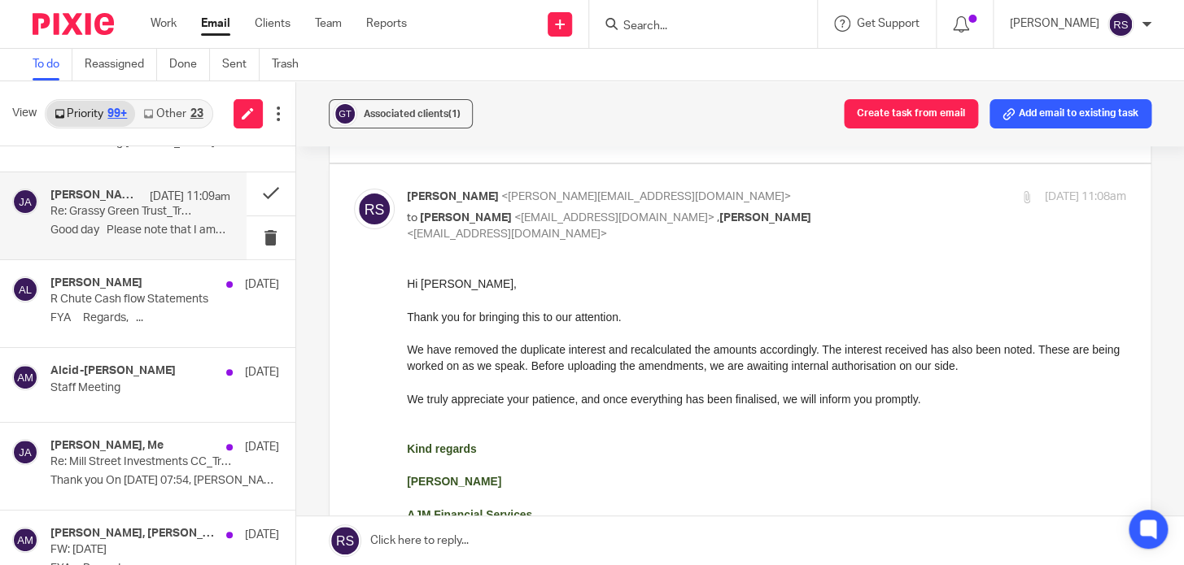
click at [521, 364] on span "We have removed the duplicate interest and recalculated the amounts accordingly…" at bounding box center [762, 374] width 713 height 63
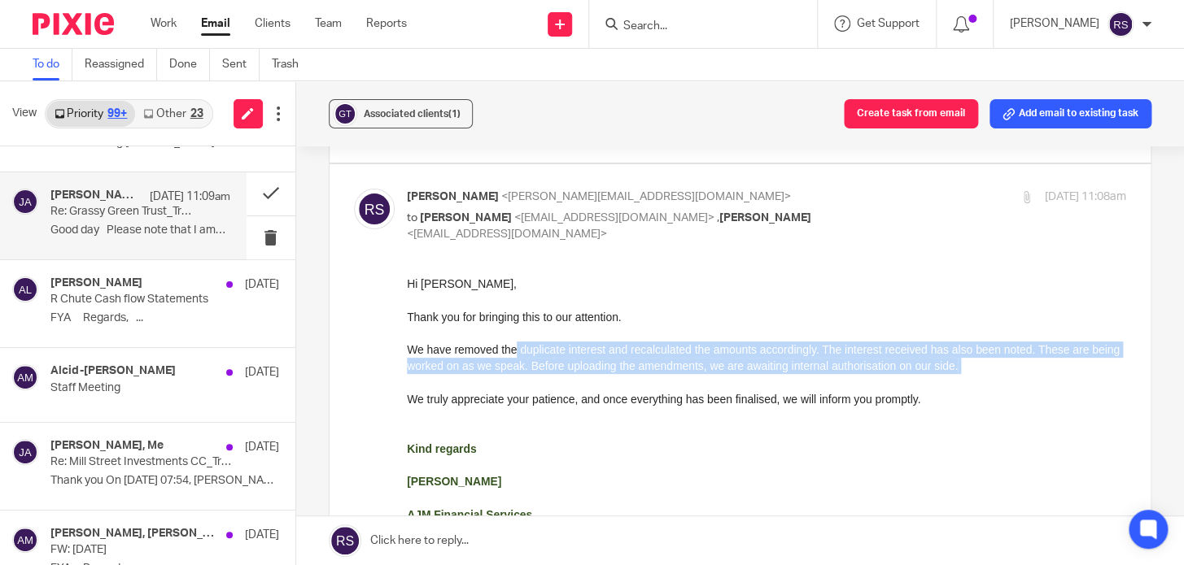
drag, startPoint x: 515, startPoint y: 355, endPoint x: 895, endPoint y: 384, distance: 381.1
click at [895, 384] on p "We have removed the duplicate interest and recalculated the amounts accordingly…" at bounding box center [765, 375] width 719 height 66
click at [818, 386] on p "We have removed the duplicate interest and recalculated the amounts accordingly…" at bounding box center [765, 375] width 719 height 66
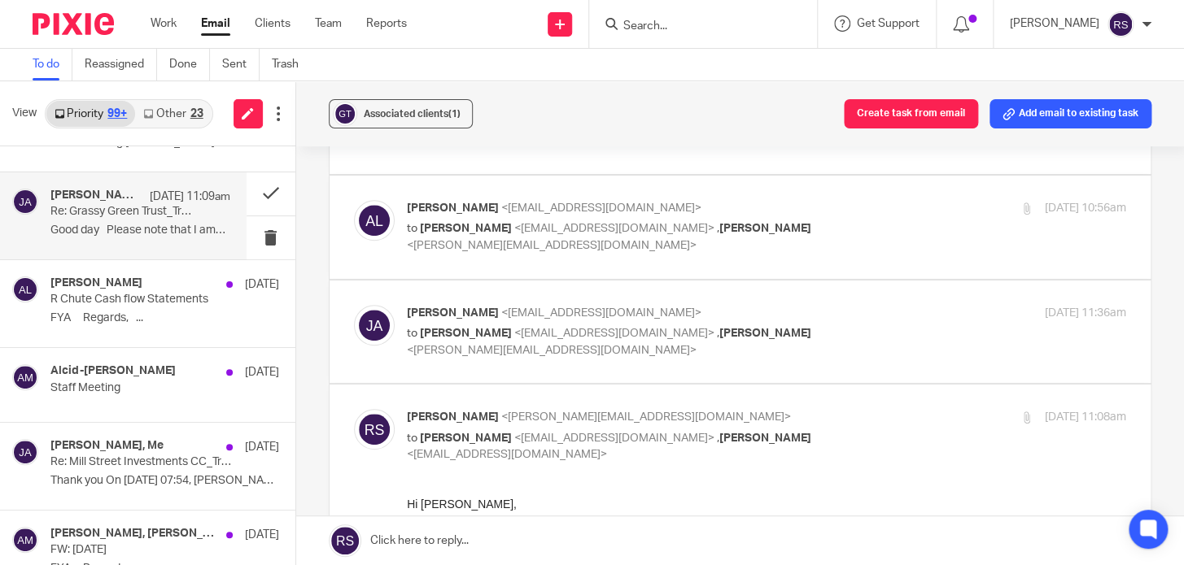
scroll to position [363, 0]
click at [586, 334] on label at bounding box center [739, 333] width 821 height 103
click at [354, 307] on input "checkbox" at bounding box center [353, 306] width 1 height 1
checkbox input "true"
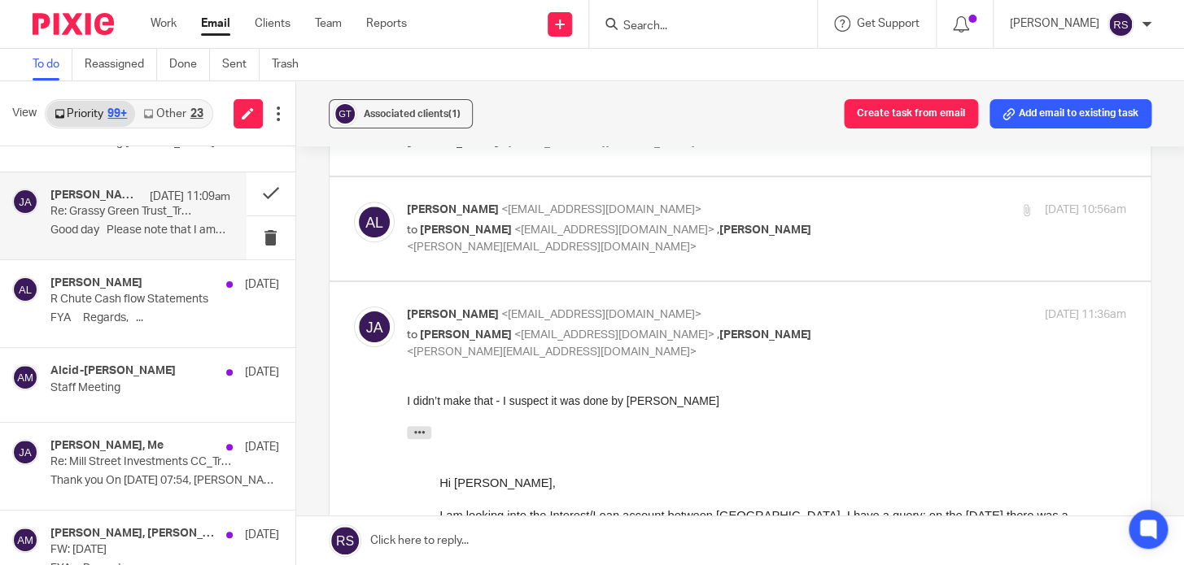
scroll to position [0, 0]
drag, startPoint x: 417, startPoint y: 402, endPoint x: 538, endPoint y: 400, distance: 120.4
click at [538, 400] on div "I didn’t make that - I suspect it was done by [PERSON_NAME]" at bounding box center [765, 401] width 719 height 16
click at [566, 400] on div "I didn’t make that - I suspect it was done by [PERSON_NAME]" at bounding box center [765, 401] width 719 height 16
drag, startPoint x: 508, startPoint y: 403, endPoint x: 650, endPoint y: 408, distance: 141.6
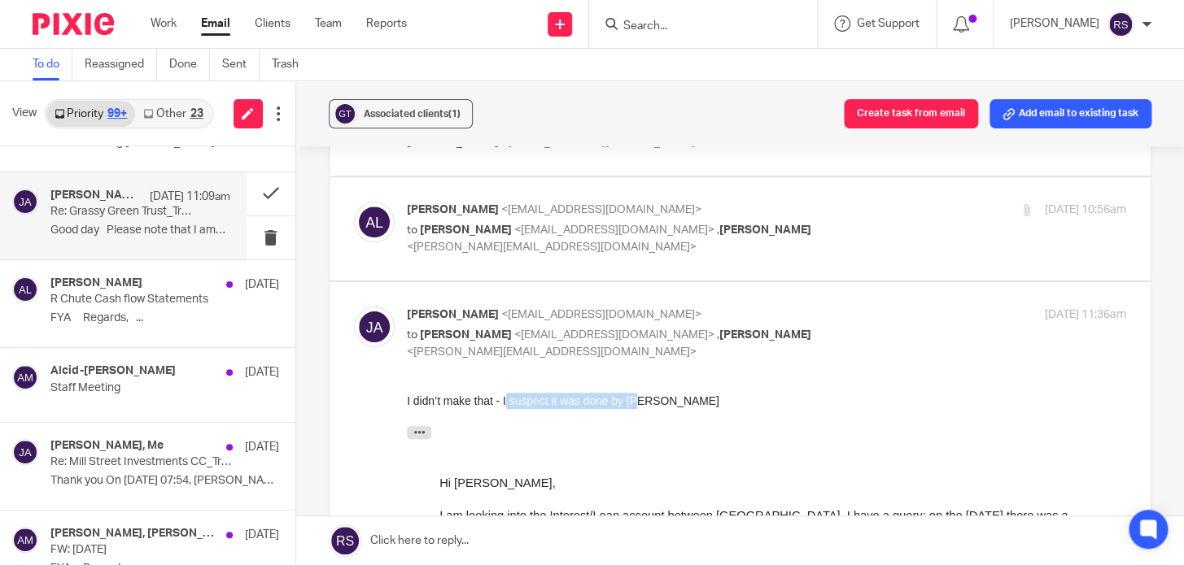
click at [650, 408] on div "I didn’t make that - I suspect it was done by [PERSON_NAME]" at bounding box center [765, 401] width 719 height 16
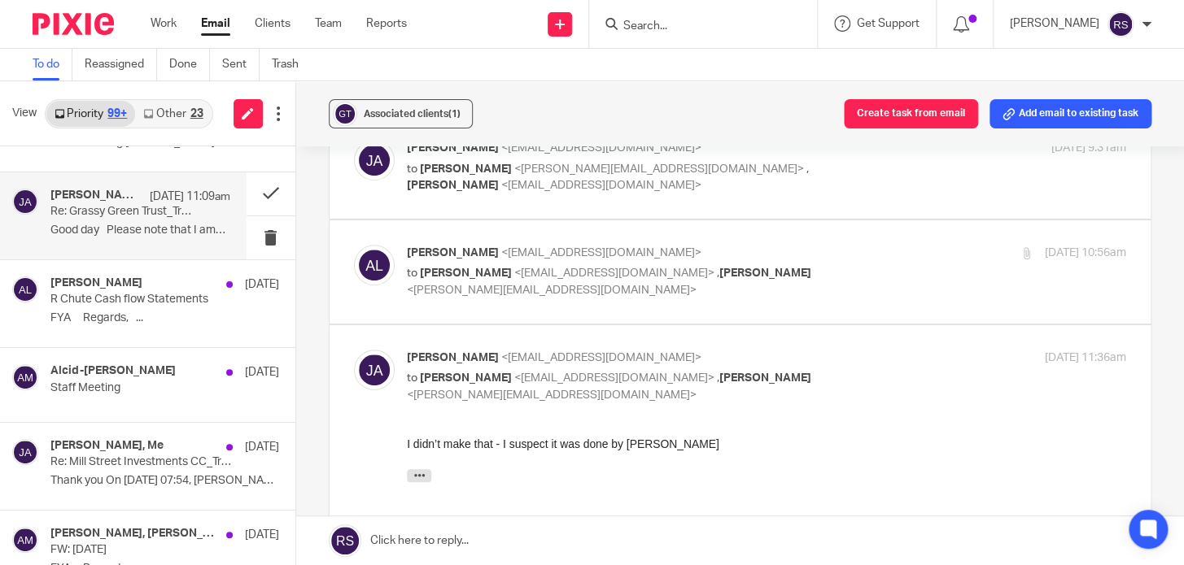
scroll to position [215, 0]
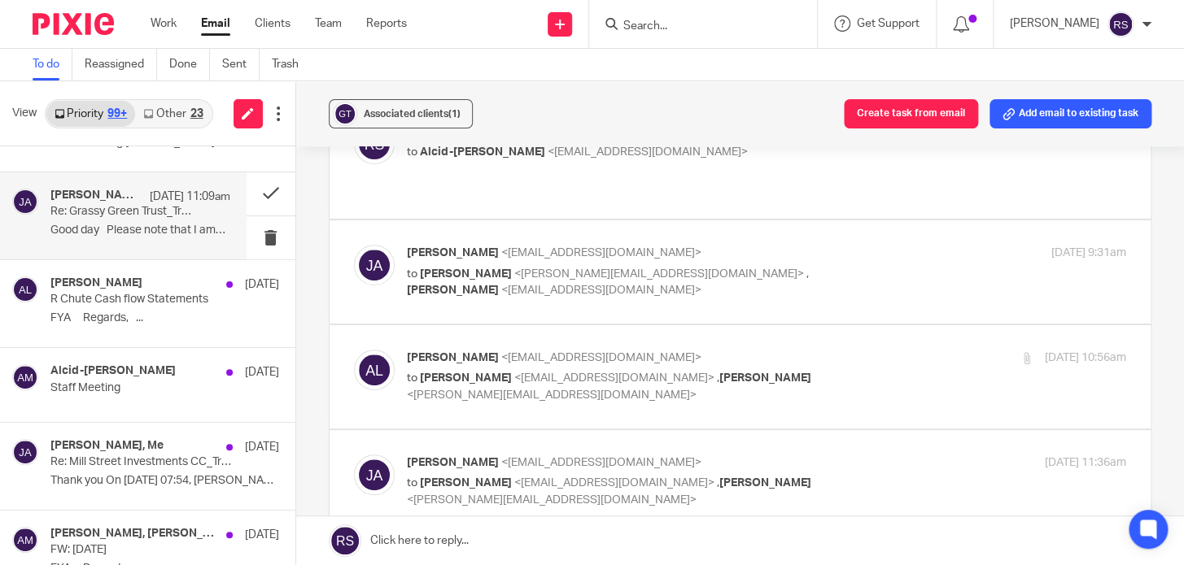
click at [607, 363] on div "[PERSON_NAME] <[EMAIL_ADDRESS][DOMAIN_NAME]> to [PERSON_NAME] <[EMAIL_ADDRESS][…" at bounding box center [740, 377] width 772 height 55
click at [696, 390] on span "<[PERSON_NAME][EMAIL_ADDRESS][DOMAIN_NAME]>" at bounding box center [552, 395] width 290 height 11
checkbox input "true"
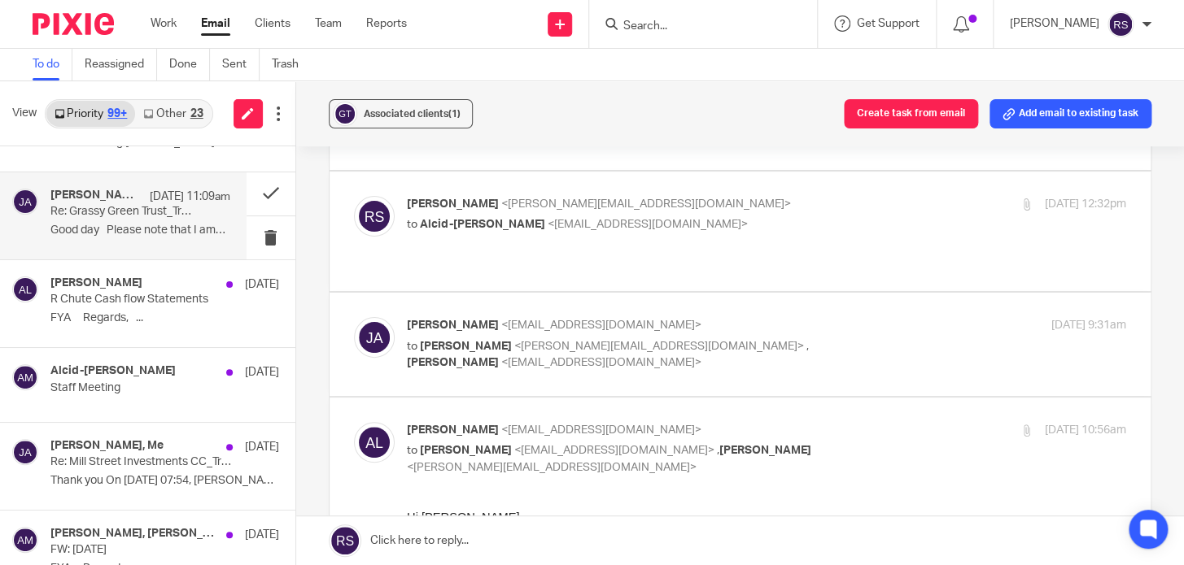
scroll to position [141, 0]
click at [692, 338] on div "[PERSON_NAME] <[EMAIL_ADDRESS][DOMAIN_NAME]> to [PERSON_NAME] <[PERSON_NAME][EM…" at bounding box center [740, 346] width 772 height 55
click at [837, 340] on p "to [PERSON_NAME] <[PERSON_NAME][EMAIL_ADDRESS][DOMAIN_NAME]> , [PERSON_NAME] <[…" at bounding box center [646, 356] width 479 height 33
checkbox input "true"
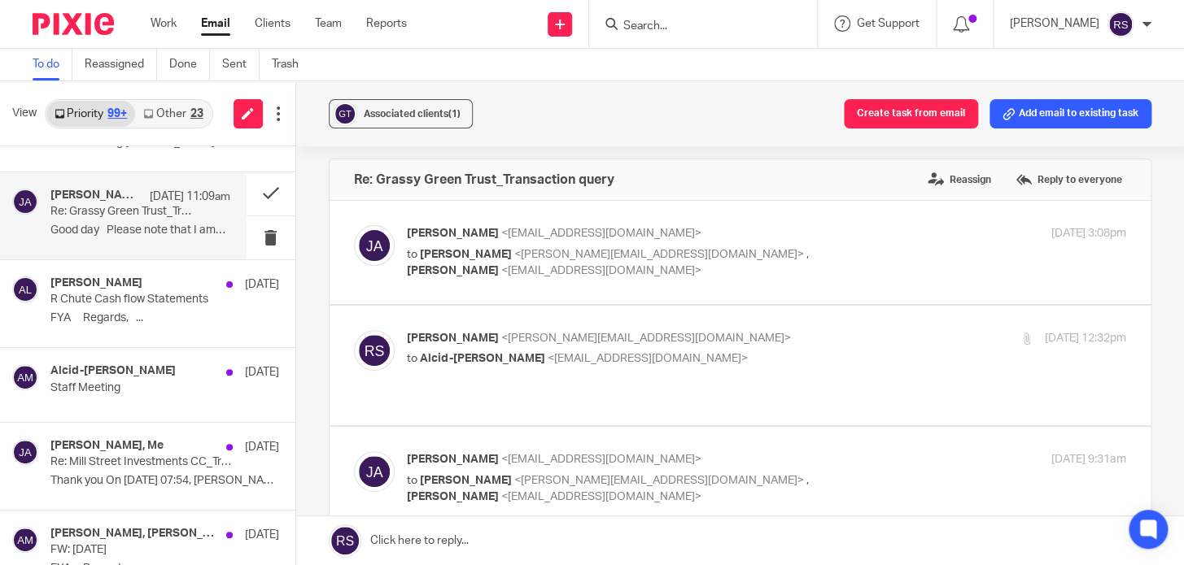
scroll to position [0, 0]
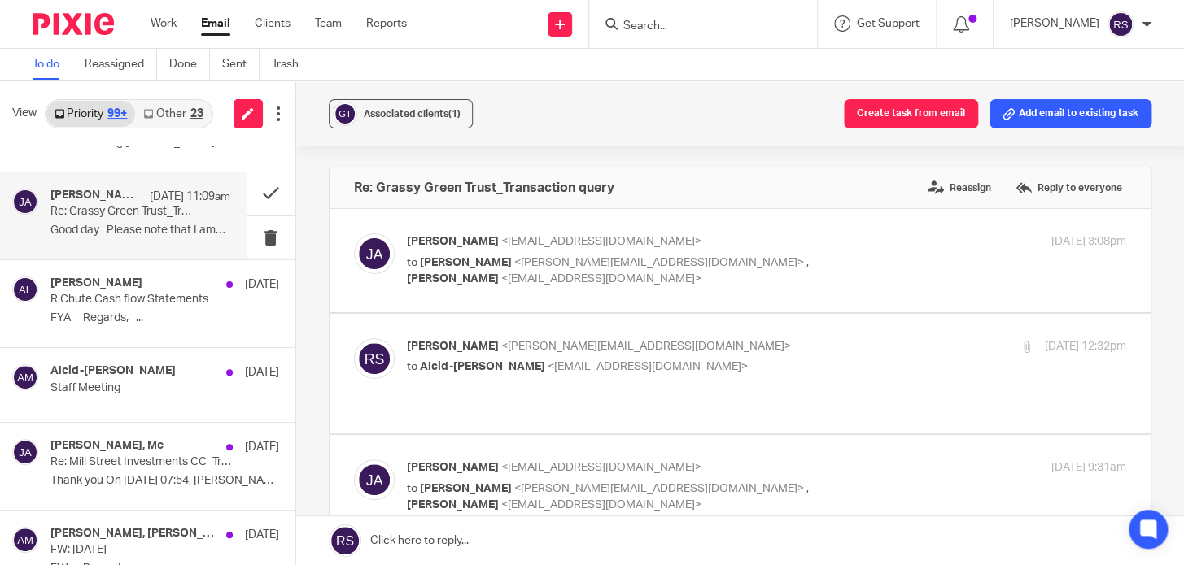
click at [696, 379] on label at bounding box center [739, 374] width 821 height 120
click at [354, 338] on input "checkbox" at bounding box center [353, 338] width 1 height 1
checkbox input "true"
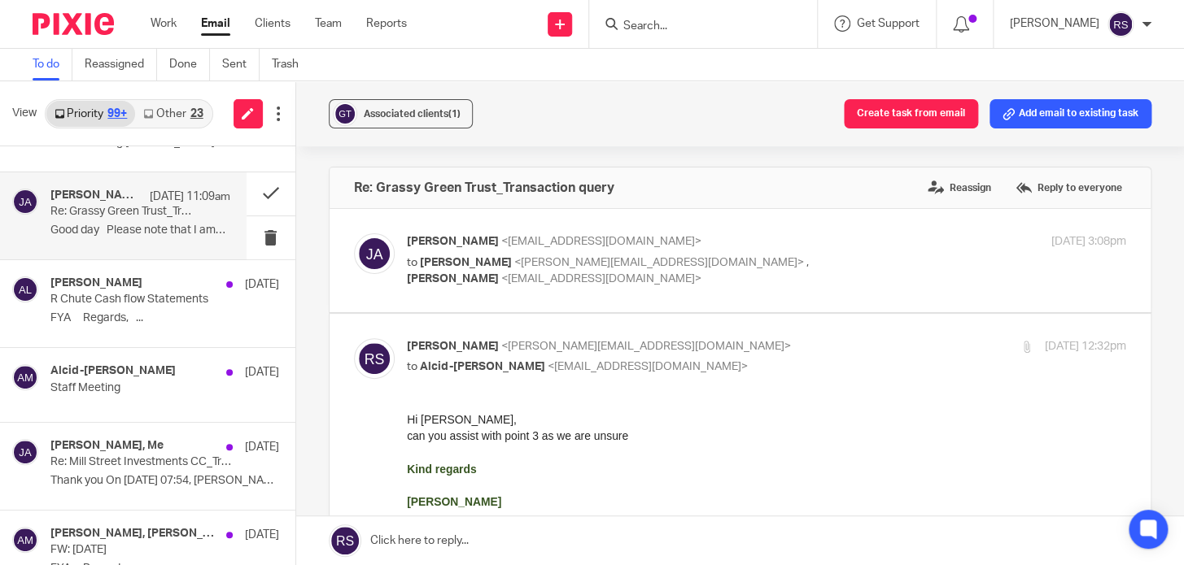
click at [643, 281] on div "[PERSON_NAME] <[EMAIL_ADDRESS][DOMAIN_NAME]> to [PERSON_NAME] <[PERSON_NAME][EM…" at bounding box center [740, 260] width 772 height 55
click at [870, 263] on p "to [PERSON_NAME] <[PERSON_NAME][EMAIL_ADDRESS][DOMAIN_NAME]> , [PERSON_NAME] <[…" at bounding box center [646, 271] width 479 height 33
checkbox input "true"
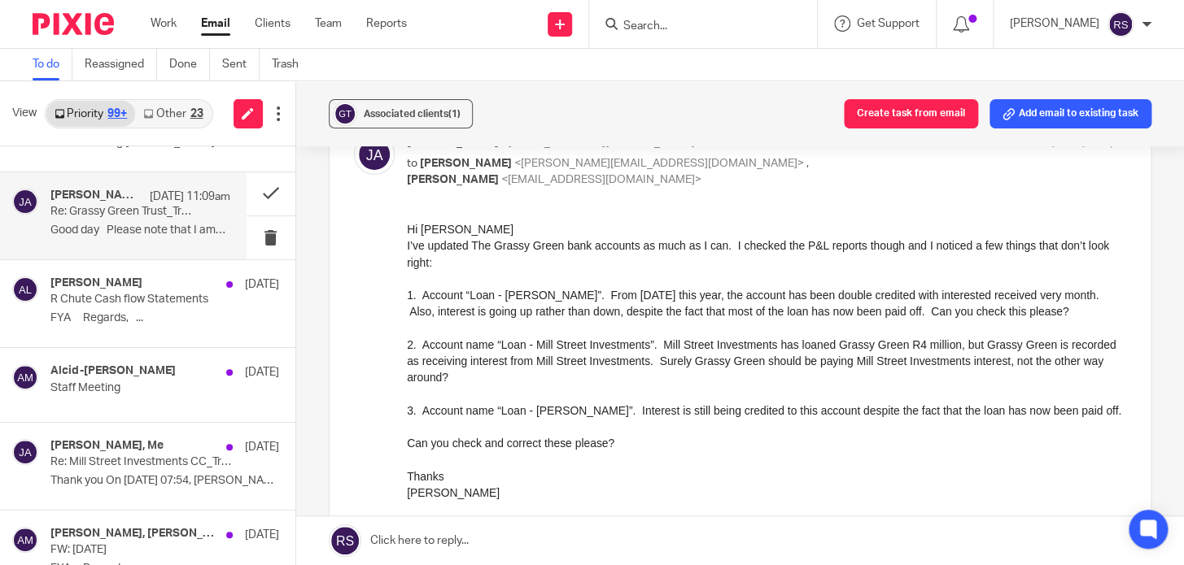
scroll to position [73, 0]
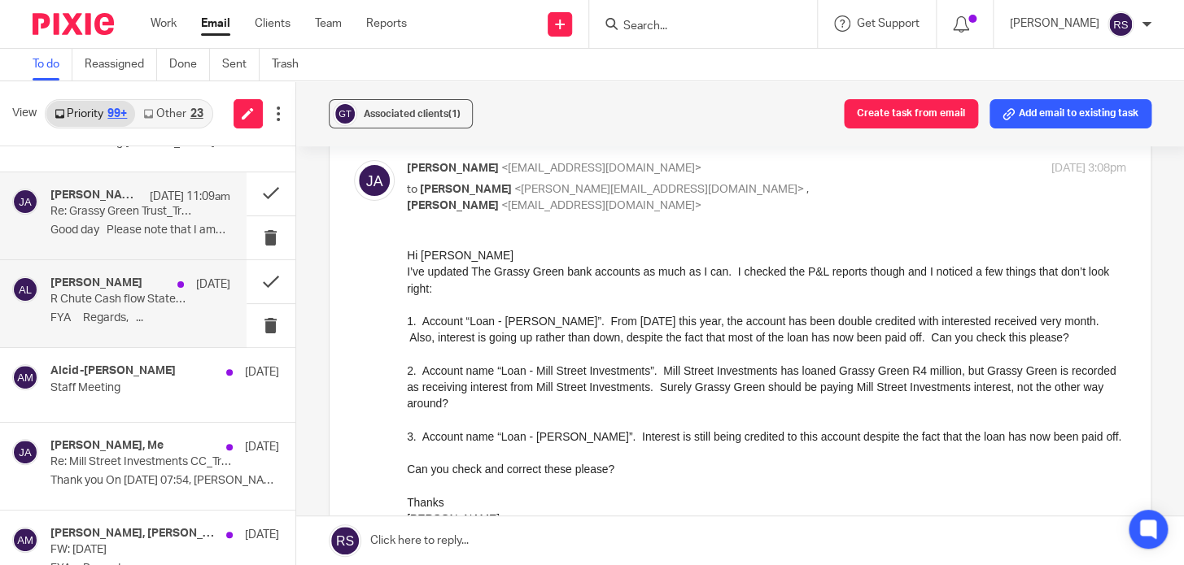
click at [82, 325] on div "[PERSON_NAME] [DATE] R Chute Cash flow Statements FYA Regards, ..." at bounding box center [140, 304] width 180 height 55
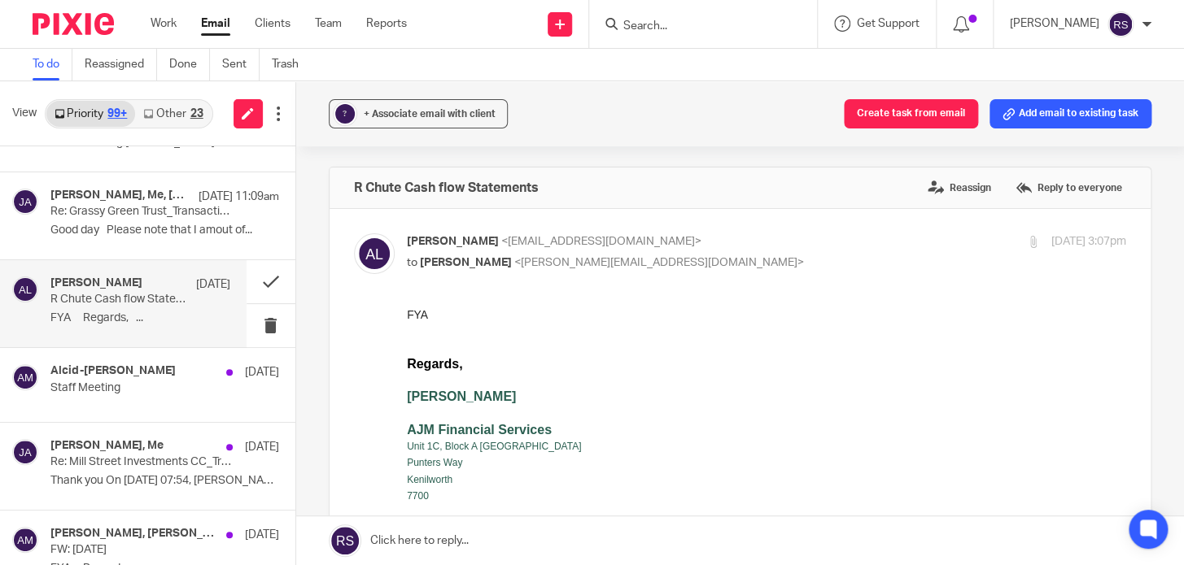
scroll to position [0, 0]
